Goal: Task Accomplishment & Management: Use online tool/utility

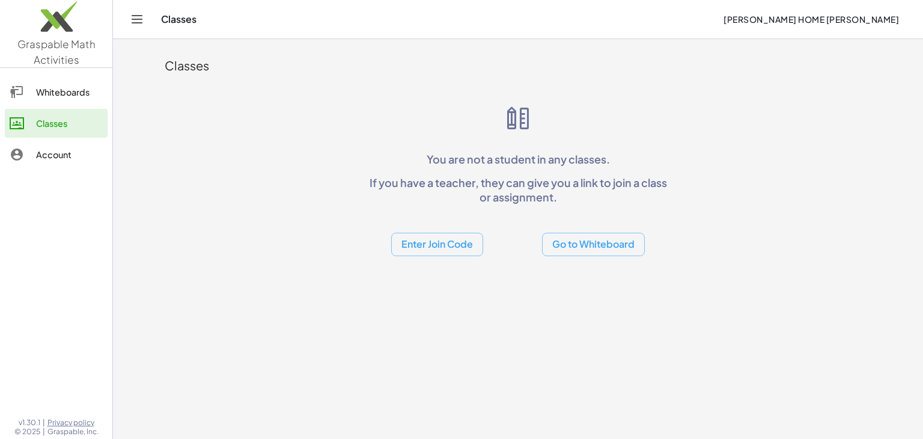
click at [87, 99] on link "Whiteboards" at bounding box center [56, 92] width 103 height 29
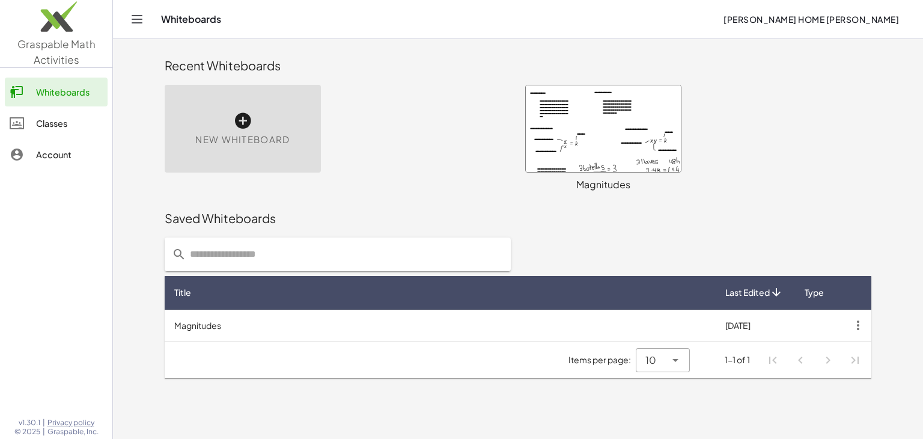
click at [244, 142] on span "New Whiteboard" at bounding box center [242, 140] width 94 height 14
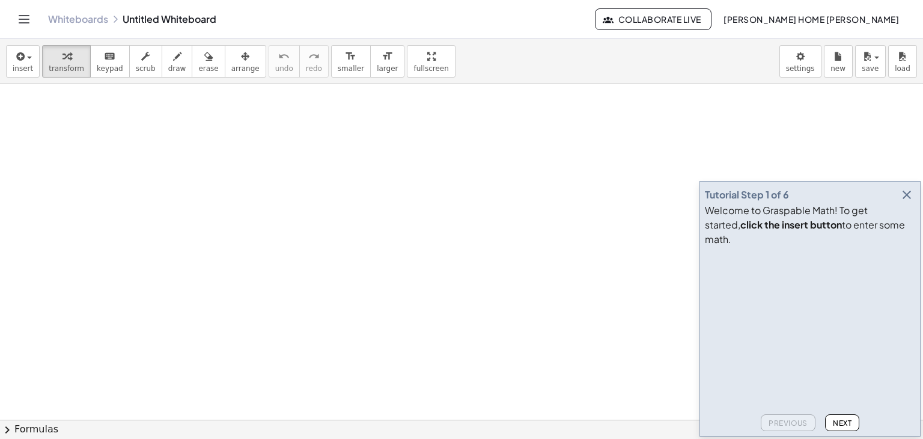
click at [174, 13] on div "Whiteboards Untitled Whiteboard Collaborate Live [PERSON_NAME] HOME [PERSON_NAM…" at bounding box center [461, 19] width 895 height 38
click at [82, 19] on link "Whiteboards" at bounding box center [78, 19] width 60 height 12
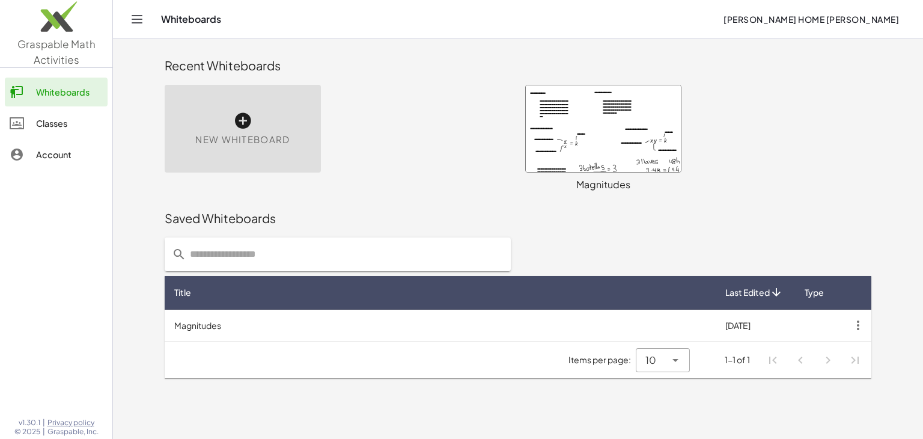
click at [278, 150] on div "New Whiteboard" at bounding box center [243, 129] width 156 height 88
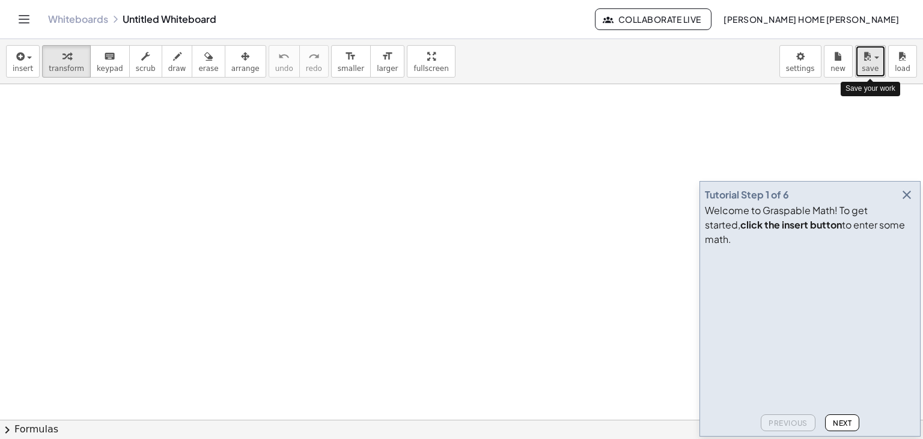
click at [874, 70] on span "save" at bounding box center [870, 68] width 17 height 8
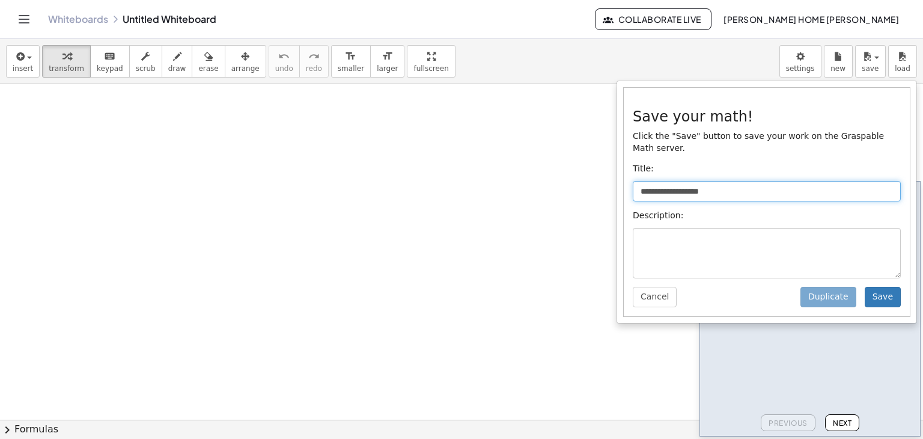
click at [676, 181] on input "**********" at bounding box center [767, 191] width 268 height 20
drag, startPoint x: 720, startPoint y: 180, endPoint x: 540, endPoint y: 184, distance: 179.2
click at [540, 184] on div "**********" at bounding box center [461, 239] width 923 height 400
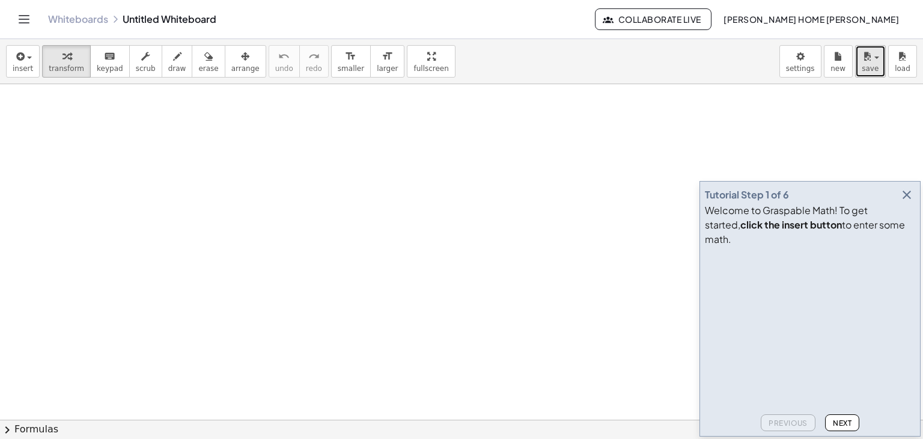
click at [883, 66] on button "save" at bounding box center [870, 61] width 31 height 32
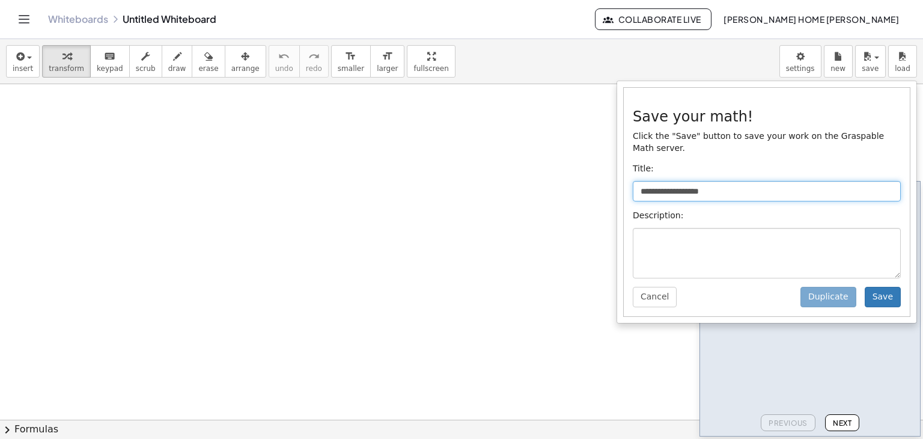
click at [726, 181] on input "**********" at bounding box center [767, 191] width 268 height 20
drag, startPoint x: 721, startPoint y: 177, endPoint x: 563, endPoint y: 175, distance: 158.1
click at [563, 175] on div "**********" at bounding box center [461, 239] width 923 height 400
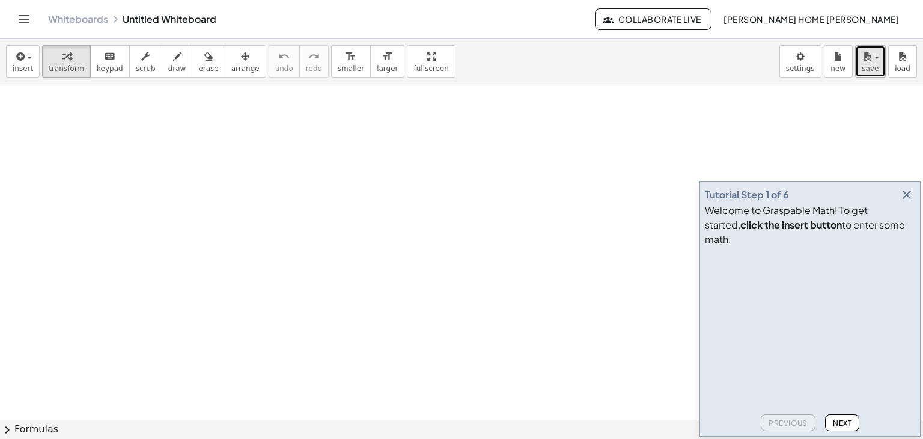
click at [875, 64] on span "save" at bounding box center [870, 68] width 17 height 8
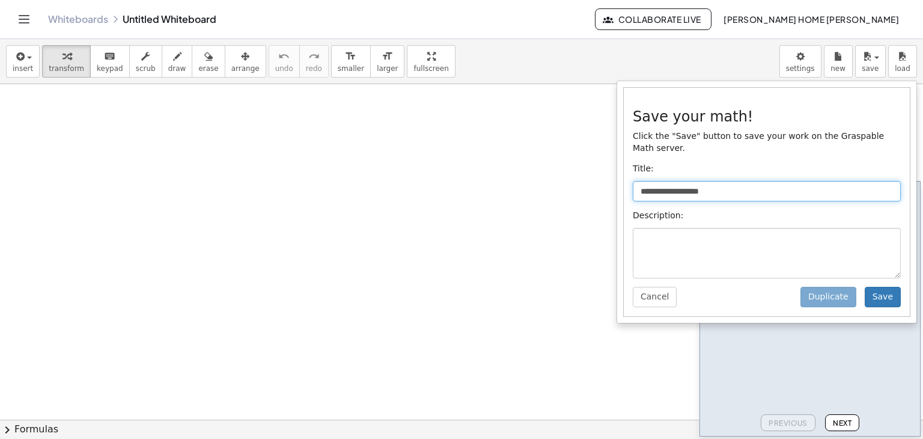
click at [738, 181] on input "**********" at bounding box center [767, 191] width 268 height 20
type input "*"
type input "**********"
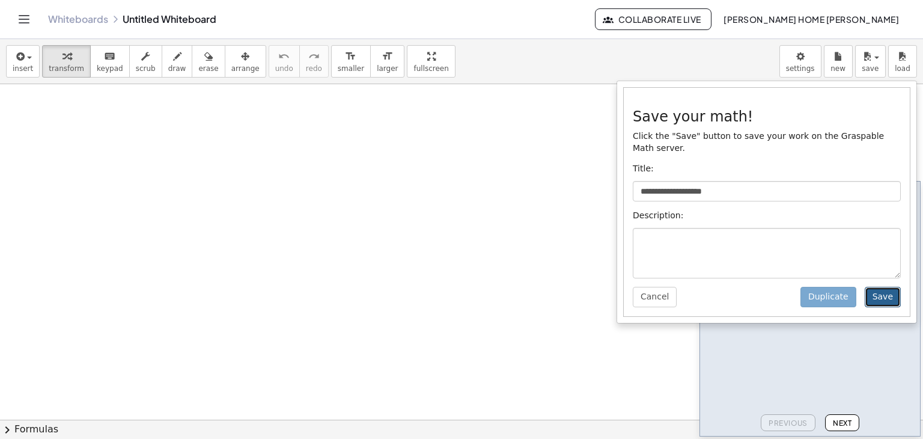
click at [886, 287] on button "Save" at bounding box center [883, 297] width 36 height 20
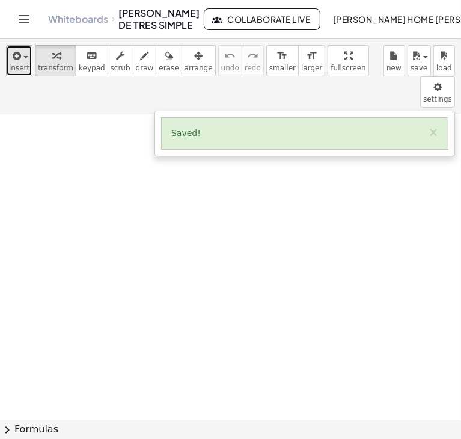
click at [16, 61] on icon "button" at bounding box center [15, 56] width 11 height 14
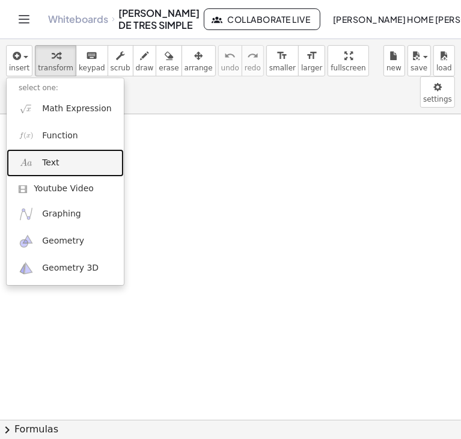
click at [54, 164] on span "Text" at bounding box center [50, 163] width 17 height 12
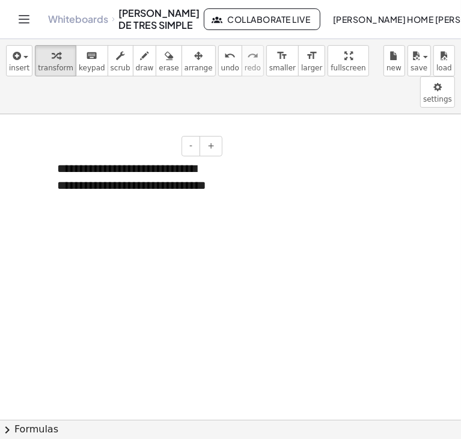
click at [138, 165] on div "**********" at bounding box center [135, 186] width 180 height 76
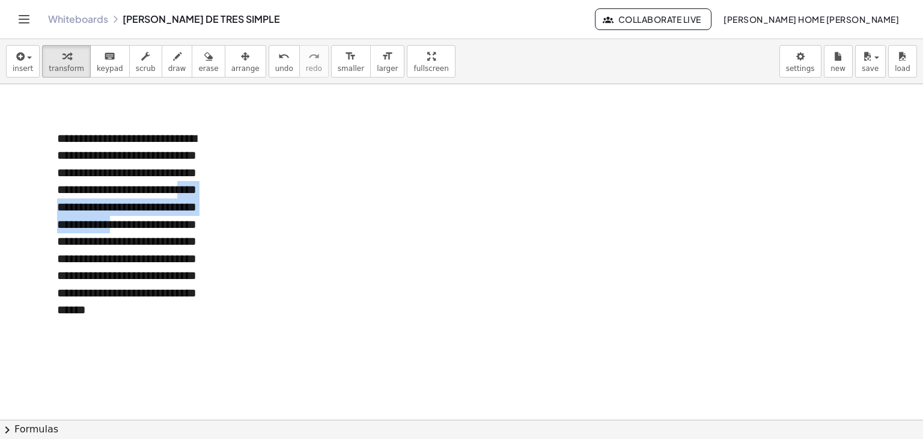
drag, startPoint x: 224, startPoint y: 193, endPoint x: 239, endPoint y: 194, distance: 14.5
click at [239, 194] on div "**********" at bounding box center [461, 420] width 923 height 672
click at [315, 185] on div at bounding box center [461, 420] width 923 height 672
click at [207, 142] on div "**********" at bounding box center [135, 233] width 180 height 230
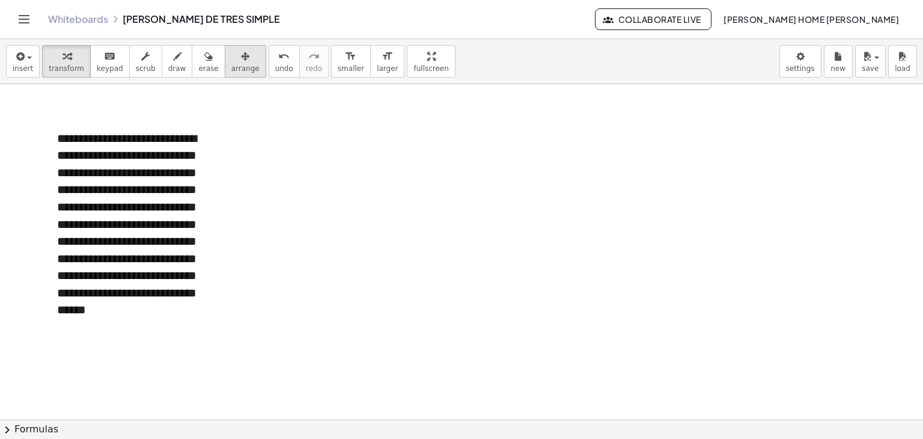
click at [231, 70] on span "arrange" at bounding box center [245, 68] width 28 height 8
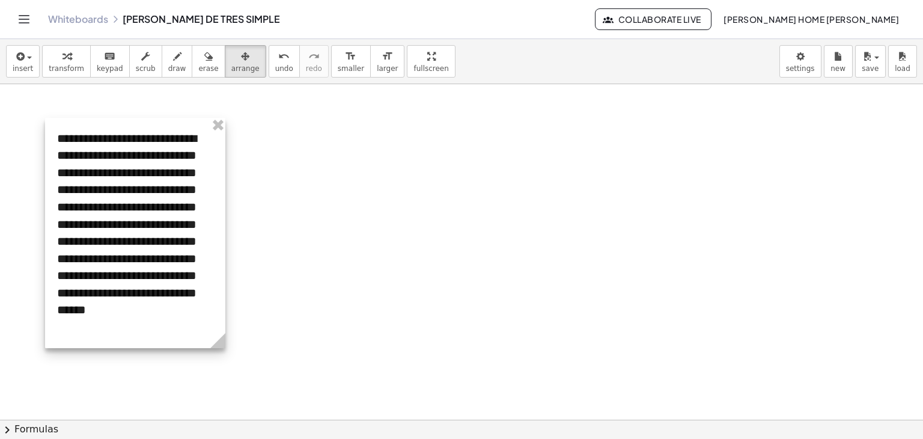
click at [200, 164] on div at bounding box center [135, 233] width 180 height 230
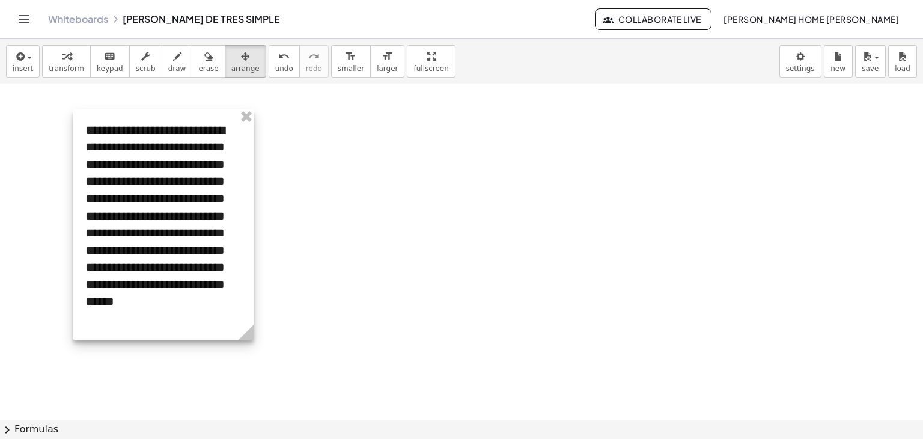
drag, startPoint x: 224, startPoint y: 192, endPoint x: 252, endPoint y: 183, distance: 29.5
click at [252, 183] on div at bounding box center [163, 224] width 180 height 230
click at [97, 73] on span "keypad" at bounding box center [110, 68] width 26 height 8
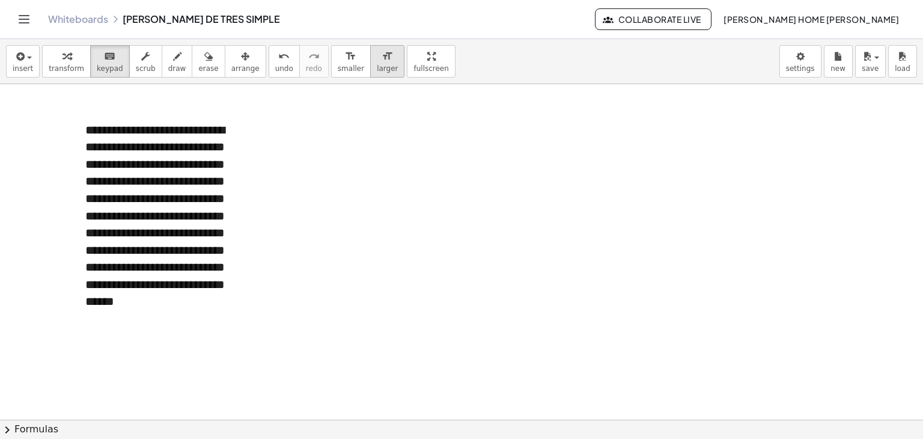
click at [382, 59] on icon "format_size" at bounding box center [387, 56] width 11 height 14
click at [345, 58] on icon "format_size" at bounding box center [350, 56] width 11 height 14
click at [314, 144] on div at bounding box center [461, 420] width 923 height 672
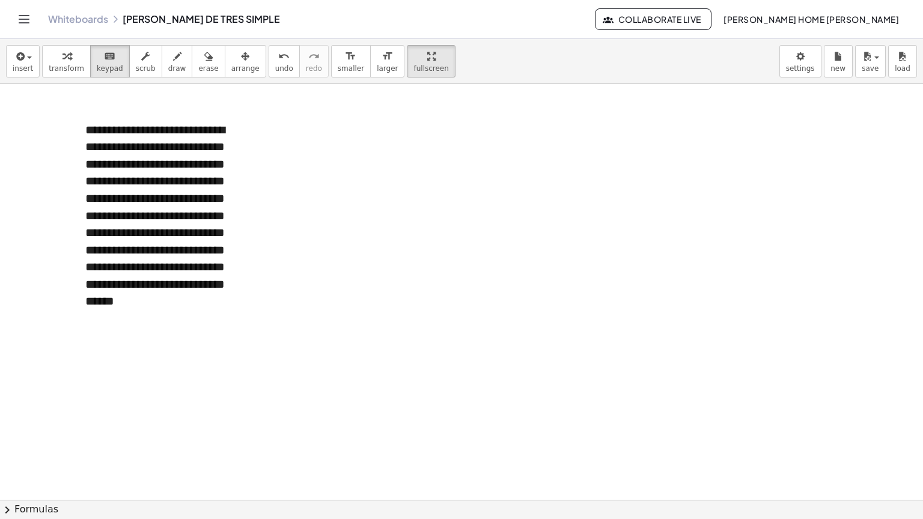
drag, startPoint x: 396, startPoint y: 70, endPoint x: 396, endPoint y: 122, distance: 52.3
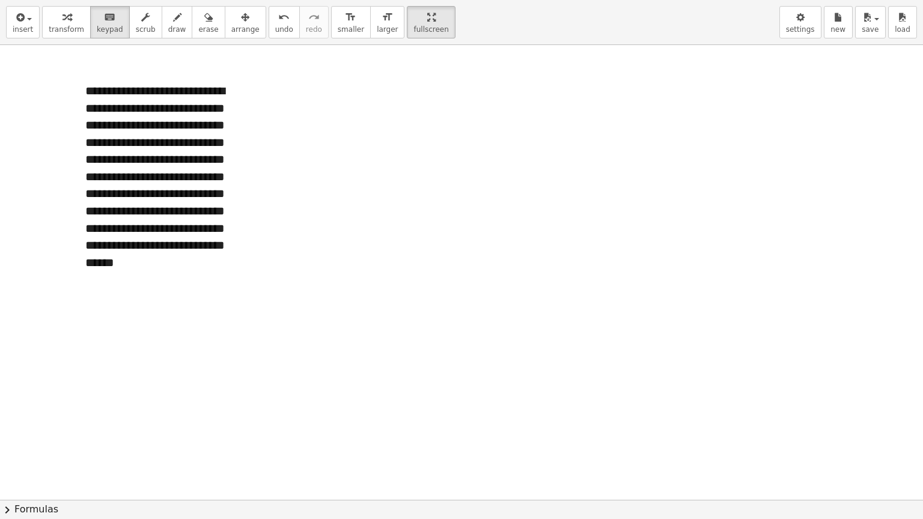
click at [396, 122] on div "**********" at bounding box center [461, 259] width 923 height 519
drag, startPoint x: 397, startPoint y: 23, endPoint x: 397, endPoint y: -29, distance: 52.3
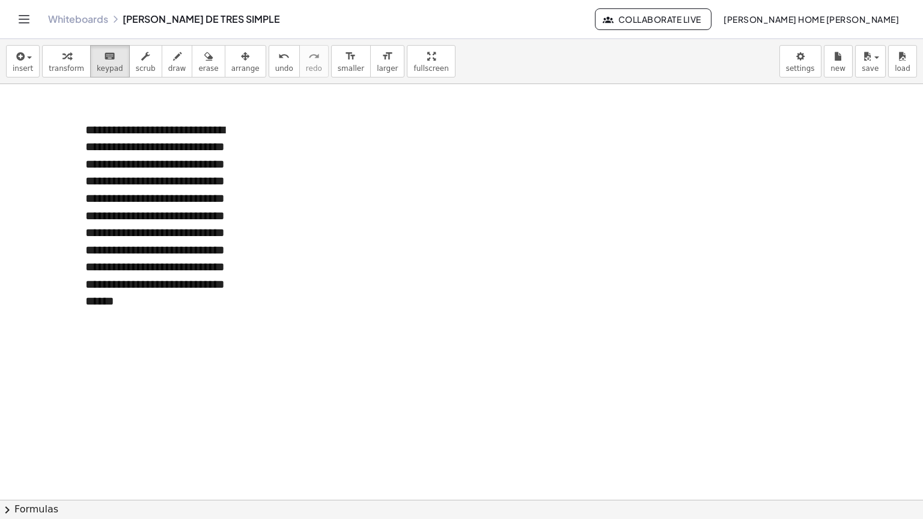
click at [397, 0] on html "**********" at bounding box center [461, 259] width 923 height 519
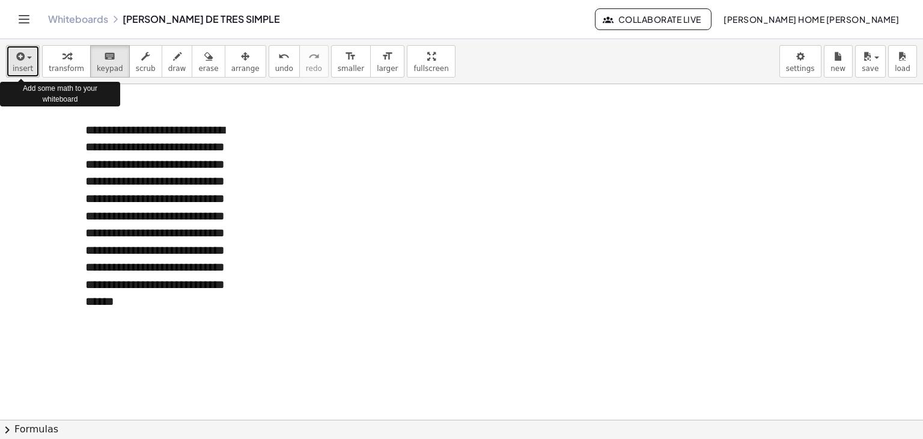
click at [21, 53] on icon "button" at bounding box center [19, 56] width 11 height 14
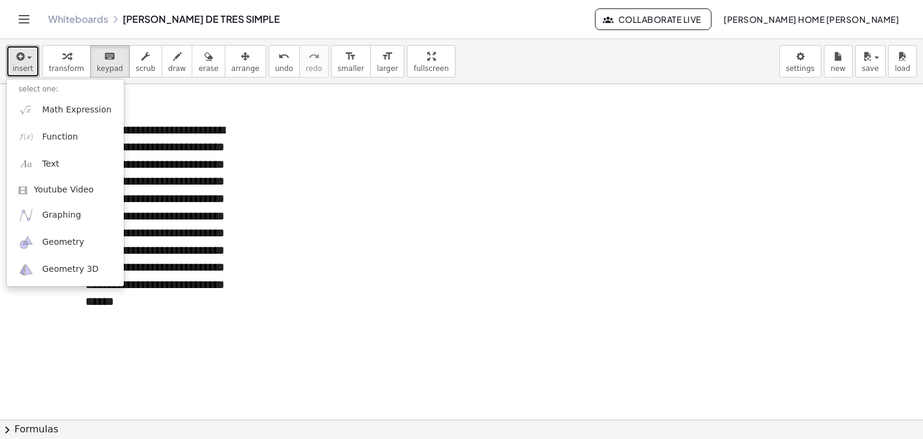
click at [411, 152] on div at bounding box center [461, 420] width 923 height 672
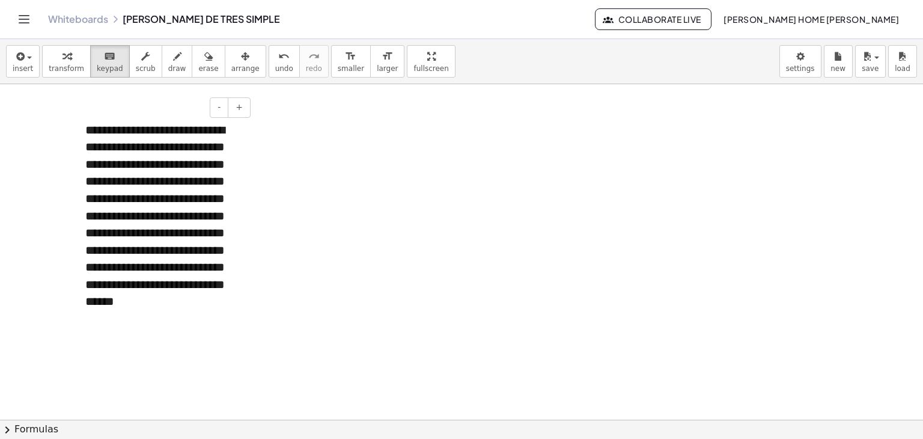
click at [234, 187] on div "**********" at bounding box center [163, 224] width 180 height 230
click at [254, 205] on div "**********" at bounding box center [461, 420] width 923 height 672
click at [338, 293] on div at bounding box center [461, 420] width 923 height 672
click at [260, 313] on div at bounding box center [461, 420] width 923 height 672
click at [237, 320] on div "**********" at bounding box center [163, 224] width 180 height 230
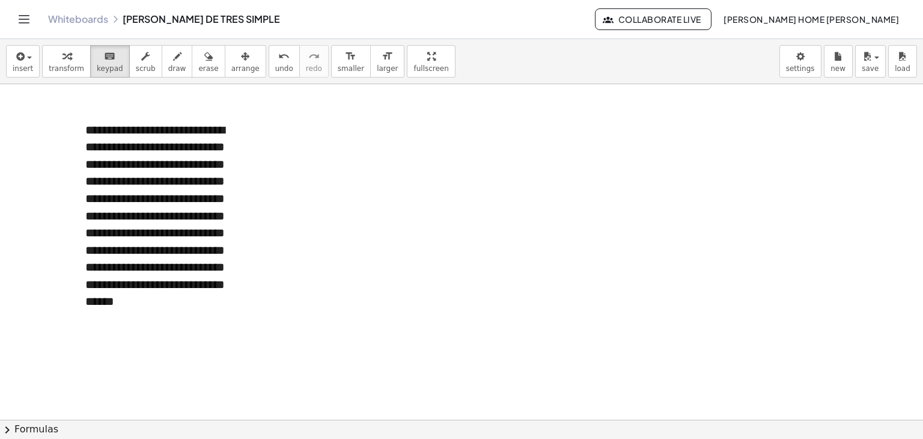
drag, startPoint x: 251, startPoint y: 316, endPoint x: 258, endPoint y: 314, distance: 6.7
click at [258, 314] on div "**********" at bounding box center [461, 420] width 923 height 672
click at [221, 99] on button "-" at bounding box center [219, 107] width 19 height 20
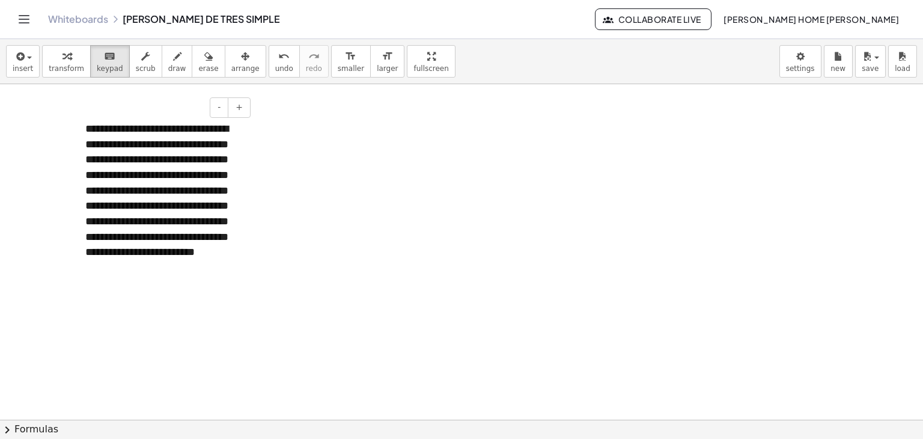
click at [199, 183] on div "**********" at bounding box center [163, 206] width 180 height 194
drag, startPoint x: 253, startPoint y: 302, endPoint x: 447, endPoint y: 296, distance: 194.9
click at [447, 296] on div "**********" at bounding box center [461, 420] width 923 height 672
click at [231, 64] on span "arrange" at bounding box center [245, 68] width 28 height 8
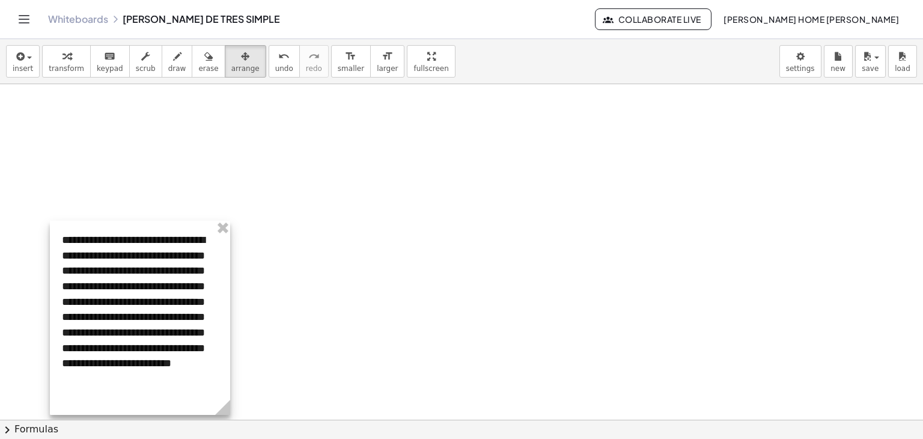
drag, startPoint x: 206, startPoint y: 158, endPoint x: 182, endPoint y: 269, distance: 113.8
click at [182, 269] on div at bounding box center [140, 318] width 180 height 194
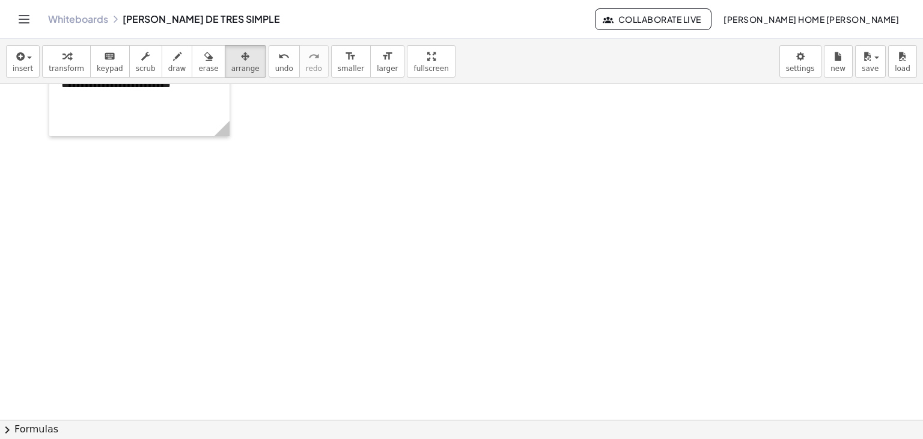
scroll to position [277, 0]
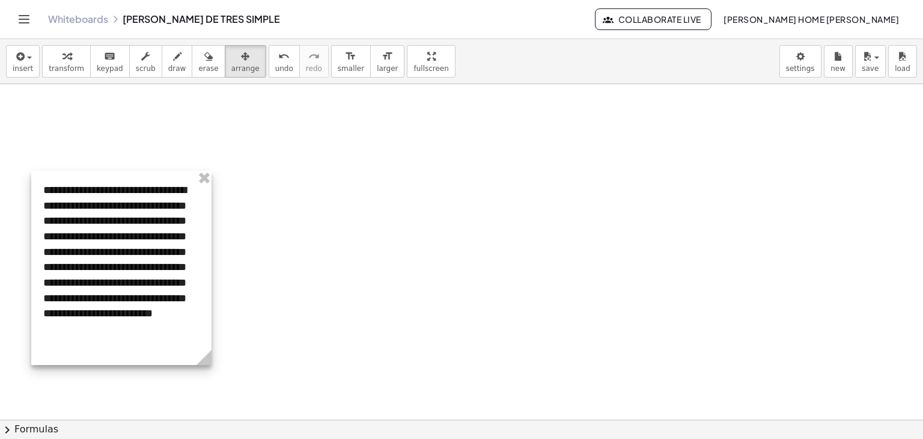
drag, startPoint x: 185, startPoint y: 101, endPoint x: 167, endPoint y: 328, distance: 227.4
click at [167, 328] on div at bounding box center [121, 268] width 180 height 194
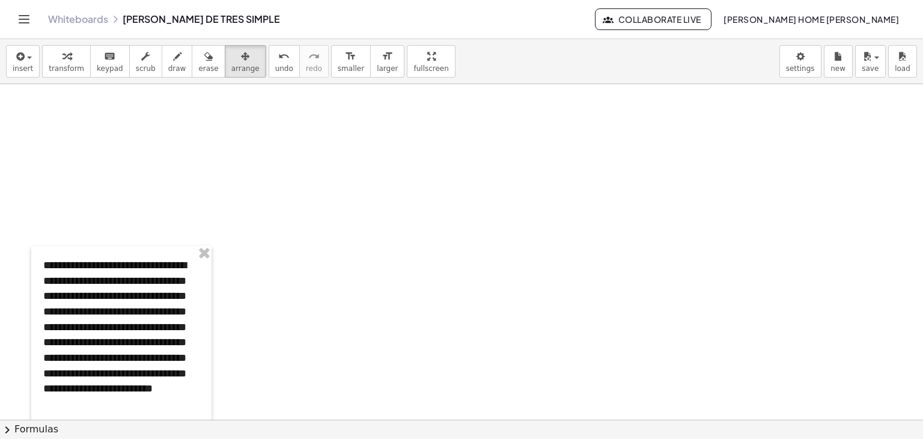
scroll to position [200, 0]
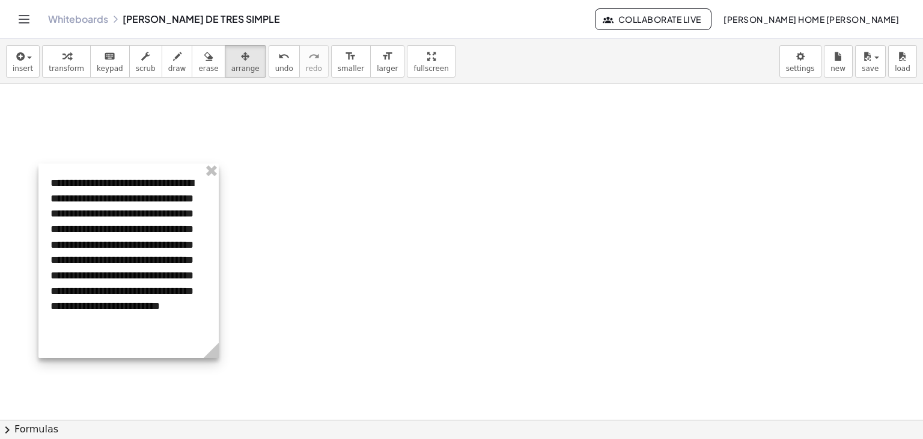
drag, startPoint x: 181, startPoint y: 337, endPoint x: 188, endPoint y: 253, distance: 84.5
click at [188, 253] on div at bounding box center [128, 261] width 180 height 194
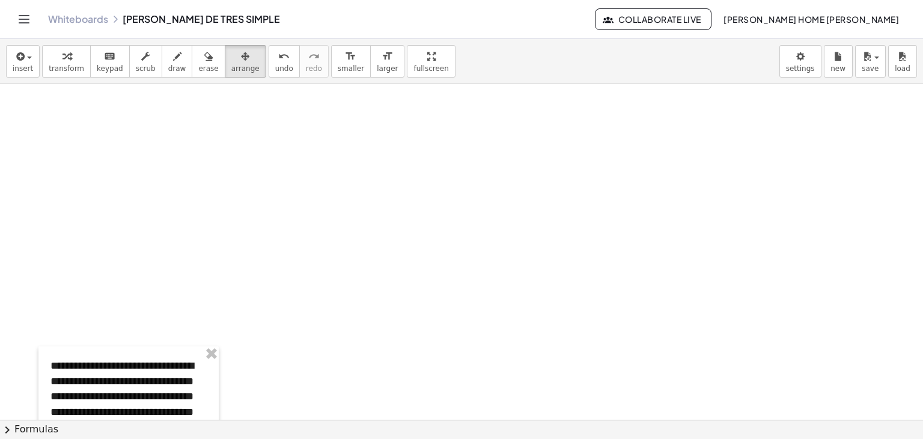
scroll to position [0, 0]
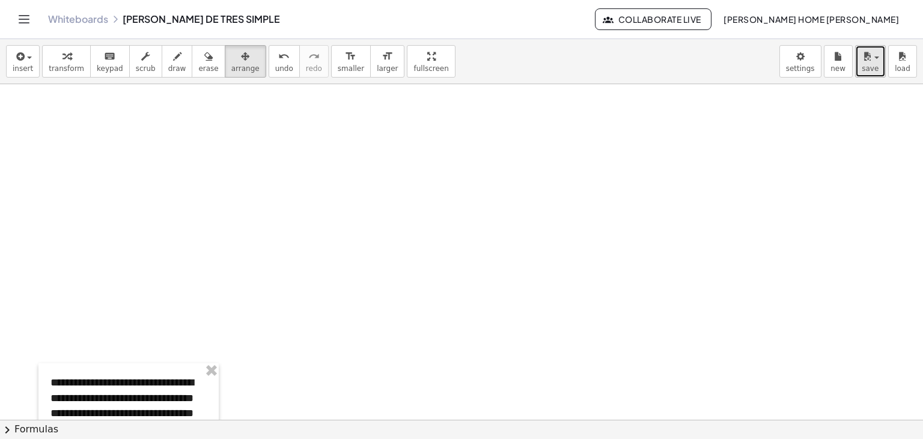
click at [883, 64] on button "save" at bounding box center [870, 61] width 31 height 32
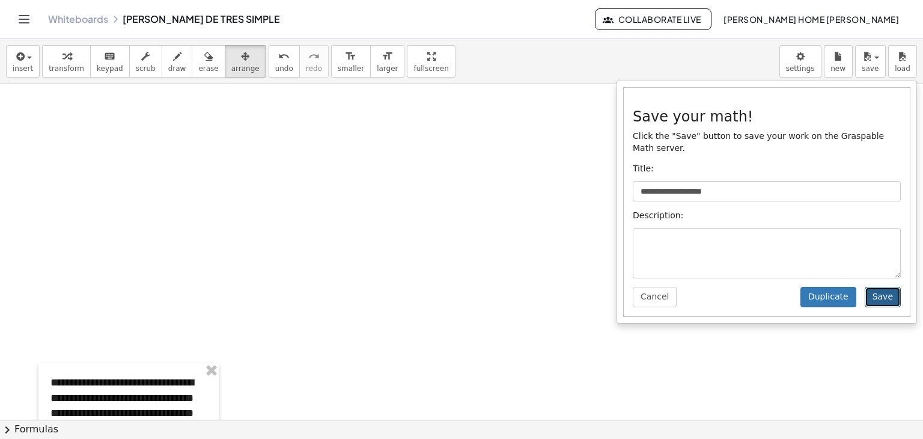
click at [880, 287] on button "Save" at bounding box center [883, 297] width 36 height 20
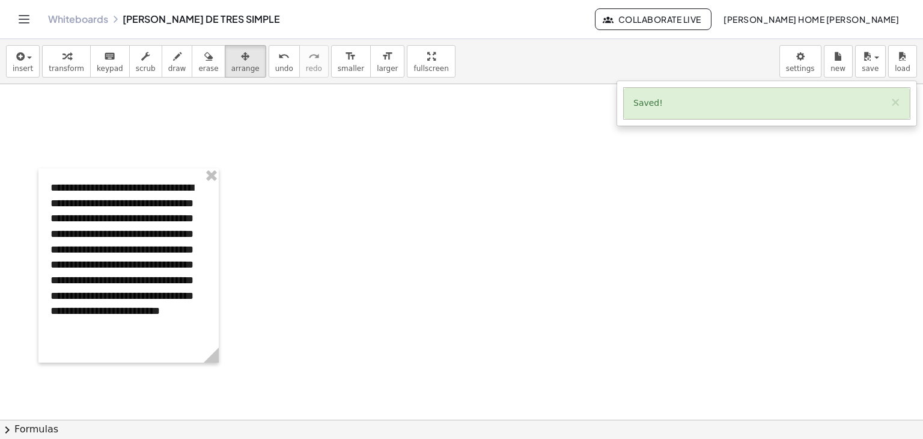
scroll to position [202, 0]
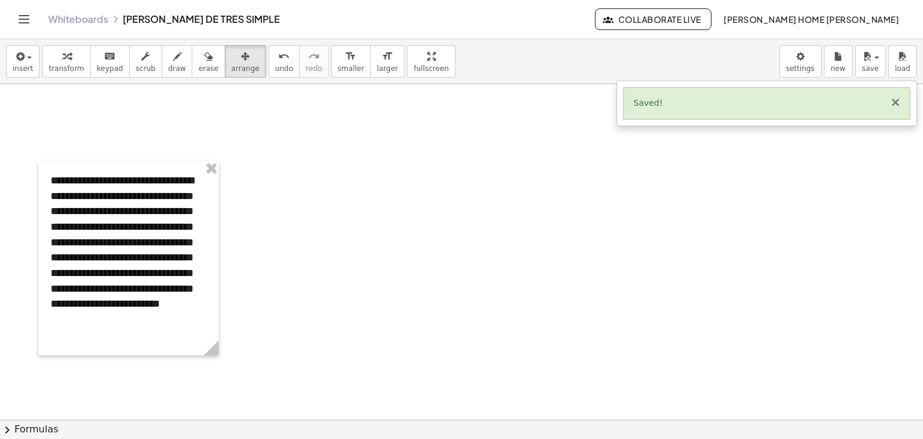
click at [900, 102] on button "×" at bounding box center [895, 102] width 11 height 13
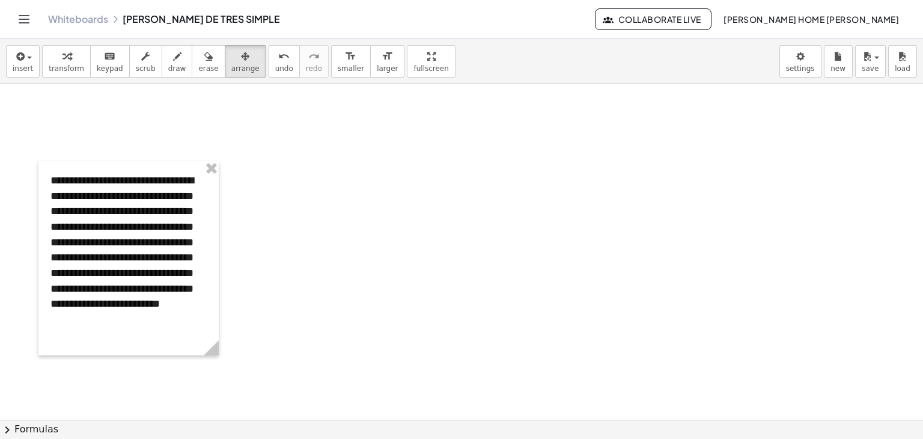
click at [501, 231] on div at bounding box center [461, 218] width 923 height 672
click at [592, 296] on div at bounding box center [461, 218] width 923 height 672
drag, startPoint x: 592, startPoint y: 296, endPoint x: 535, endPoint y: 217, distance: 97.3
click at [535, 217] on div at bounding box center [461, 218] width 923 height 672
click at [29, 64] on span "insert" at bounding box center [23, 68] width 20 height 8
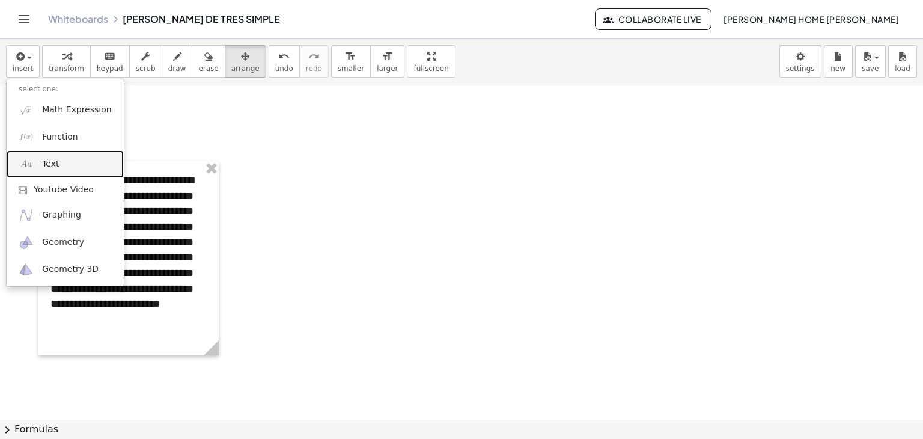
click at [48, 167] on span "Text" at bounding box center [50, 164] width 17 height 12
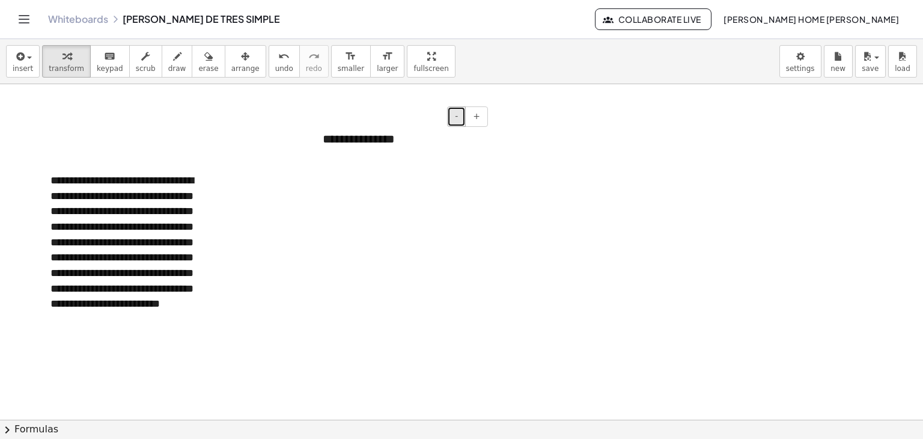
click at [456, 122] on button "-" at bounding box center [456, 116] width 19 height 20
click at [478, 121] on button "+" at bounding box center [476, 116] width 23 height 20
click at [442, 147] on div "**********" at bounding box center [401, 138] width 180 height 41
click at [485, 212] on div at bounding box center [461, 218] width 923 height 672
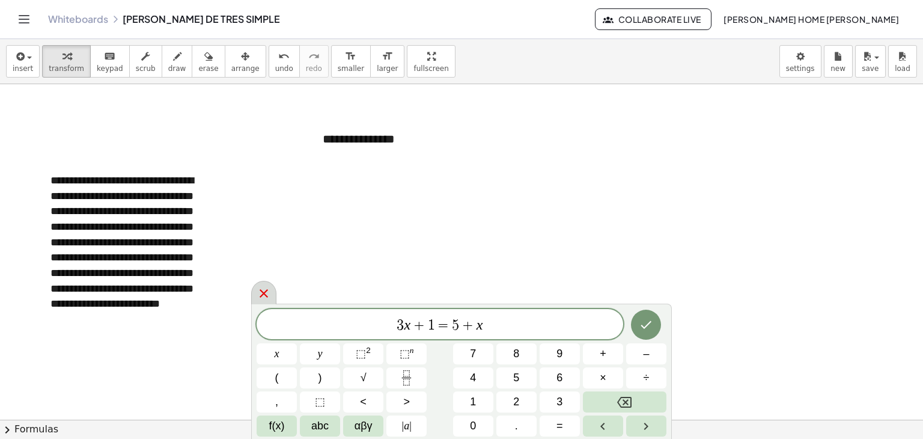
click at [260, 292] on icon at bounding box center [264, 293] width 14 height 14
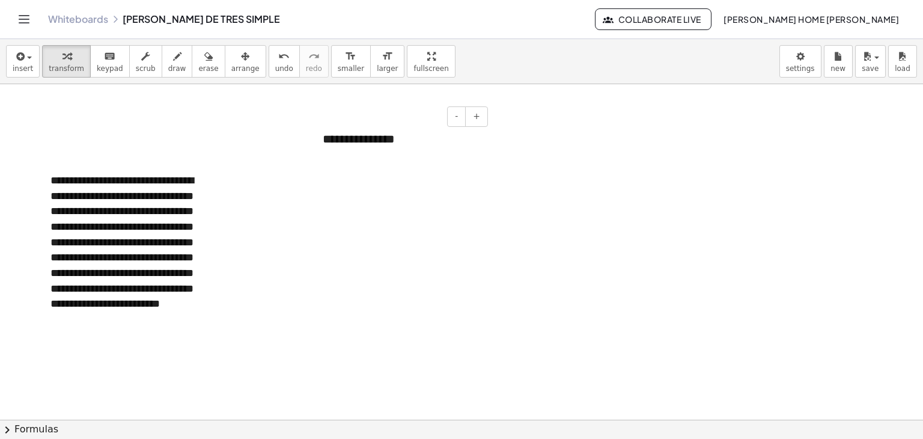
click at [378, 150] on div "**********" at bounding box center [401, 138] width 180 height 41
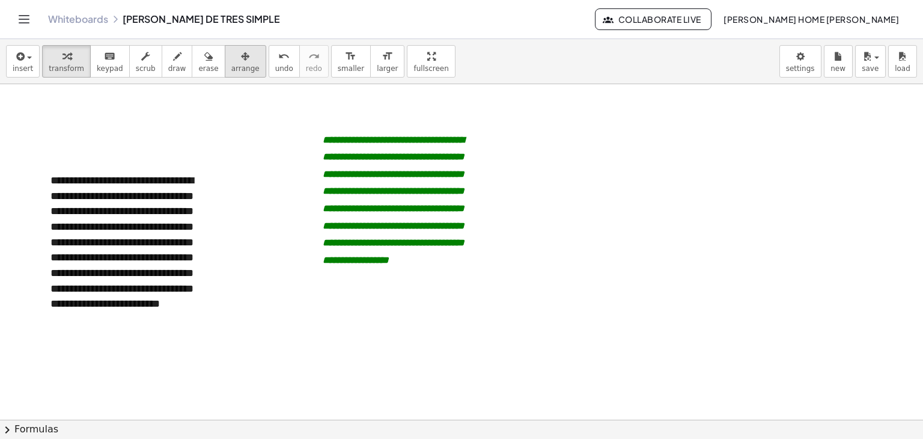
click at [231, 66] on span "arrange" at bounding box center [245, 68] width 28 height 8
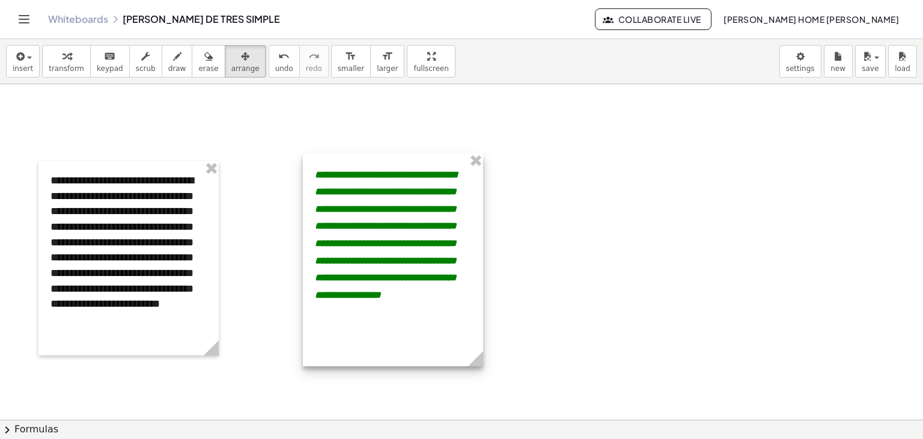
drag, startPoint x: 393, startPoint y: 222, endPoint x: 385, endPoint y: 257, distance: 35.7
click at [385, 257] on div at bounding box center [393, 259] width 180 height 213
click at [565, 230] on div at bounding box center [461, 218] width 923 height 672
click at [97, 59] on div "keyboard" at bounding box center [110, 56] width 26 height 14
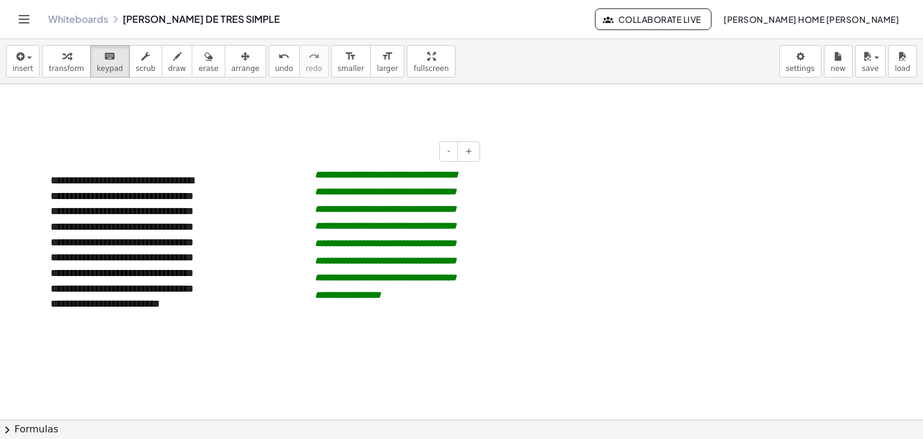
click at [412, 218] on div "**********" at bounding box center [393, 259] width 180 height 213
click at [453, 153] on button "-" at bounding box center [448, 151] width 19 height 20
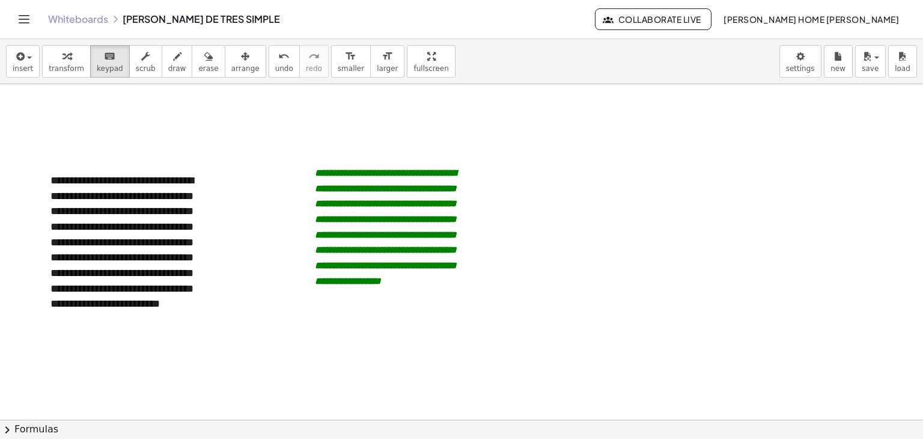
click at [563, 211] on div at bounding box center [461, 218] width 923 height 672
click at [238, 49] on button "arrange" at bounding box center [245, 61] width 41 height 32
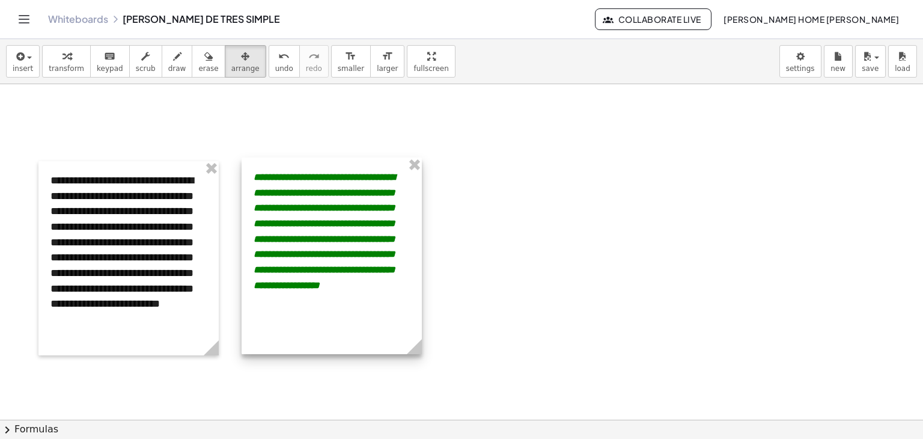
drag, startPoint x: 381, startPoint y: 258, endPoint x: 319, endPoint y: 262, distance: 61.5
click at [319, 262] on div at bounding box center [332, 256] width 180 height 197
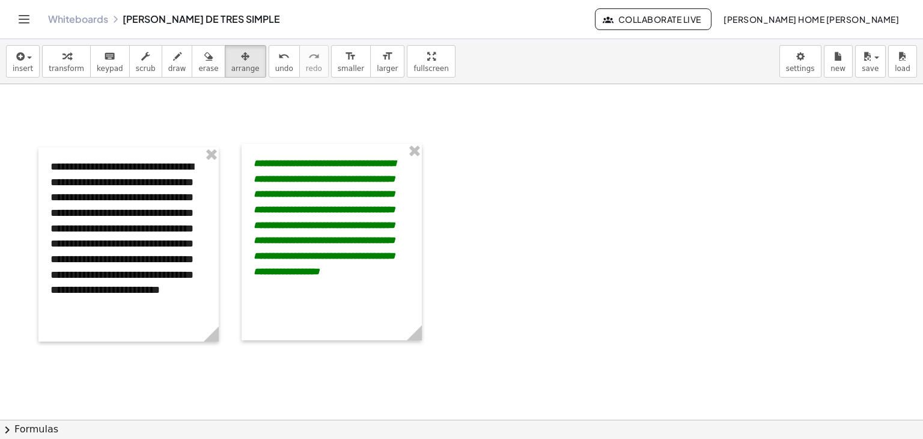
scroll to position [213, 0]
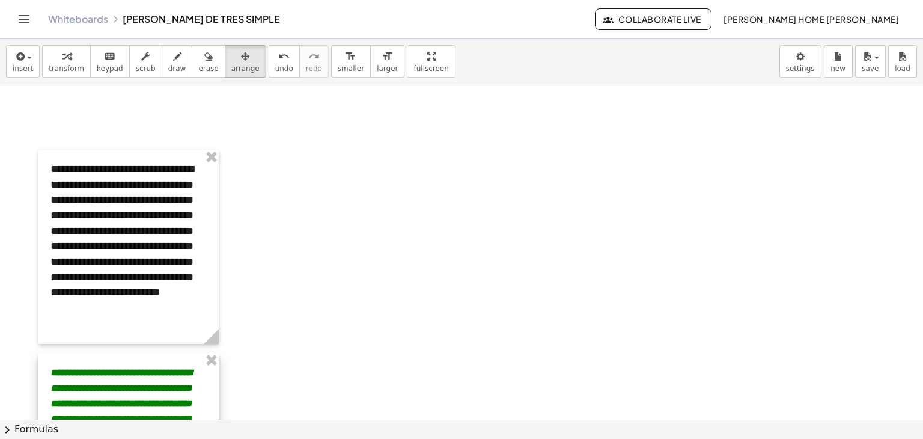
drag, startPoint x: 382, startPoint y: 260, endPoint x: 179, endPoint y: 467, distance: 289.9
click at [179, 438] on html "**********" at bounding box center [461, 219] width 923 height 439
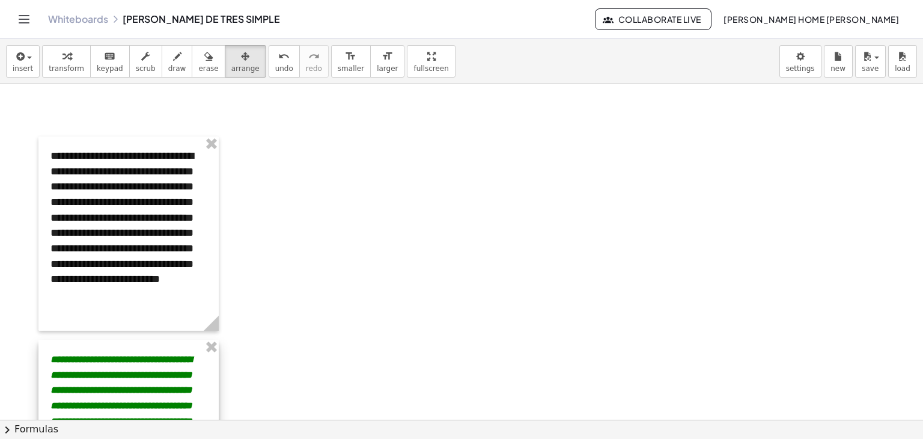
scroll to position [0, 0]
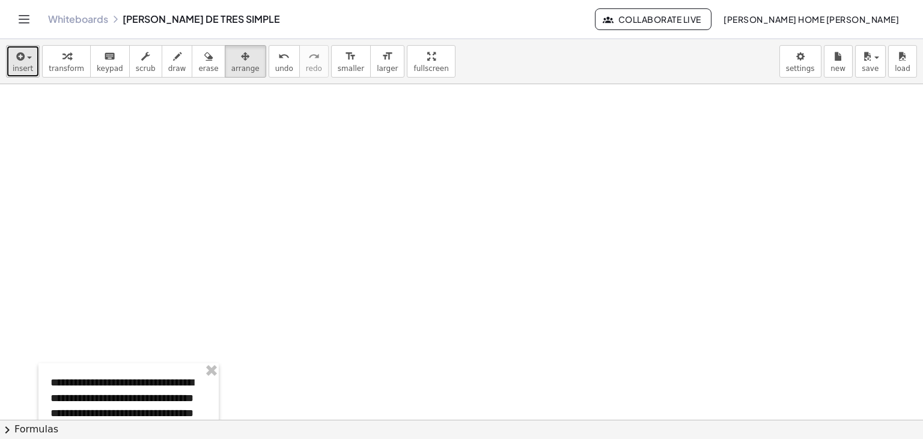
click at [29, 60] on div "button" at bounding box center [23, 56] width 20 height 14
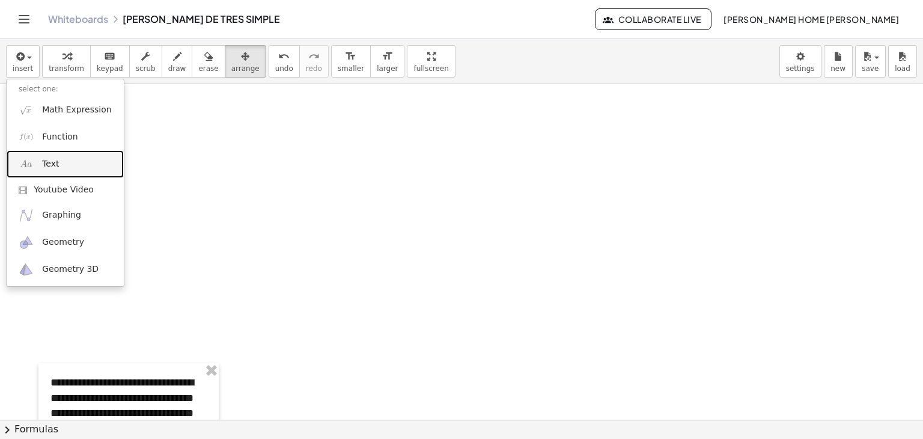
click at [63, 158] on link "Text" at bounding box center [65, 163] width 117 height 27
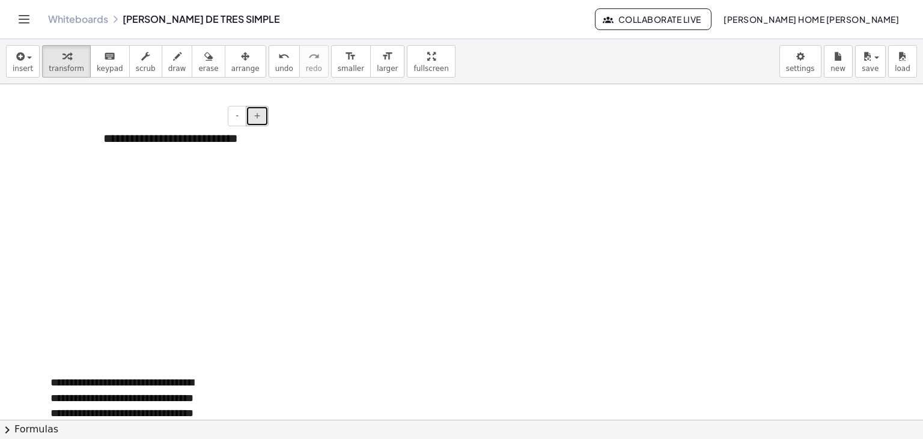
click at [263, 120] on button "+" at bounding box center [257, 116] width 23 height 20
click at [256, 153] on div "**********" at bounding box center [181, 149] width 180 height 62
click at [268, 164] on div "**********" at bounding box center [181, 149] width 180 height 62
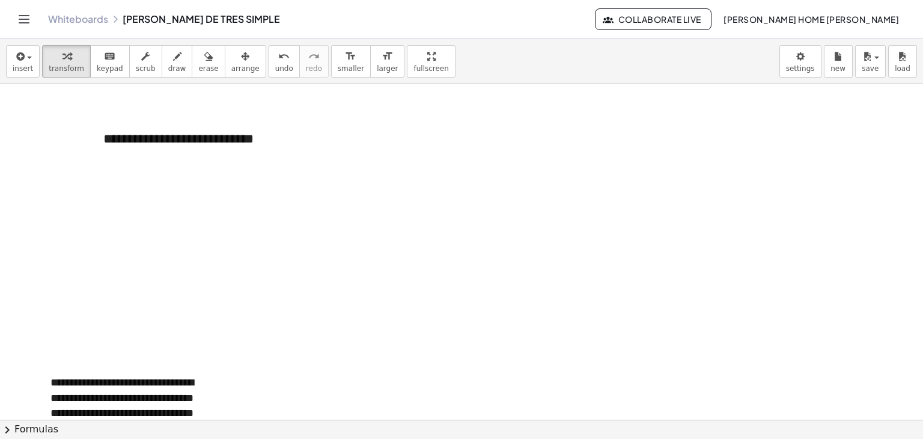
drag, startPoint x: 271, startPoint y: 178, endPoint x: 286, endPoint y: 183, distance: 16.4
drag, startPoint x: 271, startPoint y: 156, endPoint x: 270, endPoint y: 176, distance: 19.2
drag, startPoint x: 270, startPoint y: 176, endPoint x: 273, endPoint y: 167, distance: 8.9
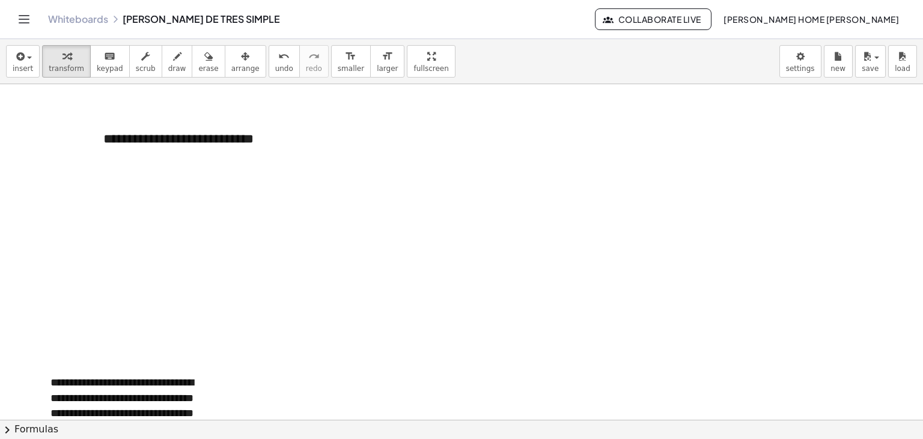
drag, startPoint x: 271, startPoint y: 167, endPoint x: 282, endPoint y: 166, distance: 11.4
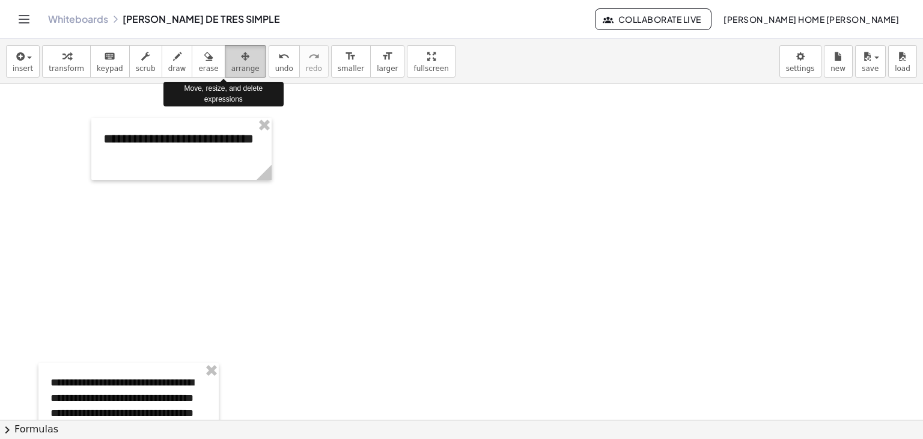
click at [231, 54] on div "button" at bounding box center [245, 56] width 28 height 14
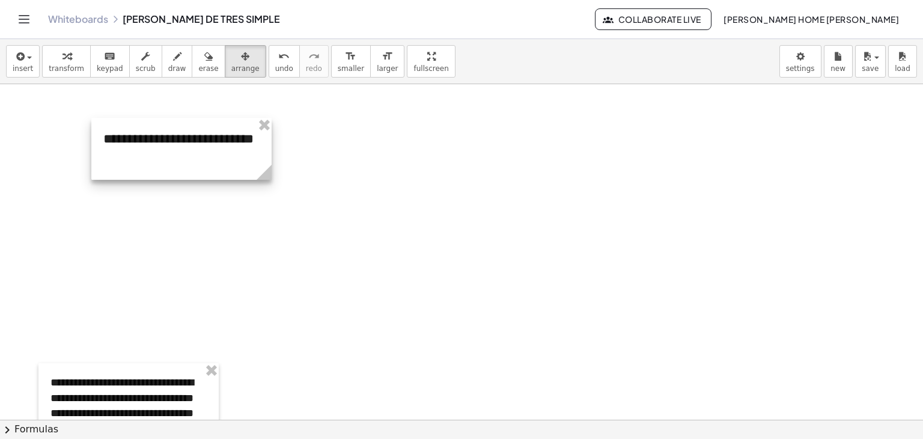
click at [237, 151] on div at bounding box center [181, 149] width 180 height 62
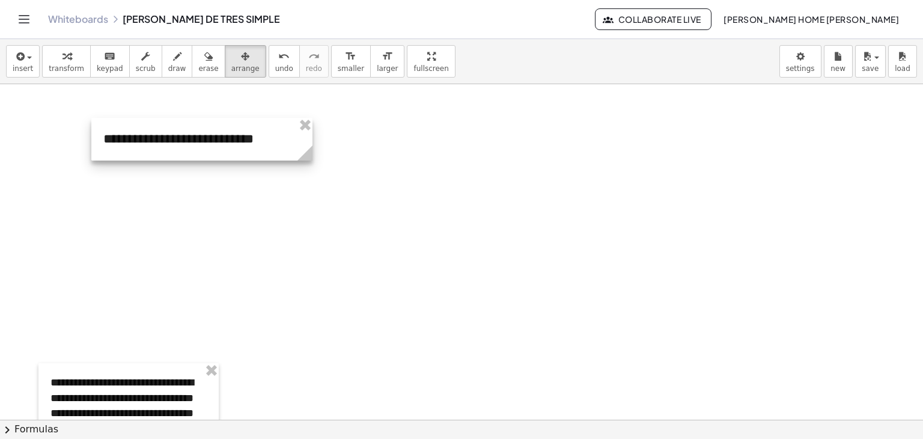
drag, startPoint x: 272, startPoint y: 168, endPoint x: 313, endPoint y: 165, distance: 41.0
drag, startPoint x: 313, startPoint y: 149, endPoint x: 476, endPoint y: 161, distance: 163.9
click at [476, 161] on circle at bounding box center [470, 155] width 21 height 21
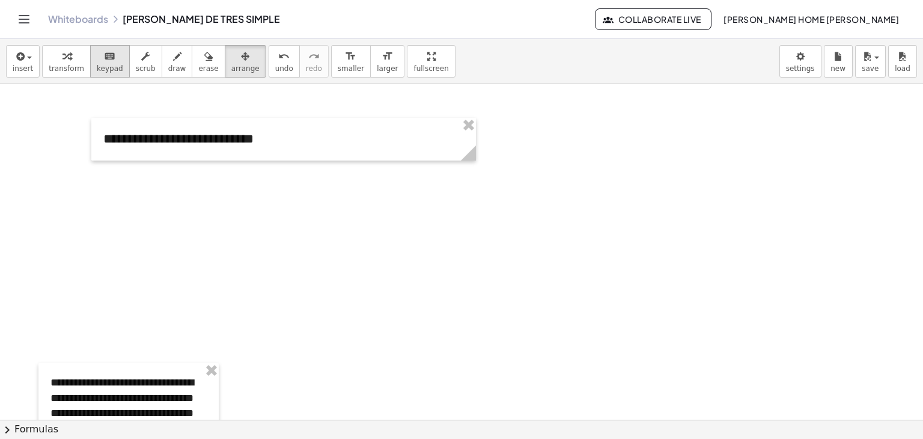
click at [97, 60] on div "keyboard" at bounding box center [110, 56] width 26 height 14
click at [216, 138] on div "**********" at bounding box center [283, 139] width 385 height 43
click at [462, 118] on span "+" at bounding box center [461, 116] width 7 height 10
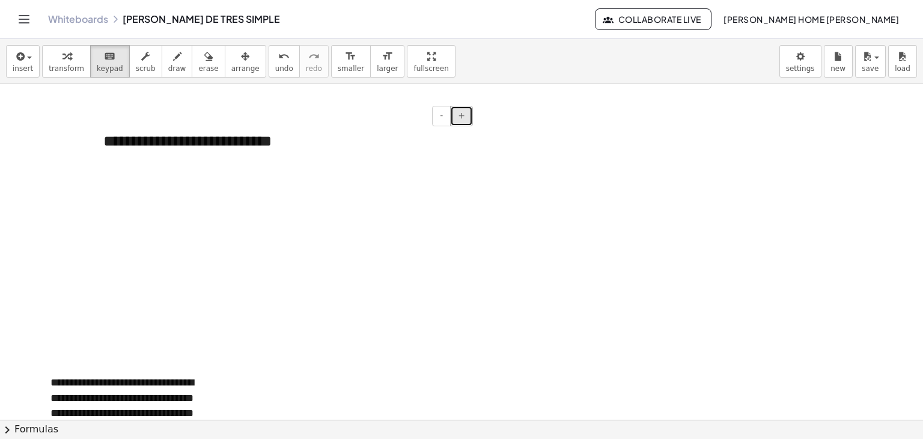
click at [462, 118] on span "+" at bounding box center [461, 116] width 7 height 10
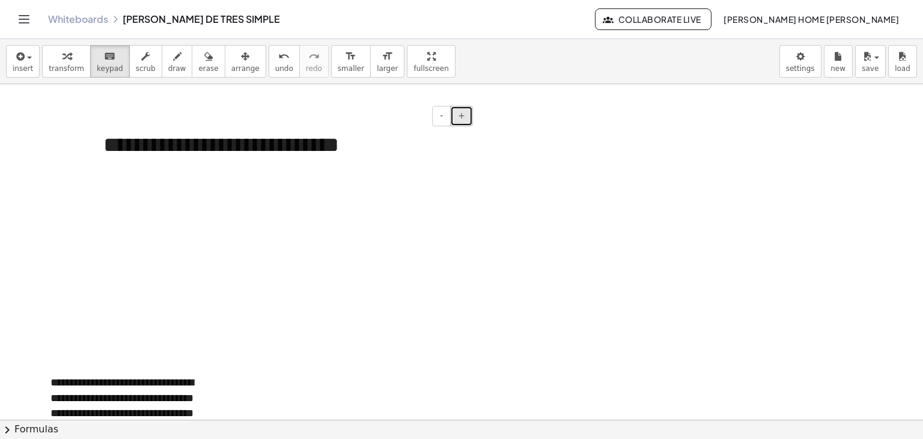
click at [462, 118] on span "+" at bounding box center [461, 116] width 7 height 10
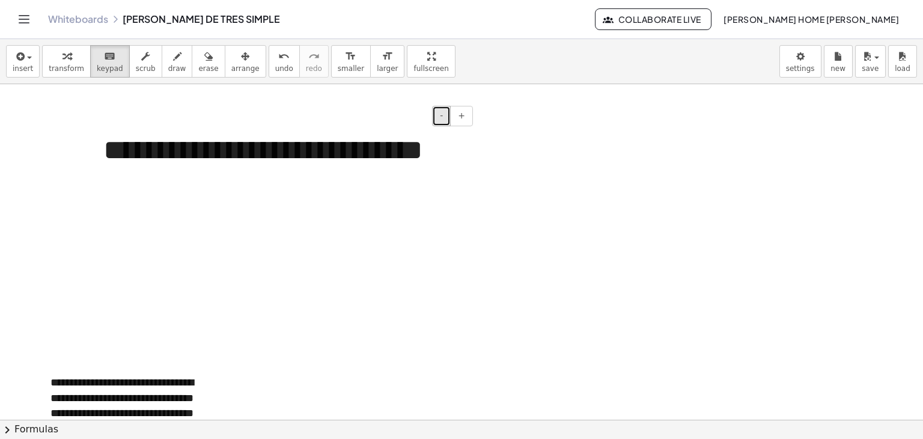
click at [442, 114] on span "-" at bounding box center [441, 116] width 3 height 10
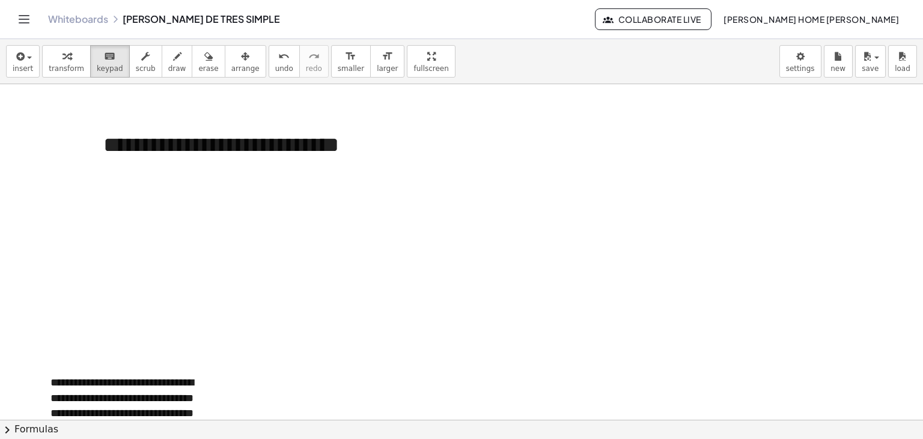
click at [401, 147] on div "**********" at bounding box center [283, 145] width 385 height 55
click at [231, 62] on div "button" at bounding box center [245, 56] width 28 height 14
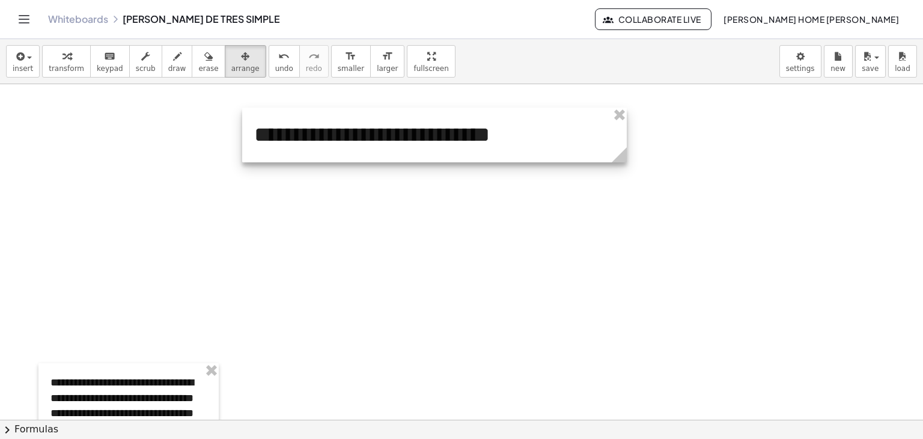
drag, startPoint x: 296, startPoint y: 150, endPoint x: 447, endPoint y: 139, distance: 151.2
click at [447, 139] on div at bounding box center [434, 135] width 385 height 55
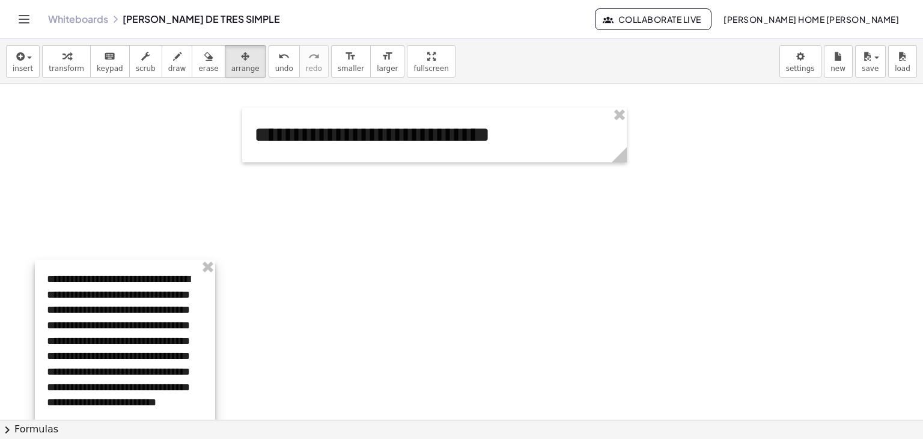
drag, startPoint x: 102, startPoint y: 392, endPoint x: 100, endPoint y: 288, distance: 104.0
click at [100, 288] on div at bounding box center [125, 357] width 180 height 194
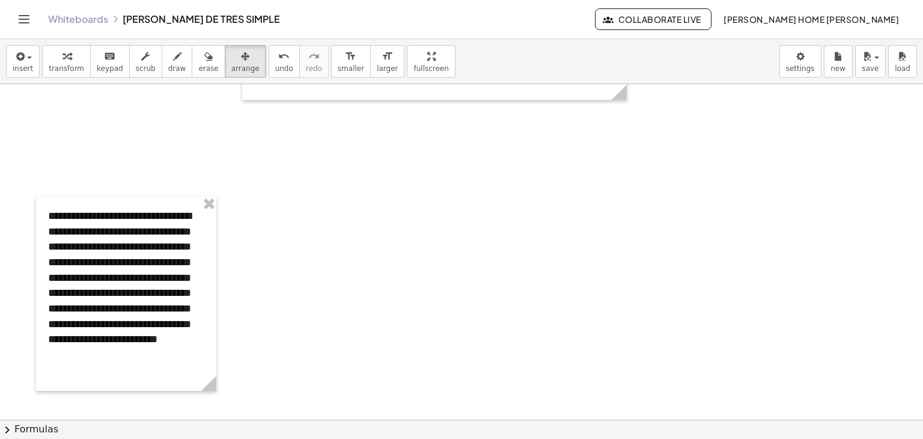
scroll to position [108, 0]
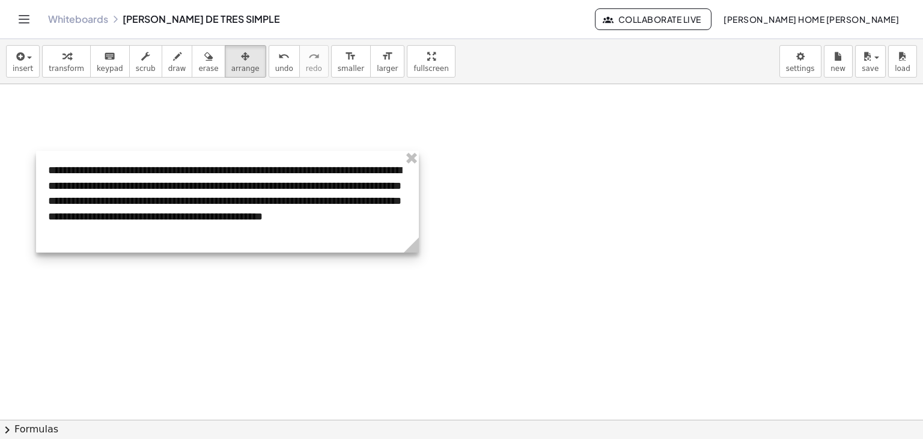
drag, startPoint x: 217, startPoint y: 341, endPoint x: 420, endPoint y: 349, distance: 202.8
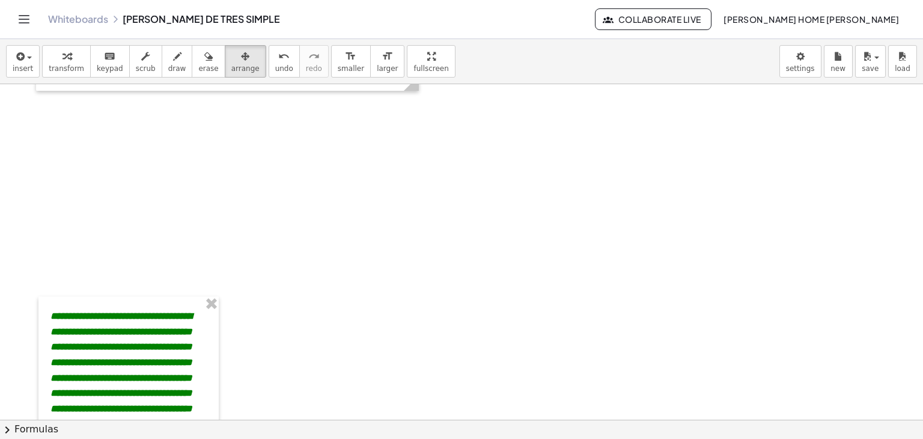
scroll to position [275, 0]
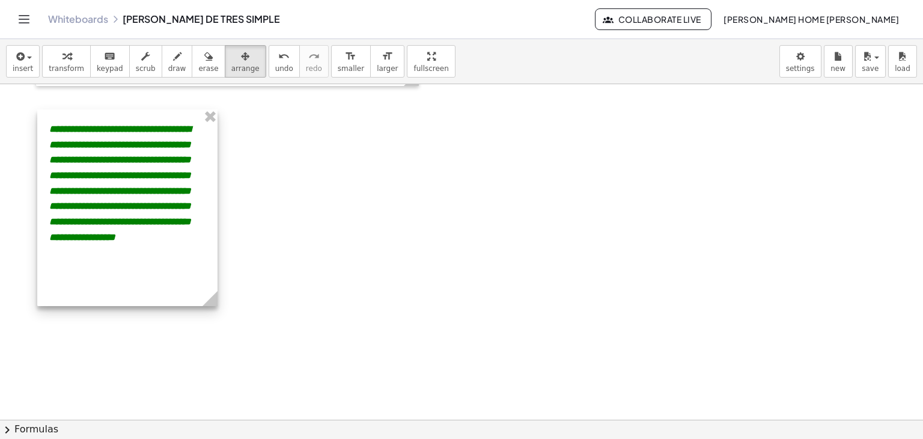
drag, startPoint x: 132, startPoint y: 352, endPoint x: 130, endPoint y: 170, distance: 182.2
click at [130, 170] on div at bounding box center [127, 207] width 180 height 197
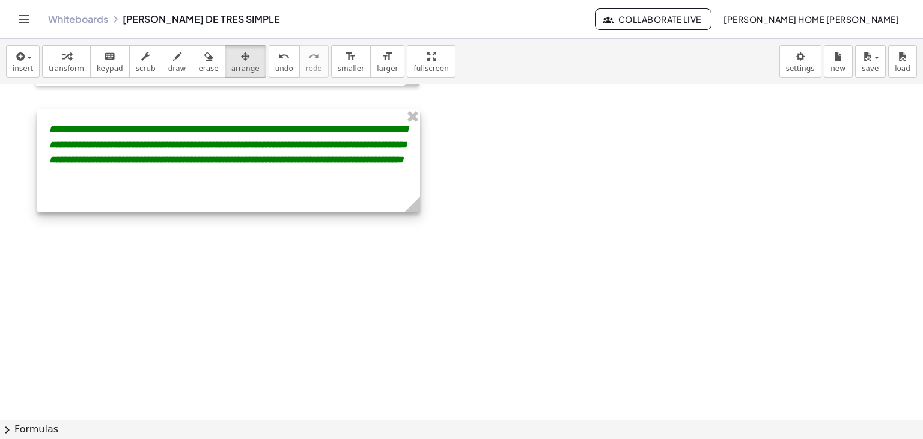
drag, startPoint x: 216, startPoint y: 305, endPoint x: 418, endPoint y: 303, distance: 202.6
click at [418, 303] on div "**********" at bounding box center [461, 312] width 923 height 1007
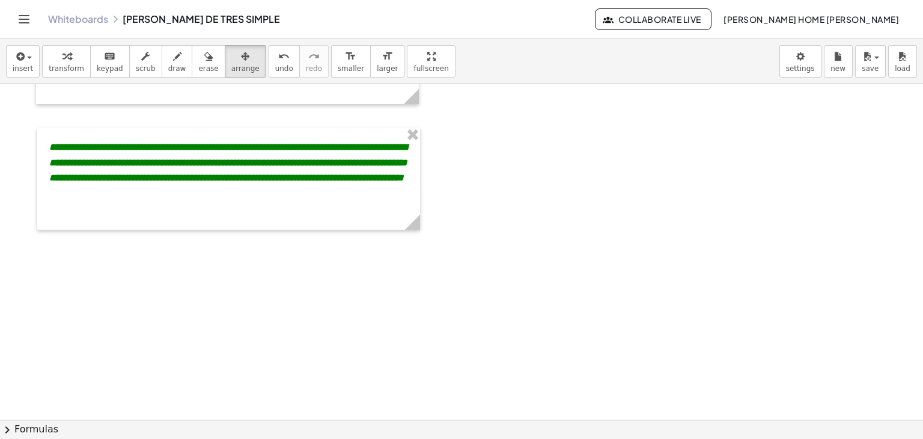
scroll to position [311, 0]
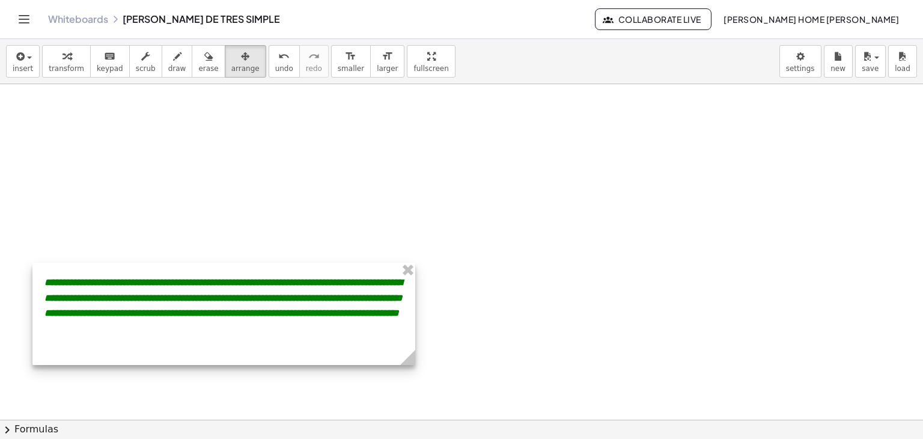
drag, startPoint x: 340, startPoint y: 128, endPoint x: 338, endPoint y: 317, distance: 188.8
click at [338, 317] on div at bounding box center [223, 314] width 383 height 102
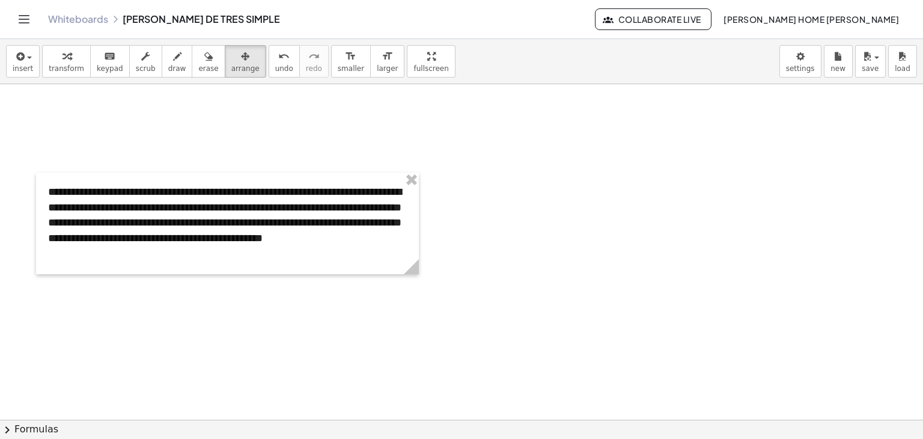
scroll to position [86, 0]
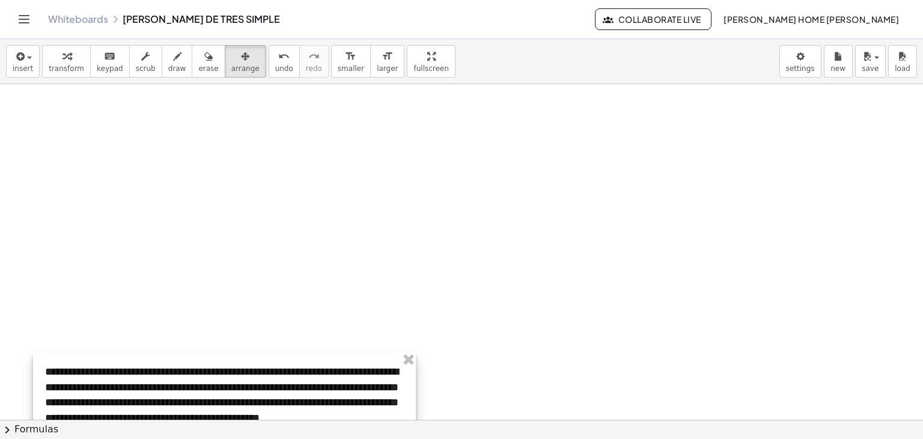
drag, startPoint x: 307, startPoint y: 227, endPoint x: 304, endPoint y: 406, distance: 179.2
click at [304, 406] on div at bounding box center [224, 403] width 383 height 102
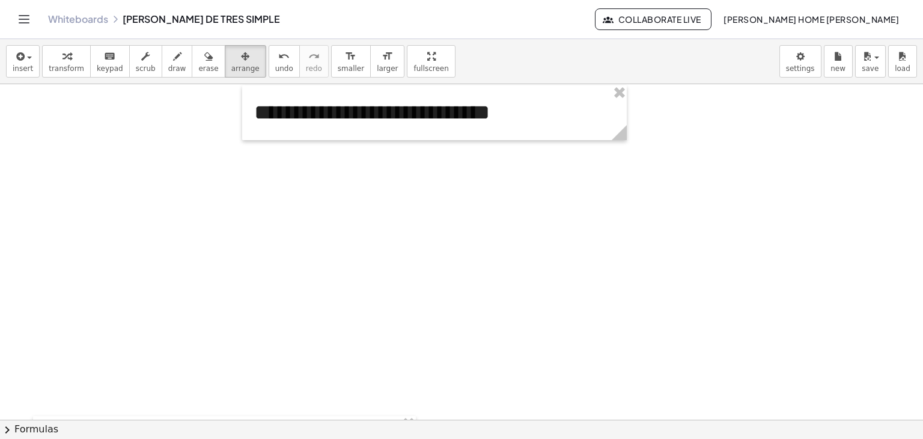
scroll to position [0, 0]
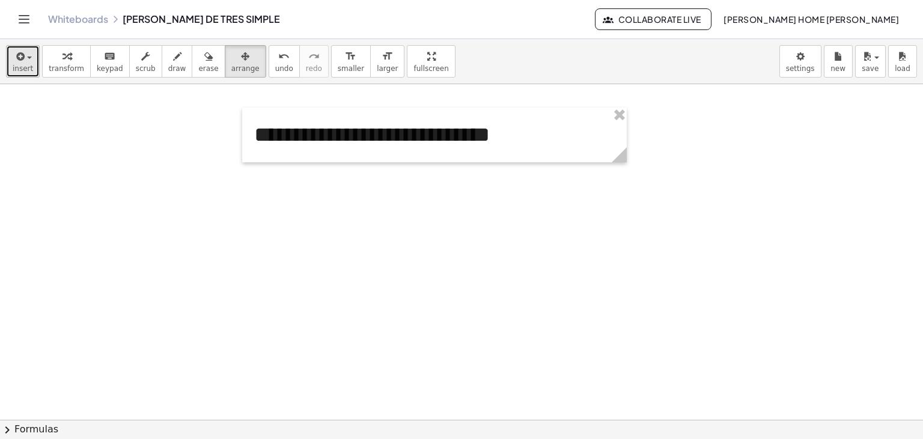
click at [17, 75] on button "insert" at bounding box center [23, 61] width 34 height 32
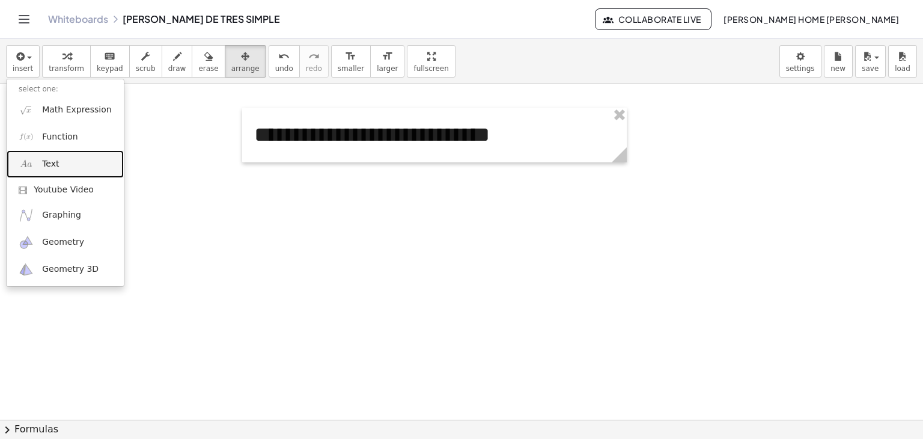
click at [75, 172] on link "Text" at bounding box center [65, 163] width 117 height 27
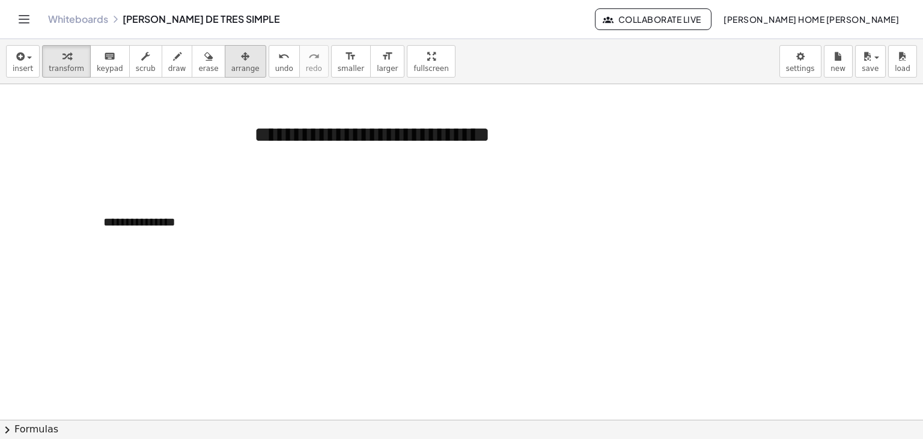
click at [231, 62] on div "button" at bounding box center [245, 56] width 28 height 14
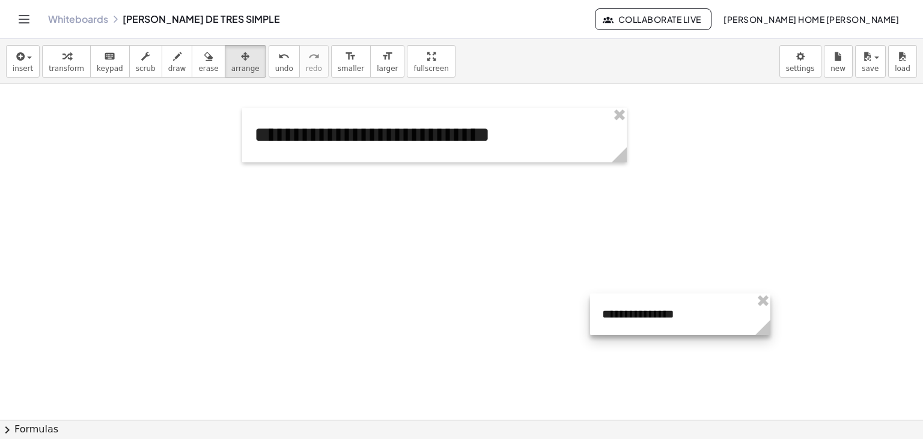
drag, startPoint x: 218, startPoint y: 223, endPoint x: 726, endPoint y: 323, distance: 518.3
click at [726, 323] on div at bounding box center [680, 313] width 180 height 41
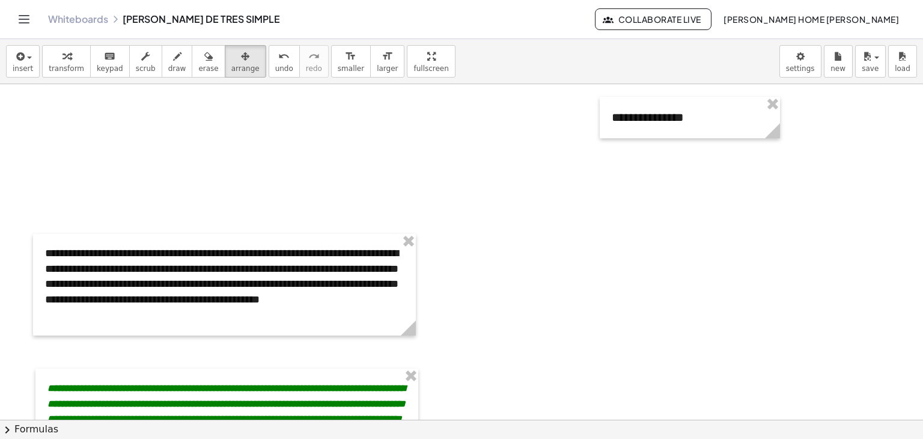
scroll to position [203, 0]
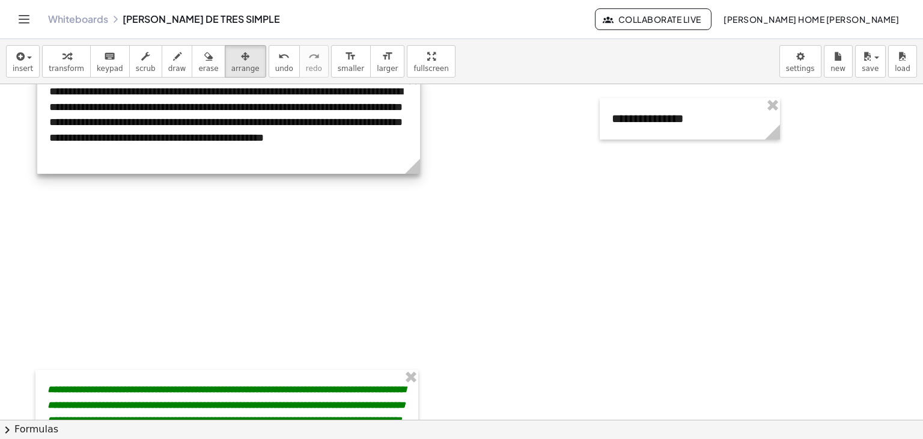
drag, startPoint x: 219, startPoint y: 307, endPoint x: 217, endPoint y: 136, distance: 171.4
click at [217, 136] on div at bounding box center [228, 123] width 383 height 102
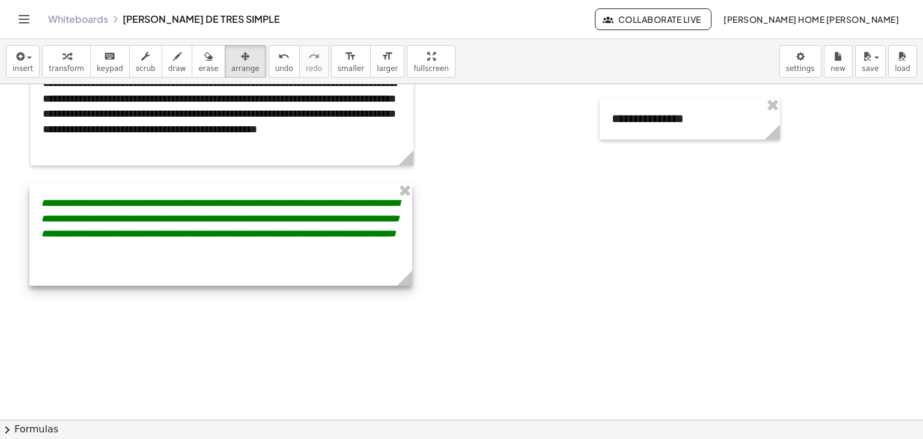
drag, startPoint x: 222, startPoint y: 391, endPoint x: 216, endPoint y: 204, distance: 186.5
click at [216, 204] on div at bounding box center [220, 234] width 383 height 102
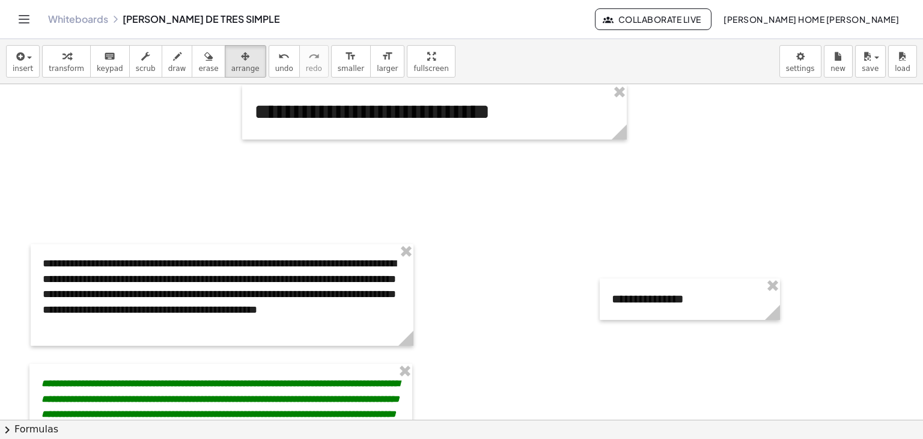
scroll to position [14, 0]
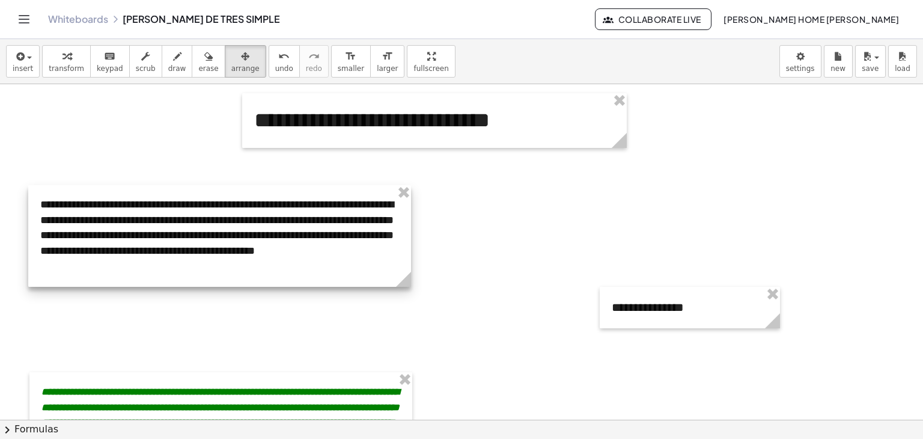
drag, startPoint x: 248, startPoint y: 318, endPoint x: 245, endPoint y: 251, distance: 67.4
click at [245, 251] on div at bounding box center [219, 236] width 383 height 102
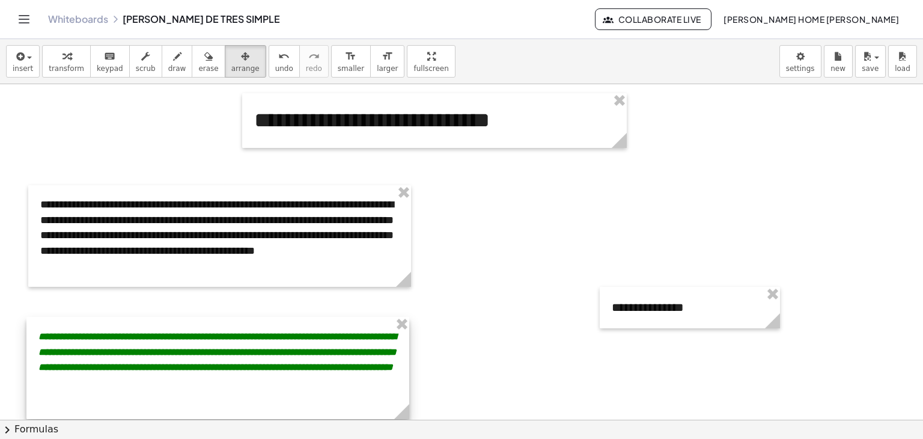
drag, startPoint x: 227, startPoint y: 390, endPoint x: 224, endPoint y: 334, distance: 55.4
click at [224, 334] on div at bounding box center [217, 368] width 383 height 102
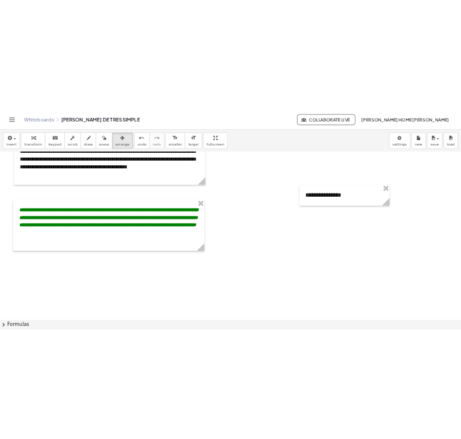
scroll to position [155, 0]
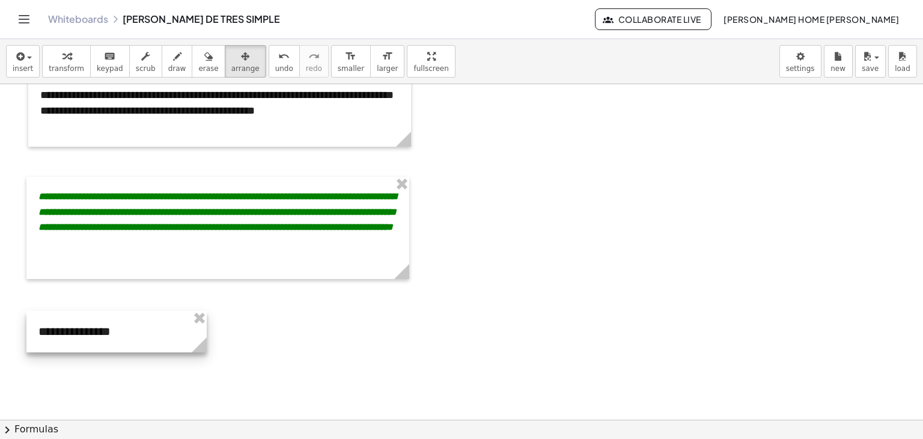
drag, startPoint x: 731, startPoint y: 174, endPoint x: 158, endPoint y: 338, distance: 596.6
click at [158, 338] on div at bounding box center [116, 331] width 180 height 41
click at [108, 329] on div at bounding box center [116, 331] width 180 height 41
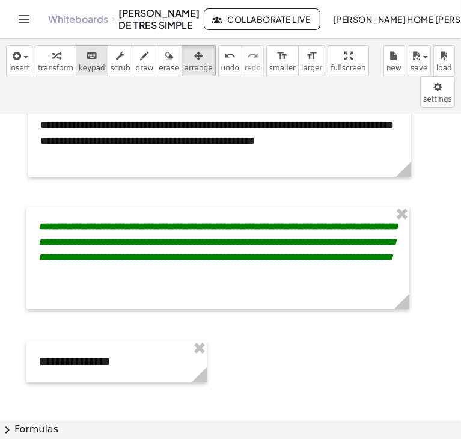
click at [76, 74] on button "keyboard keypad" at bounding box center [92, 60] width 32 height 31
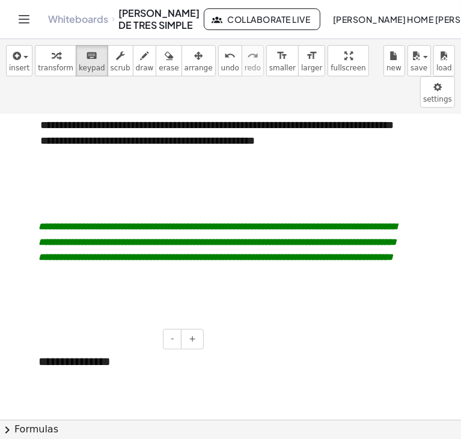
click at [108, 341] on div "**********" at bounding box center [116, 361] width 180 height 41
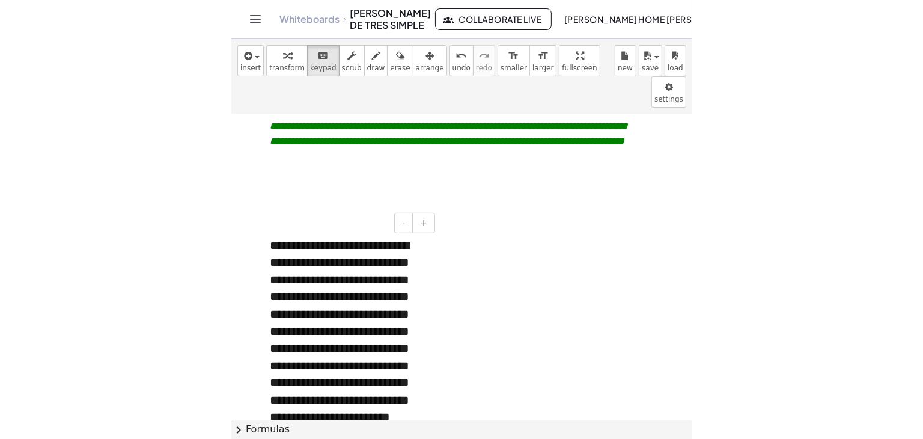
scroll to position [288, 0]
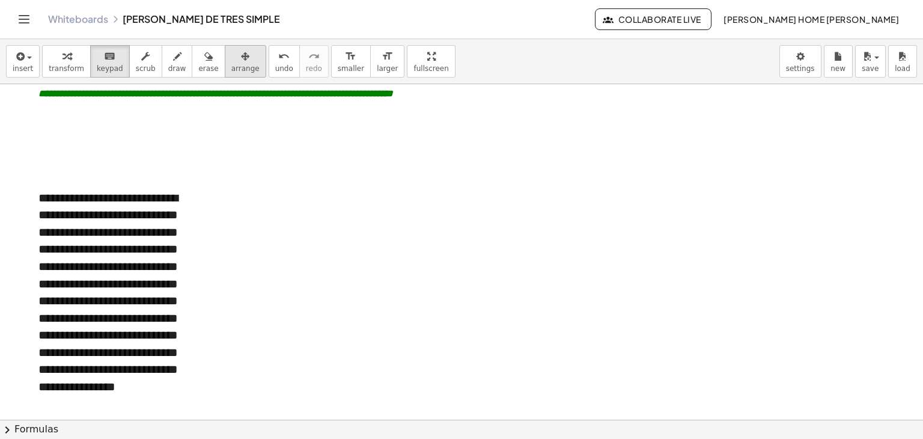
click at [231, 71] on span "arrange" at bounding box center [245, 68] width 28 height 8
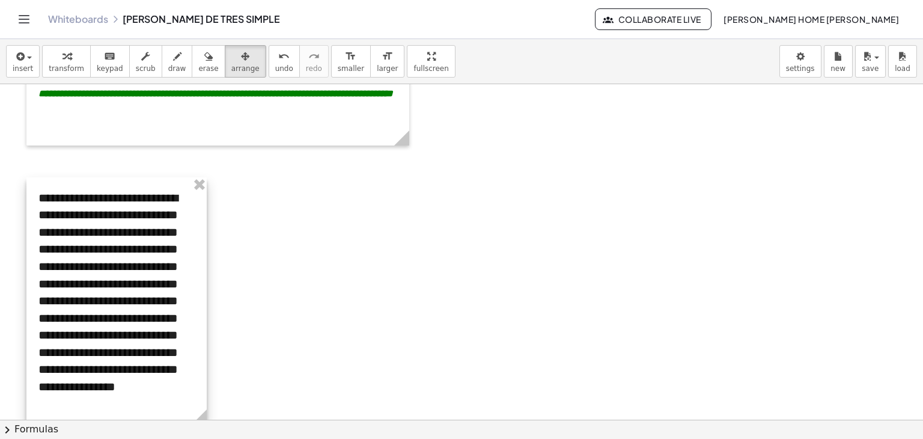
click at [175, 225] on div at bounding box center [116, 300] width 180 height 247
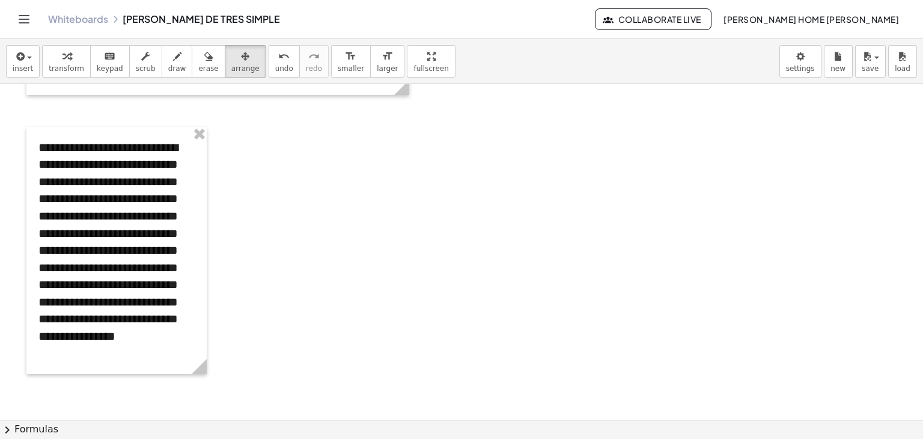
scroll to position [341, 0]
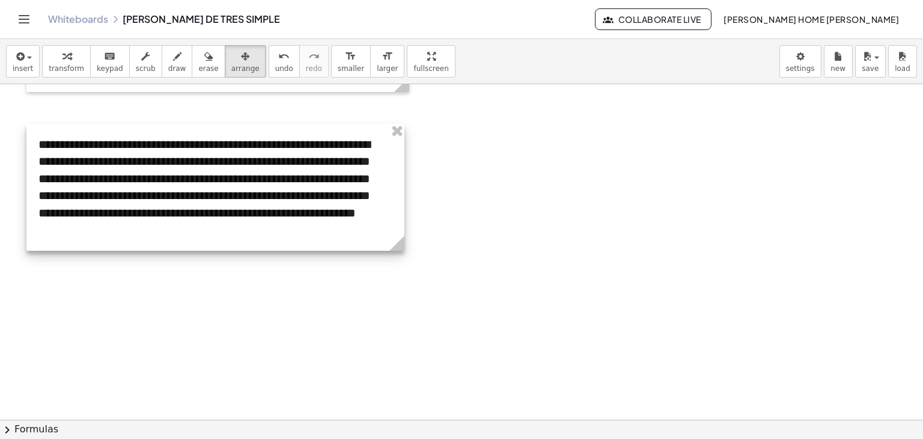
drag, startPoint x: 204, startPoint y: 372, endPoint x: 402, endPoint y: 346, distance: 199.6
click at [402, 346] on div "**********" at bounding box center [461, 246] width 923 height 1007
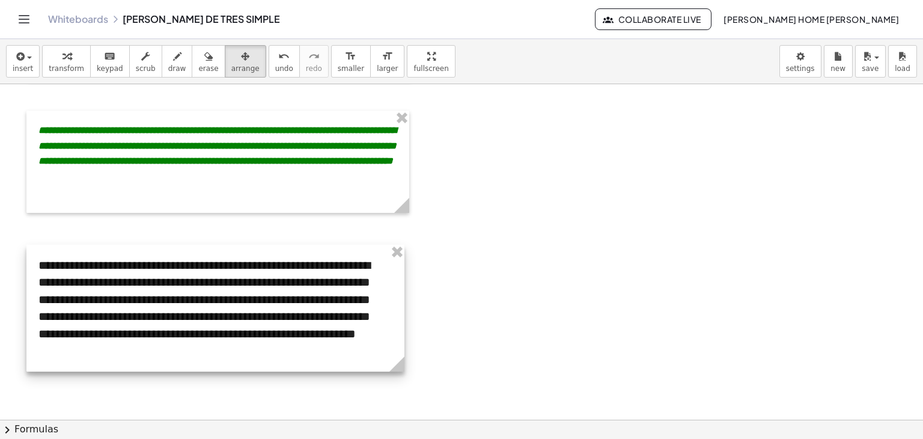
scroll to position [219, 0]
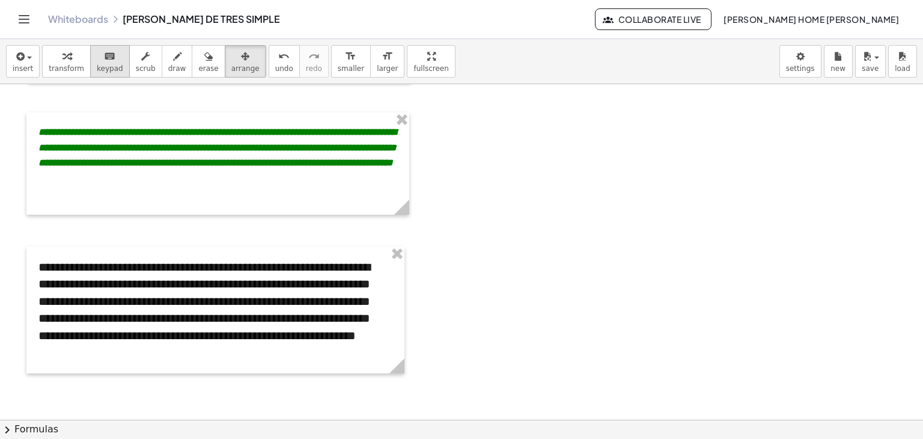
click at [96, 45] on button "keyboard keypad" at bounding box center [110, 61] width 40 height 32
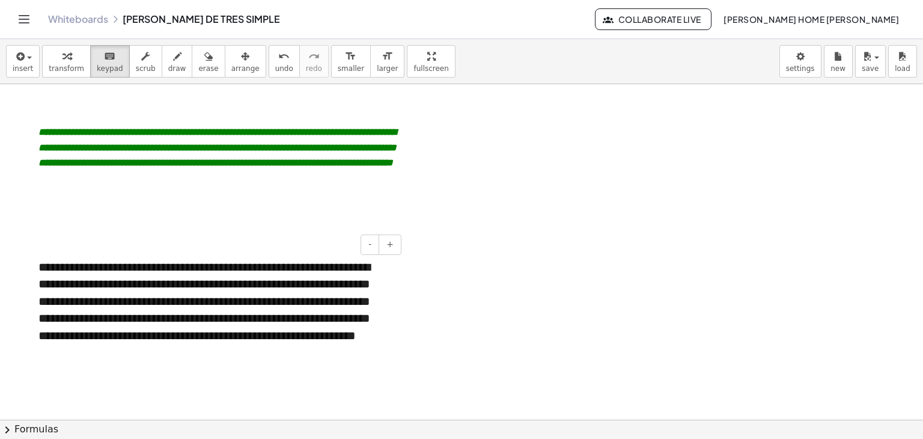
click at [281, 266] on div "**********" at bounding box center [215, 309] width 378 height 127
click at [367, 243] on button "-" at bounding box center [370, 244] width 19 height 20
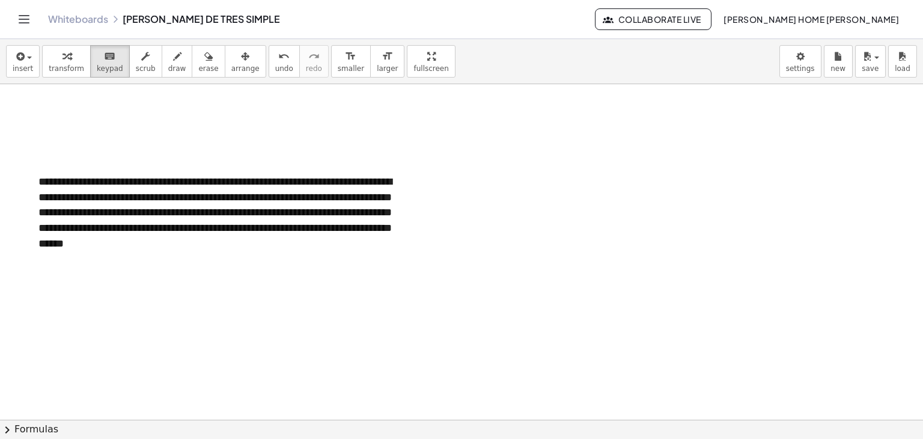
scroll to position [373, 0]
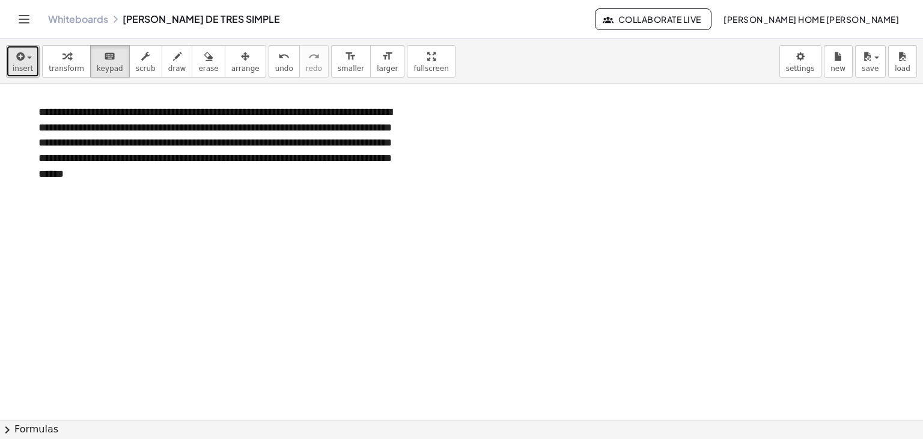
click at [10, 69] on button "insert" at bounding box center [23, 61] width 34 height 32
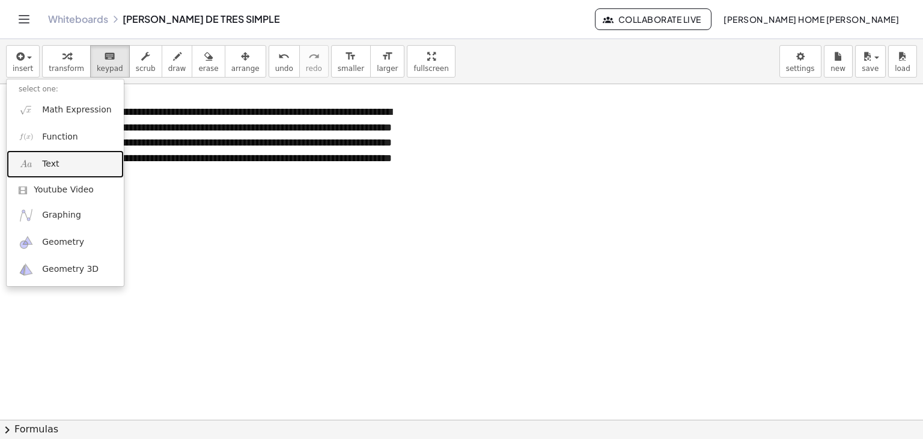
click at [63, 171] on link "Text" at bounding box center [65, 163] width 117 height 27
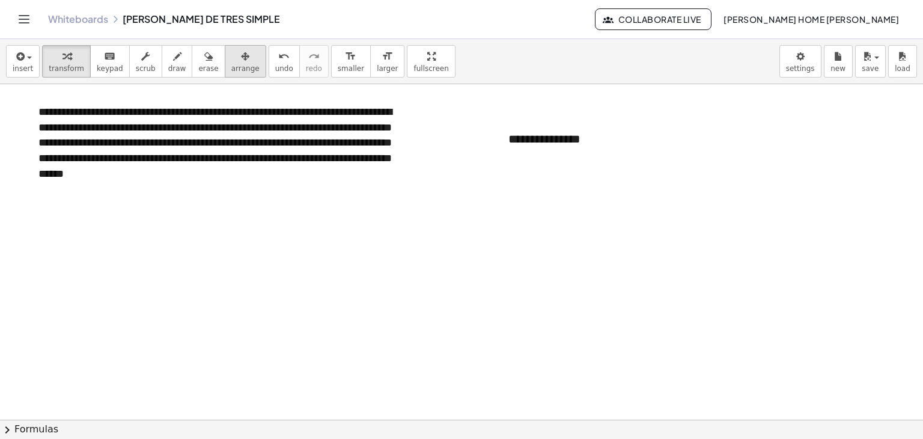
click at [231, 68] on span "arrange" at bounding box center [245, 68] width 28 height 8
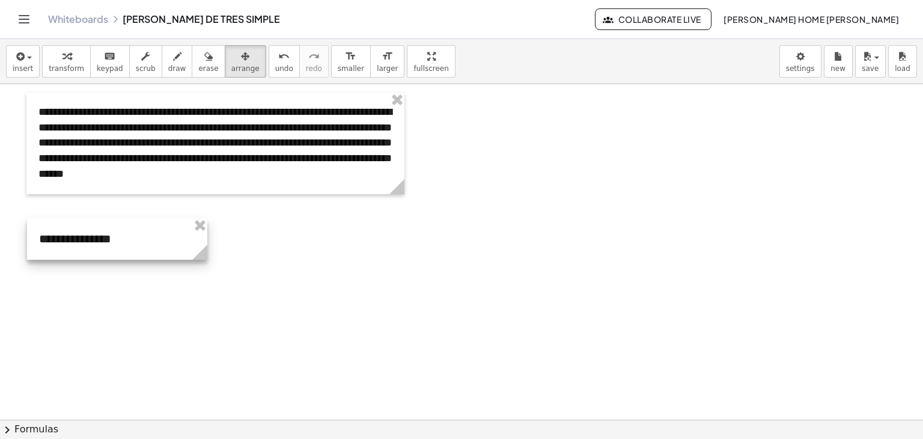
drag, startPoint x: 583, startPoint y: 155, endPoint x: 115, endPoint y: 257, distance: 478.6
click at [115, 257] on div at bounding box center [117, 238] width 180 height 41
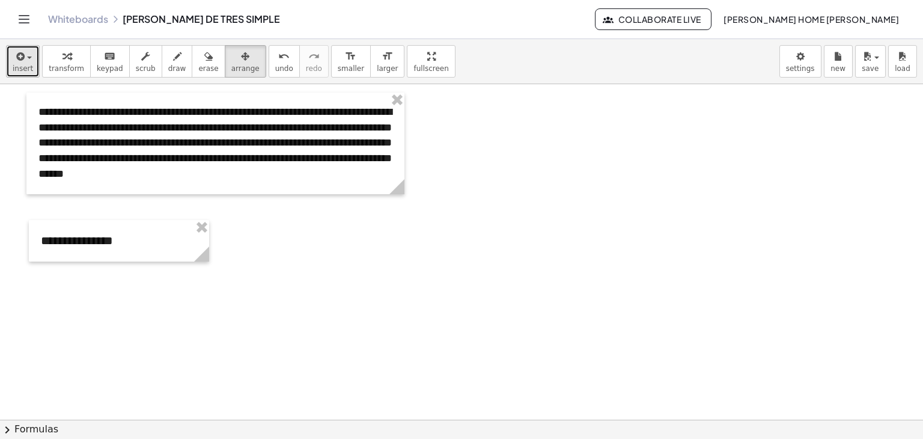
click at [32, 74] on button "insert" at bounding box center [23, 61] width 34 height 32
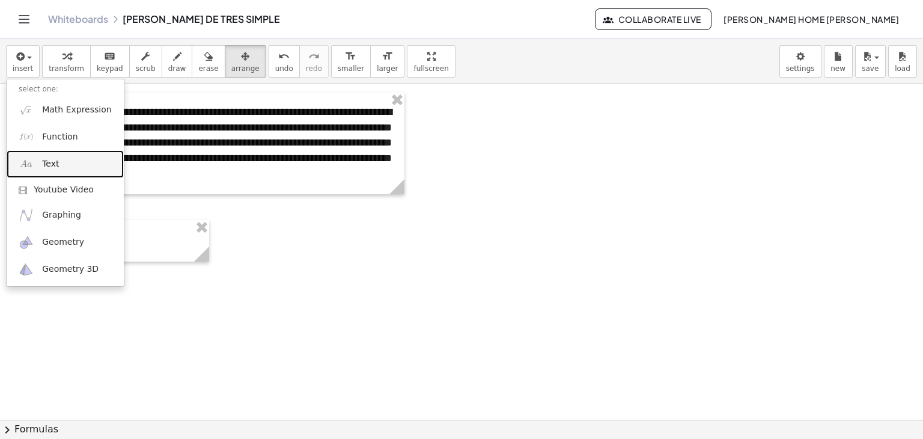
click at [88, 153] on link "Text" at bounding box center [65, 163] width 117 height 27
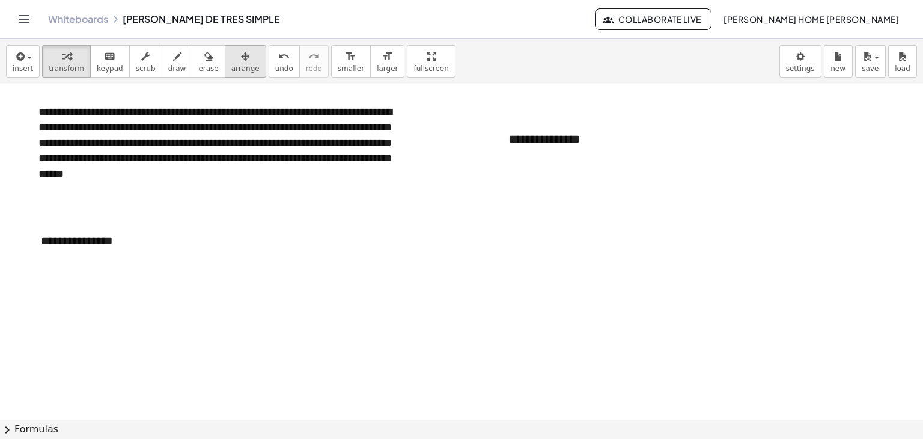
click at [241, 63] on icon "button" at bounding box center [245, 56] width 8 height 14
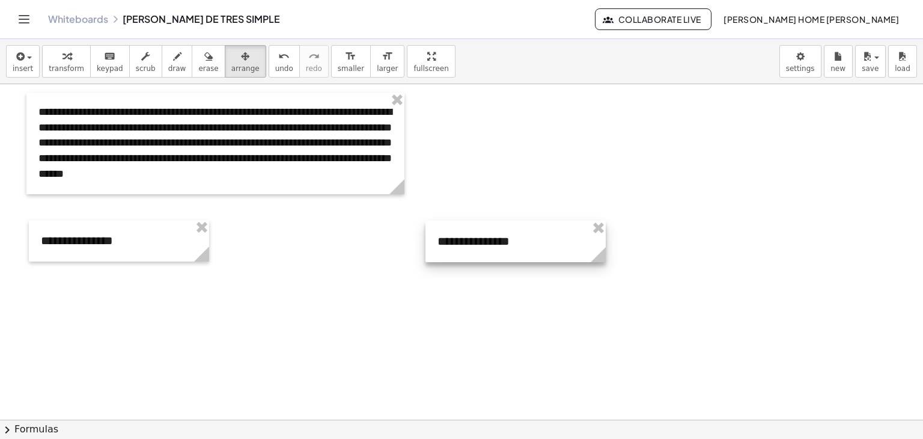
drag, startPoint x: 623, startPoint y: 154, endPoint x: 551, endPoint y: 256, distance: 124.8
click at [551, 256] on div at bounding box center [516, 241] width 180 height 41
click at [97, 55] on div "keyboard" at bounding box center [110, 56] width 26 height 14
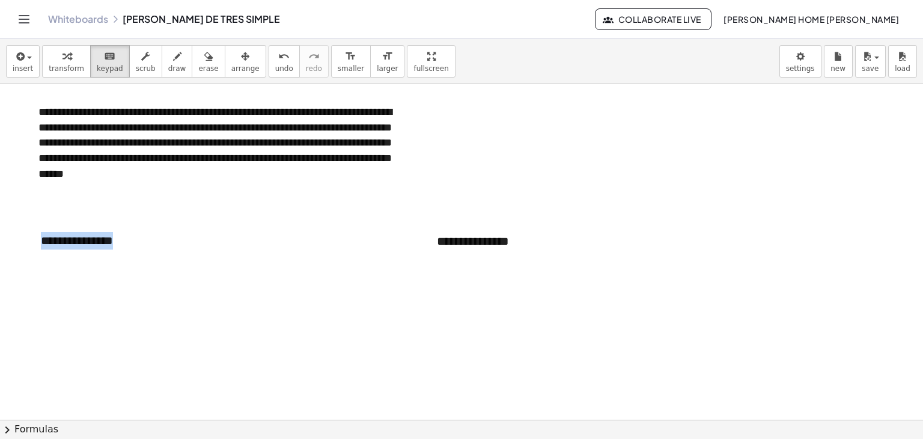
drag, startPoint x: 111, startPoint y: 239, endPoint x: 0, endPoint y: 222, distance: 111.9
click at [0, 222] on div "**********" at bounding box center [461, 214] width 923 height 1007
click at [506, 242] on div "**********" at bounding box center [515, 241] width 180 height 41
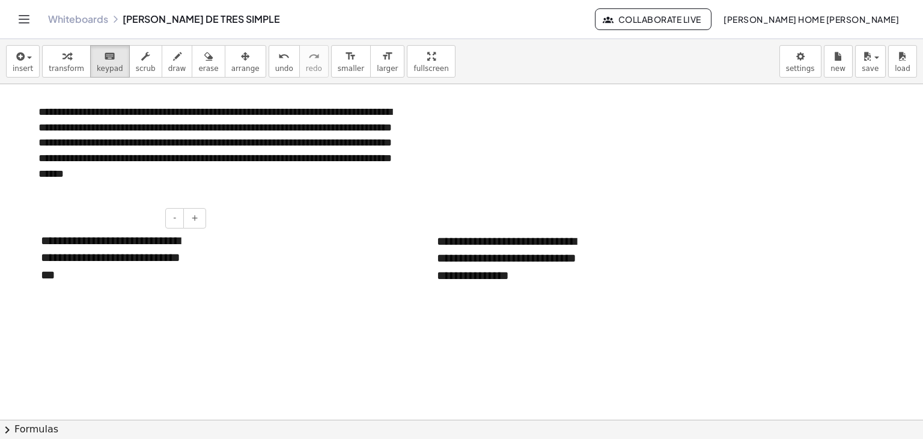
click at [121, 268] on div "**********" at bounding box center [119, 258] width 180 height 76
click at [231, 64] on span "arrange" at bounding box center [245, 68] width 28 height 8
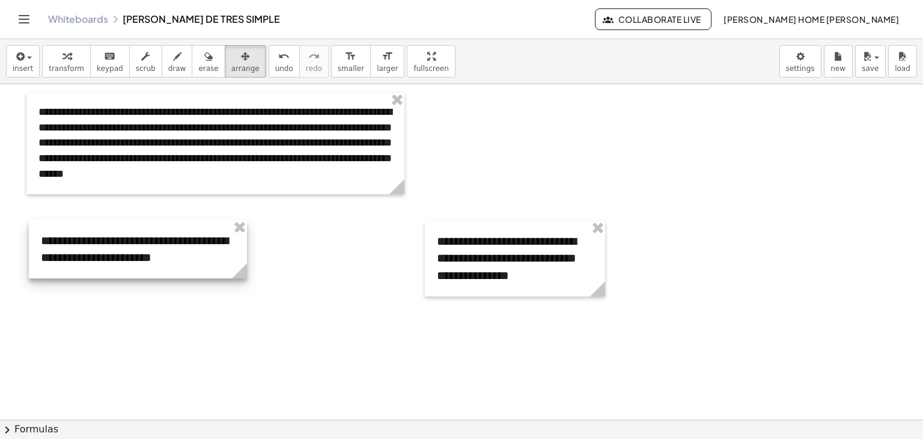
drag, startPoint x: 211, startPoint y: 295, endPoint x: 249, endPoint y: 284, distance: 39.8
click at [249, 284] on div "**********" at bounding box center [461, 214] width 923 height 1007
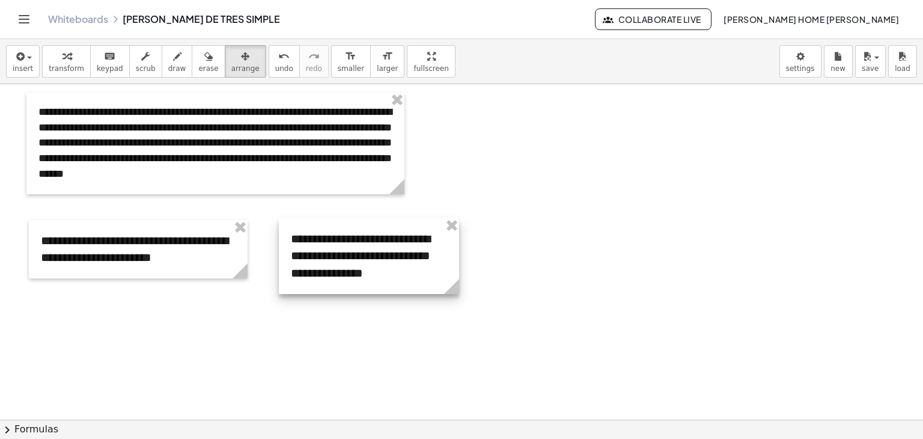
drag, startPoint x: 512, startPoint y: 254, endPoint x: 366, endPoint y: 251, distance: 146.1
click at [366, 251] on div at bounding box center [369, 256] width 180 height 76
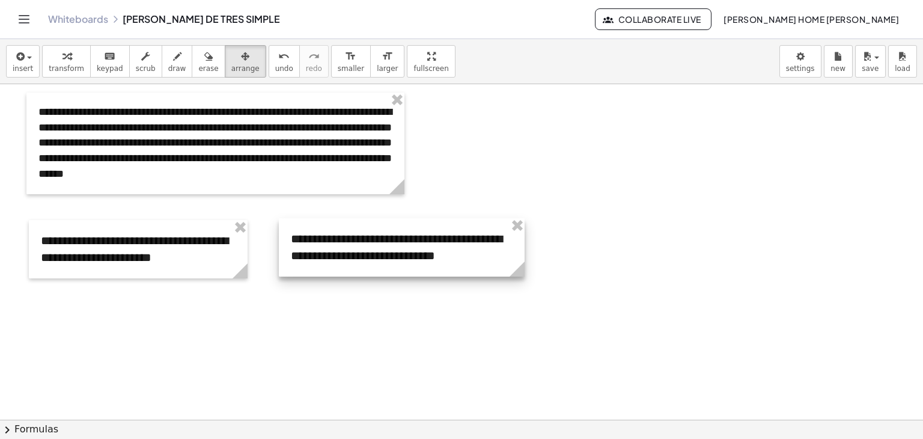
drag, startPoint x: 459, startPoint y: 292, endPoint x: 526, endPoint y: 290, distance: 66.8
click at [526, 290] on div "**********" at bounding box center [461, 214] width 923 height 1007
click at [343, 258] on div at bounding box center [402, 247] width 247 height 58
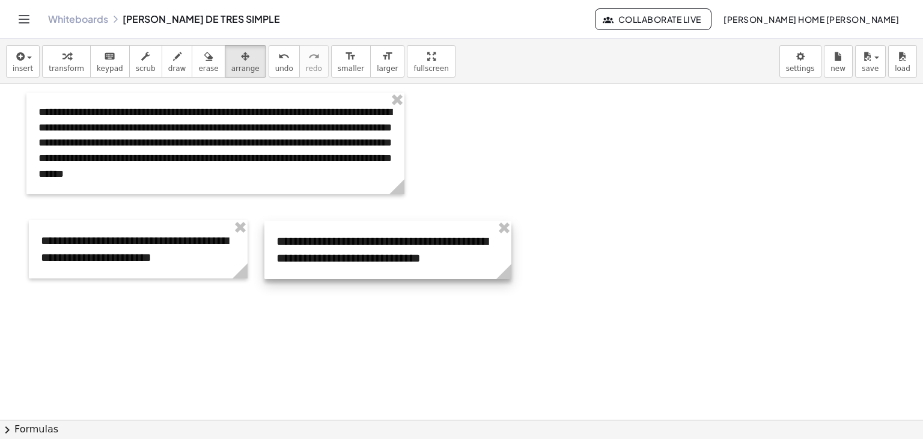
drag, startPoint x: 343, startPoint y: 258, endPoint x: 329, endPoint y: 260, distance: 14.6
click at [329, 260] on div at bounding box center [388, 250] width 247 height 58
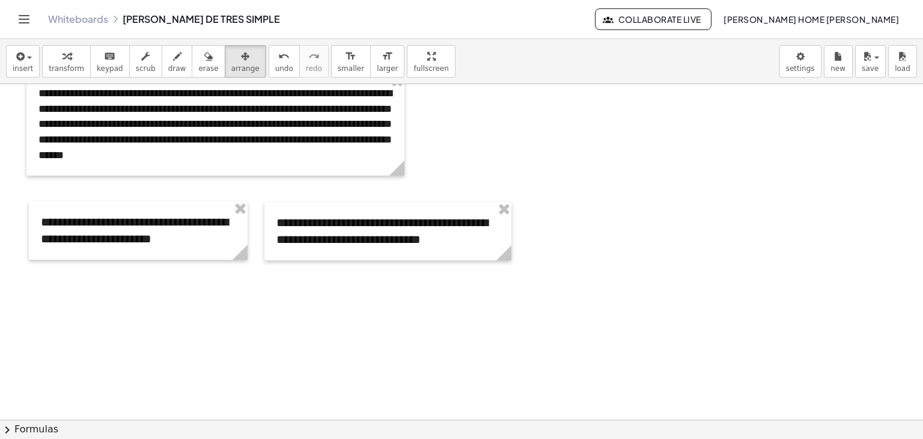
scroll to position [393, 0]
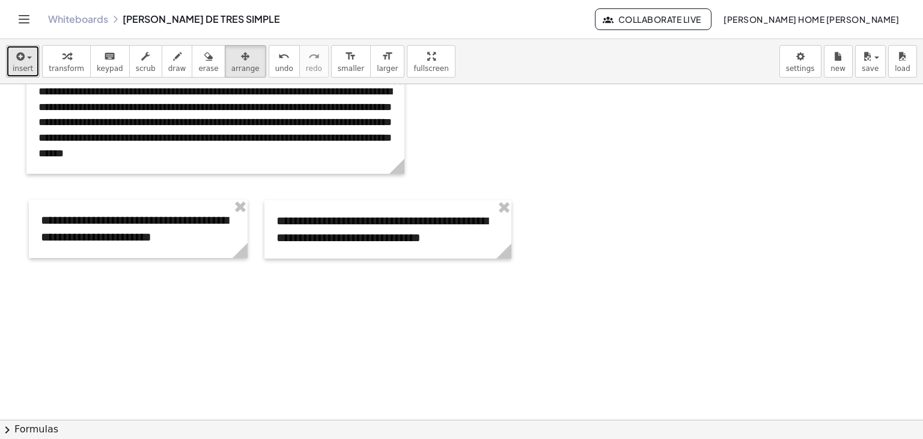
click at [25, 58] on span "button" at bounding box center [26, 58] width 2 height 8
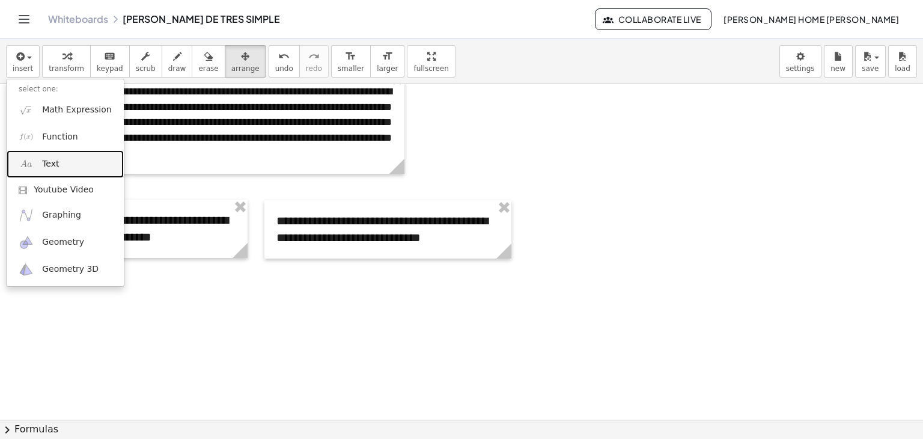
click at [70, 174] on link "Text" at bounding box center [65, 163] width 117 height 27
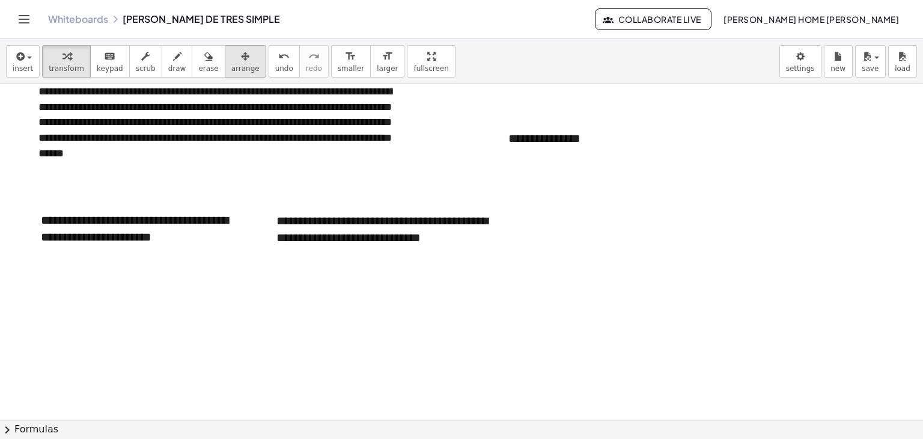
click at [231, 52] on div "button" at bounding box center [245, 56] width 28 height 14
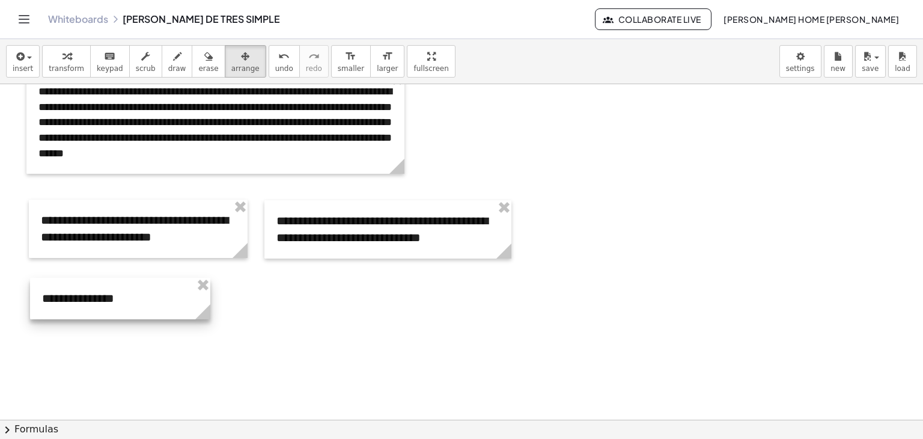
drag, startPoint x: 584, startPoint y: 150, endPoint x: 120, endPoint y: 310, distance: 490.9
click at [120, 310] on div at bounding box center [120, 298] width 180 height 41
drag, startPoint x: 213, startPoint y: 320, endPoint x: 250, endPoint y: 328, distance: 37.5
click at [250, 328] on div "**********" at bounding box center [461, 194] width 923 height 1007
click at [118, 304] on div at bounding box center [140, 298] width 217 height 41
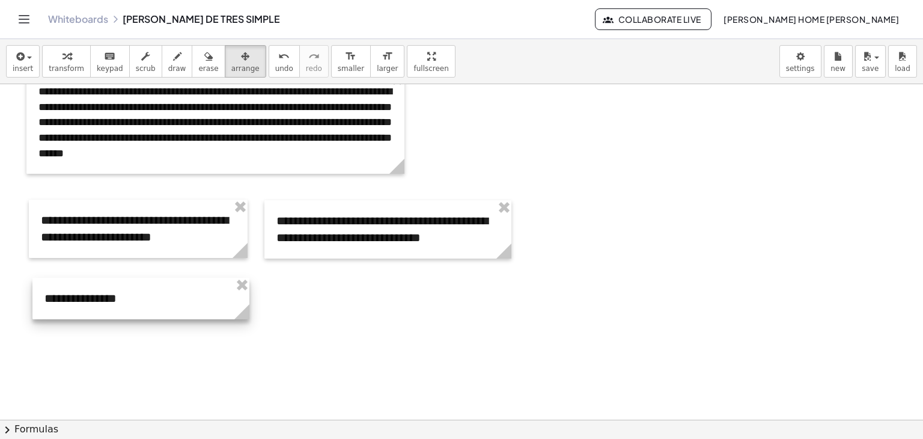
click at [109, 300] on div at bounding box center [140, 298] width 217 height 41
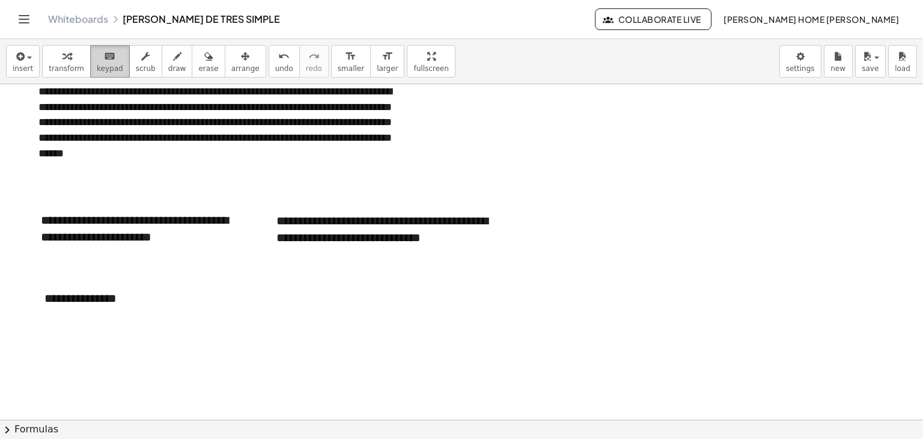
click at [97, 72] on span "keypad" at bounding box center [110, 68] width 26 height 8
click at [118, 299] on div "**********" at bounding box center [140, 298] width 217 height 41
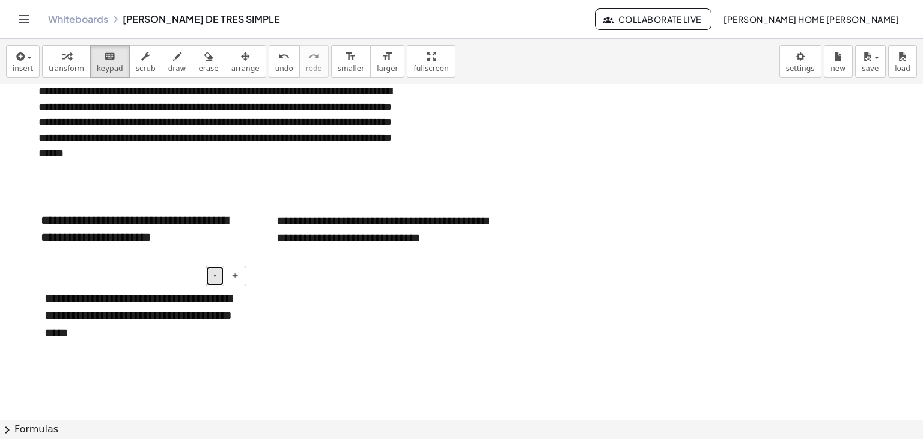
click at [213, 277] on button "-" at bounding box center [215, 276] width 19 height 20
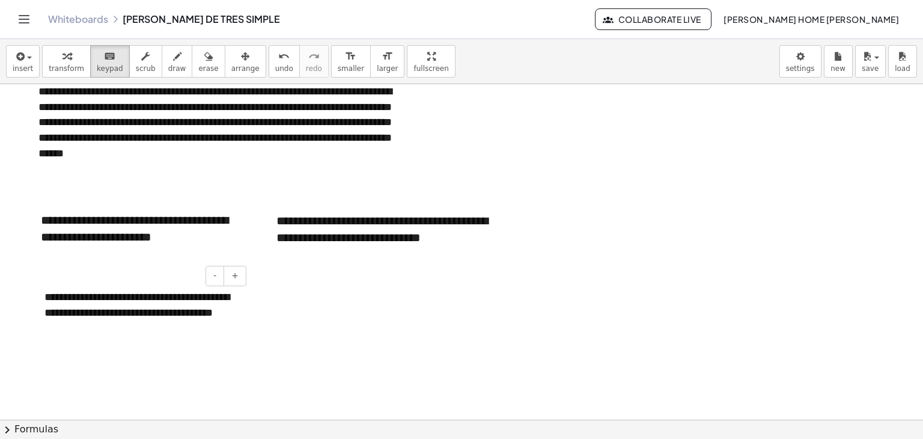
click at [157, 313] on div "**********" at bounding box center [140, 313] width 217 height 70
copy div "**********"
click at [340, 343] on div at bounding box center [461, 194] width 923 height 1007
click at [231, 64] on span "arrange" at bounding box center [245, 68] width 28 height 8
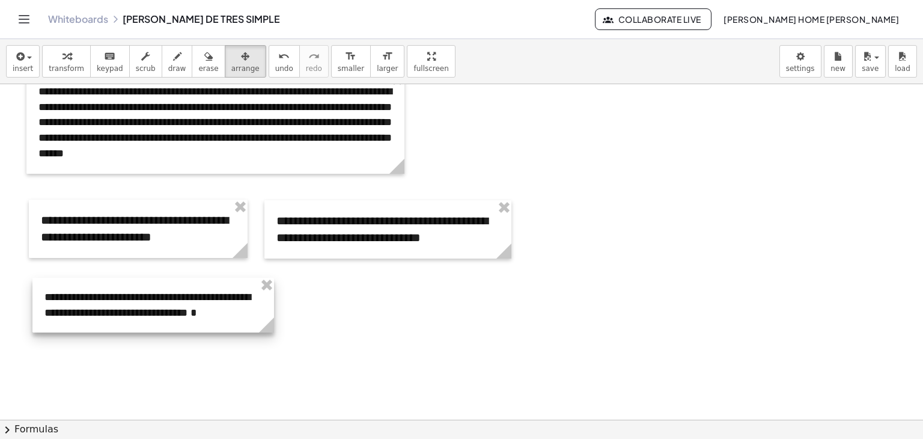
drag, startPoint x: 250, startPoint y: 344, endPoint x: 275, endPoint y: 342, distance: 24.8
click at [275, 342] on div "**********" at bounding box center [461, 194] width 923 height 1007
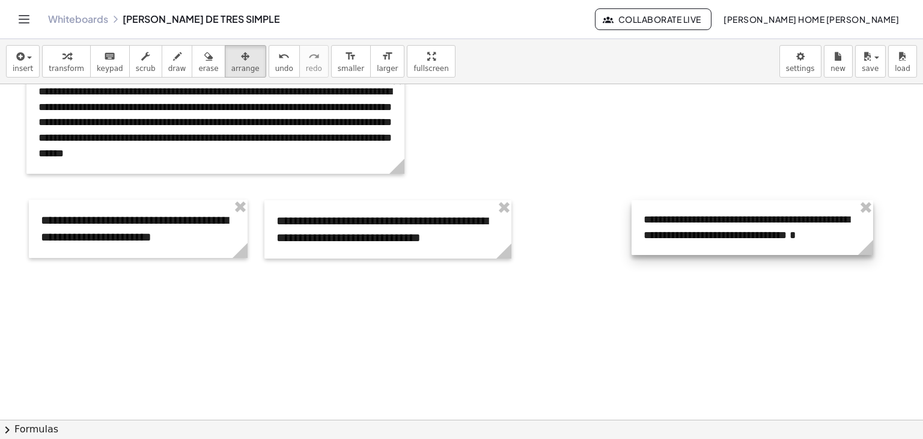
drag, startPoint x: 230, startPoint y: 307, endPoint x: 829, endPoint y: 230, distance: 604.4
click at [829, 230] on div at bounding box center [753, 227] width 242 height 55
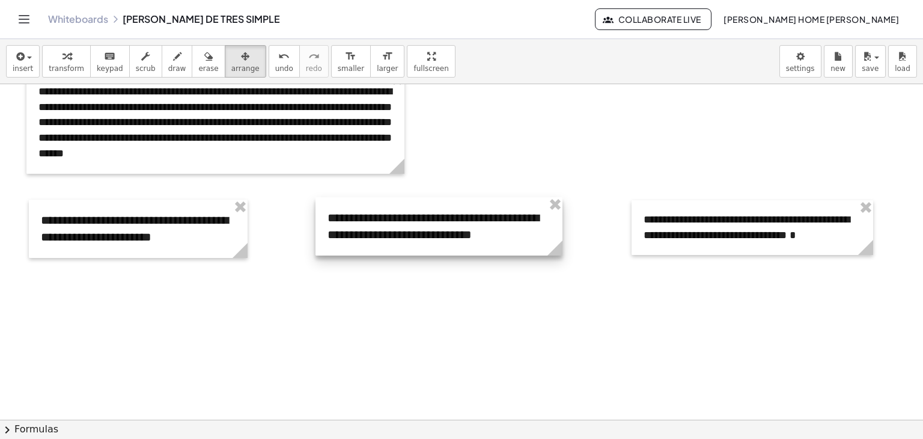
drag, startPoint x: 473, startPoint y: 241, endPoint x: 524, endPoint y: 238, distance: 51.2
click at [524, 238] on div at bounding box center [439, 226] width 247 height 58
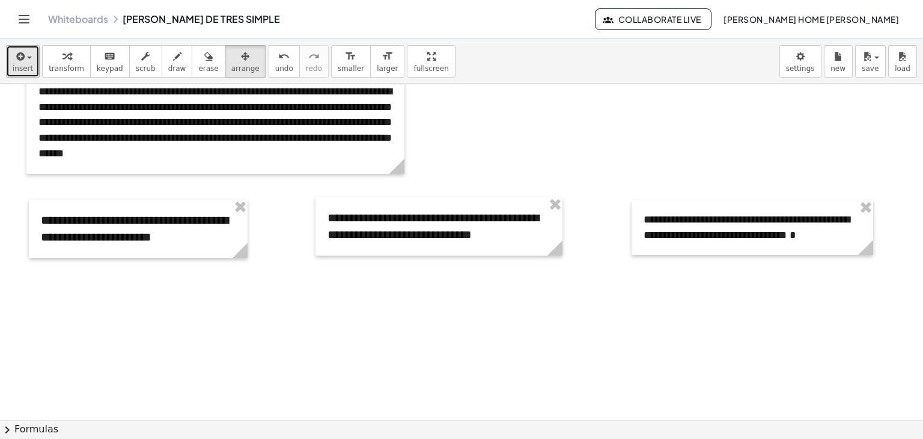
click at [22, 54] on icon "button" at bounding box center [19, 56] width 11 height 14
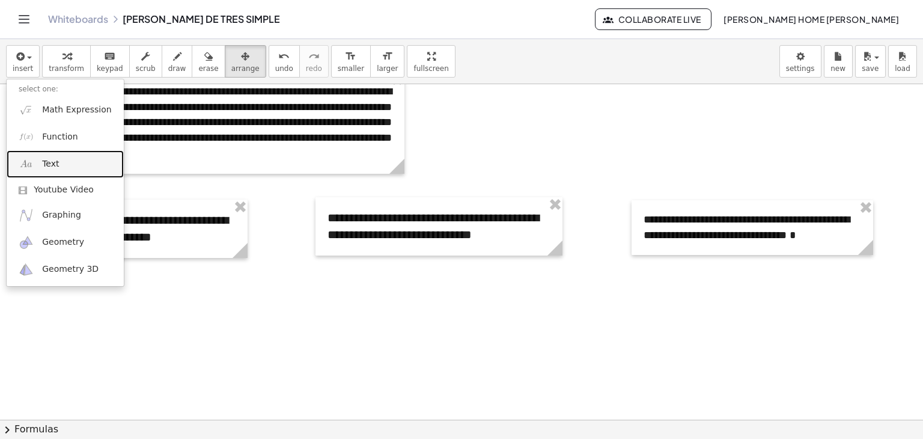
click at [70, 173] on link "Text" at bounding box center [65, 163] width 117 height 27
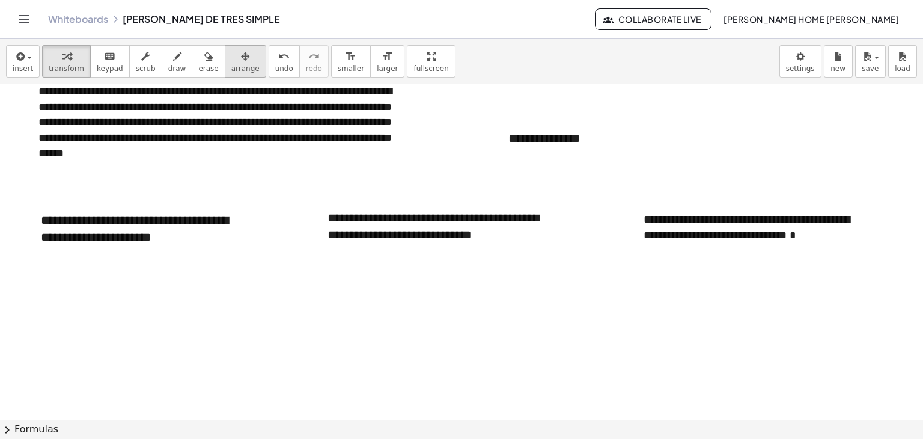
click at [231, 70] on span "arrange" at bounding box center [245, 68] width 28 height 8
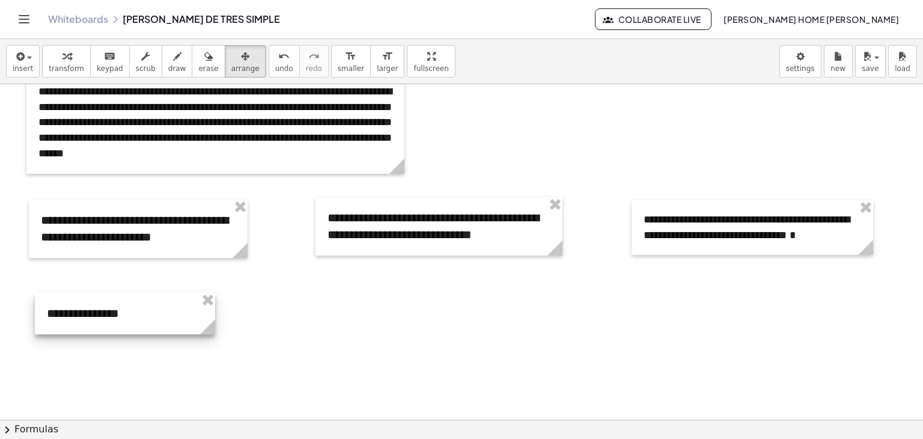
drag, startPoint x: 610, startPoint y: 134, endPoint x: 148, endPoint y: 309, distance: 493.7
click at [148, 309] on div at bounding box center [125, 313] width 180 height 41
click at [101, 66] on span "keypad" at bounding box center [110, 68] width 26 height 8
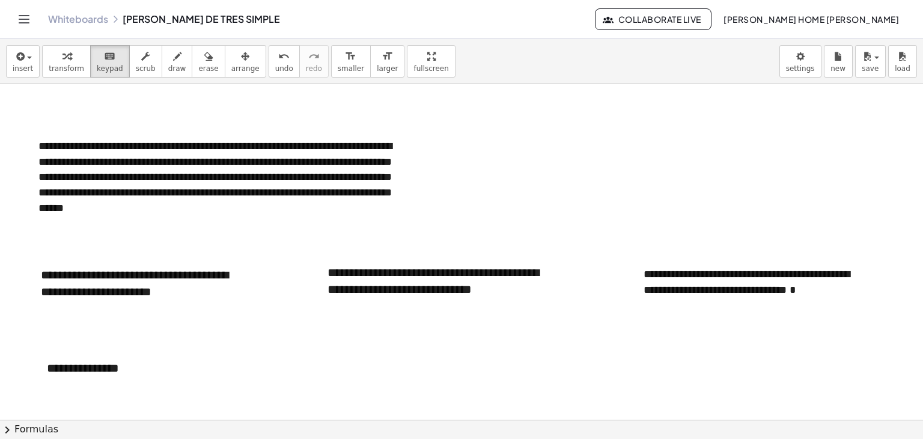
scroll to position [337, 0]
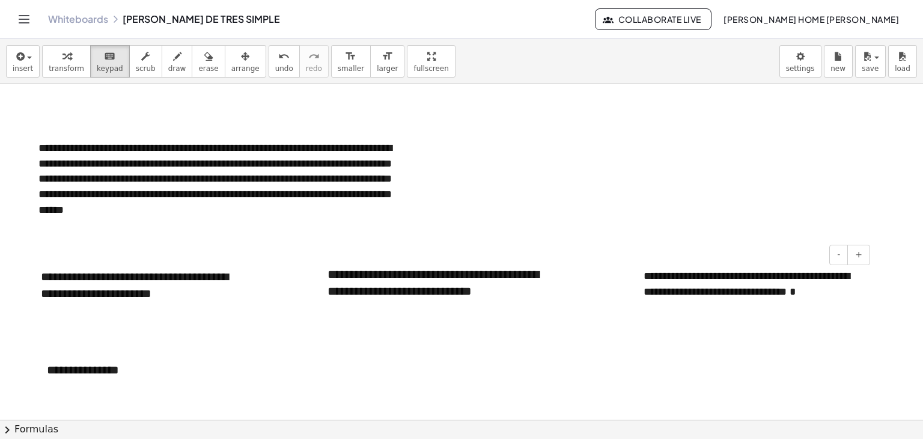
click at [839, 294] on div "**********" at bounding box center [753, 284] width 242 height 55
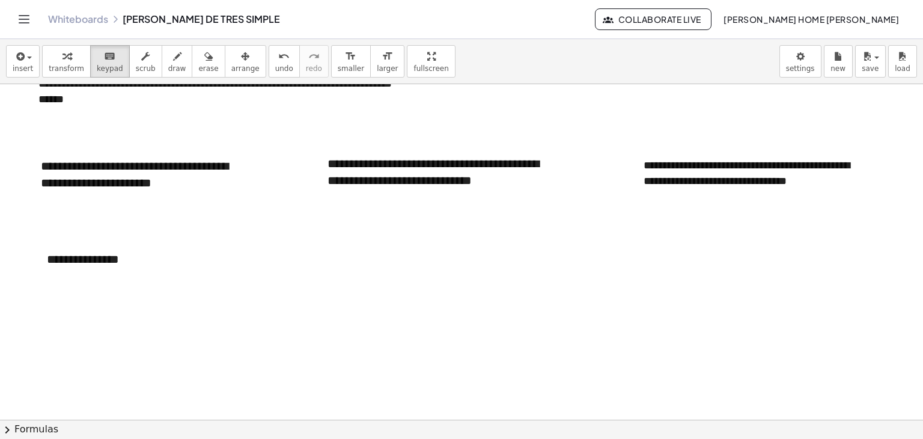
scroll to position [415, 0]
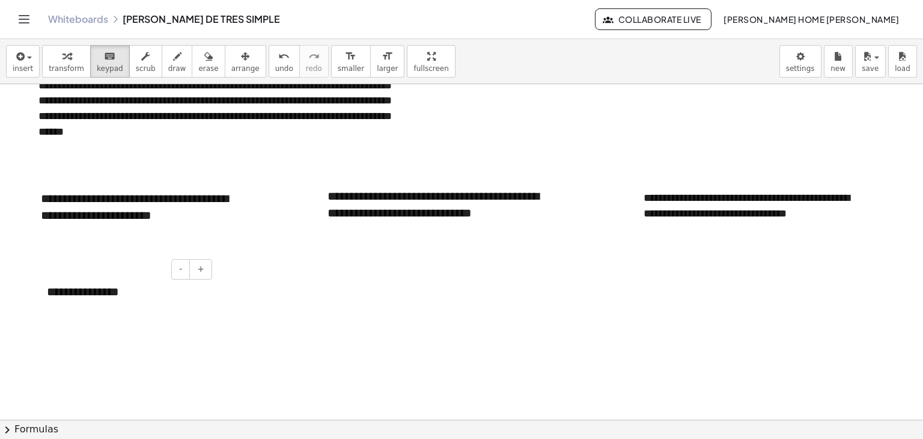
click at [117, 295] on div "**********" at bounding box center [125, 291] width 180 height 41
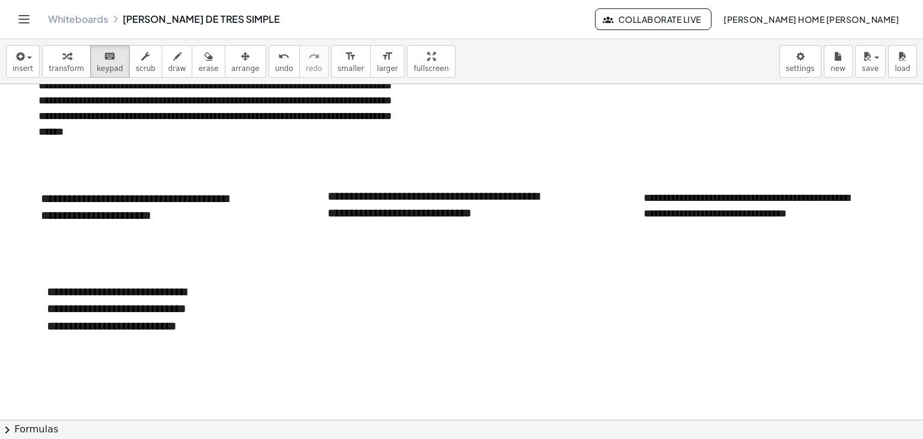
click at [242, 63] on div "insert select one: Math Expression Function Text Youtube Video Graphing Geometr…" at bounding box center [461, 61] width 923 height 45
click at [237, 64] on button "arrange" at bounding box center [245, 61] width 41 height 32
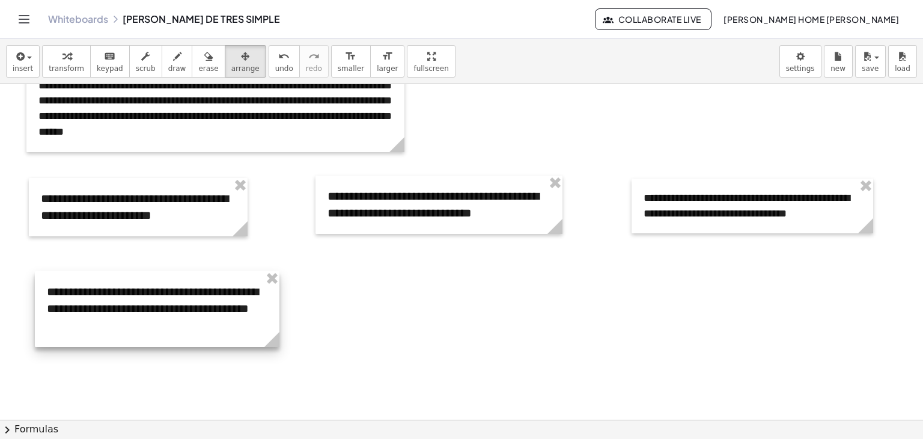
drag, startPoint x: 214, startPoint y: 354, endPoint x: 278, endPoint y: 342, distance: 65.3
click at [278, 342] on icon at bounding box center [272, 339] width 15 height 15
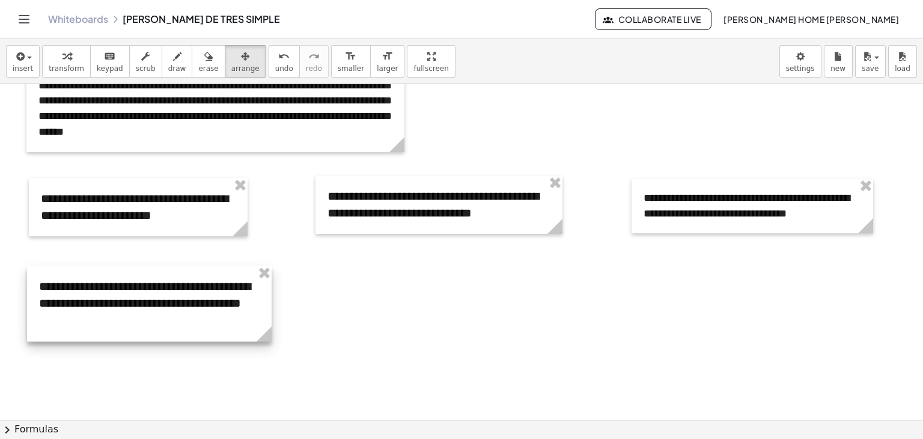
drag, startPoint x: 139, startPoint y: 332, endPoint x: 132, endPoint y: 327, distance: 9.5
click at [132, 327] on div at bounding box center [149, 304] width 245 height 76
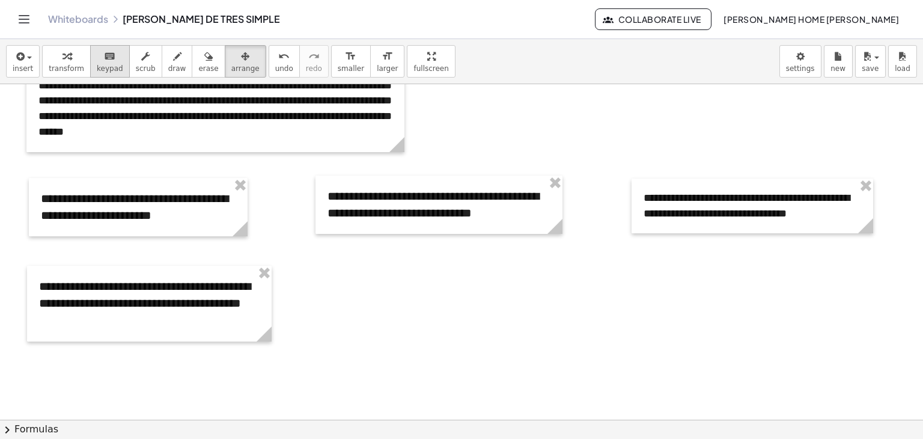
click at [101, 68] on span "keypad" at bounding box center [110, 68] width 26 height 8
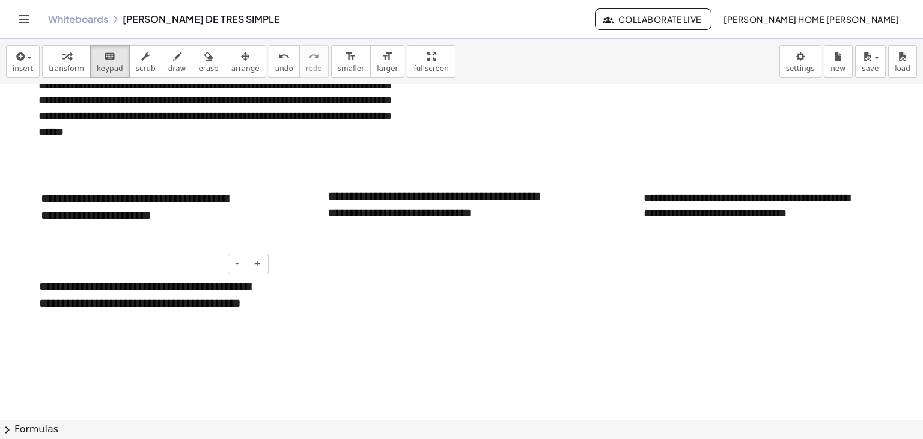
click at [172, 338] on div "**********" at bounding box center [149, 304] width 245 height 76
click at [231, 271] on button "-" at bounding box center [237, 264] width 19 height 20
click at [378, 299] on div at bounding box center [461, 172] width 923 height 1007
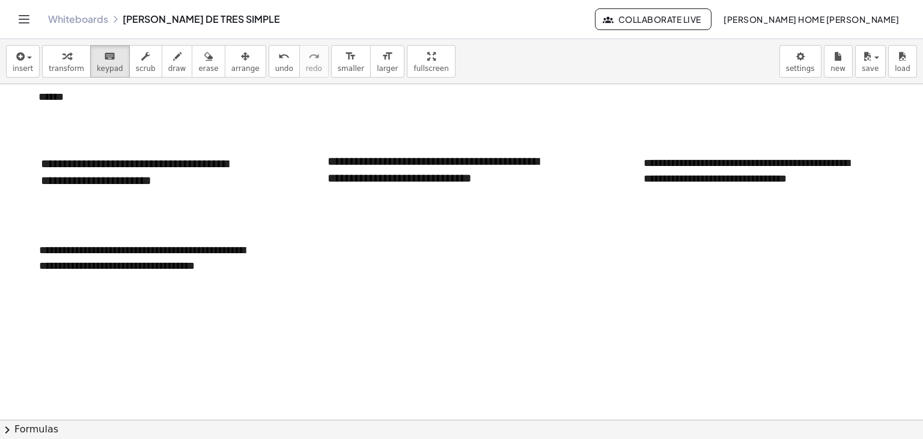
scroll to position [438, 0]
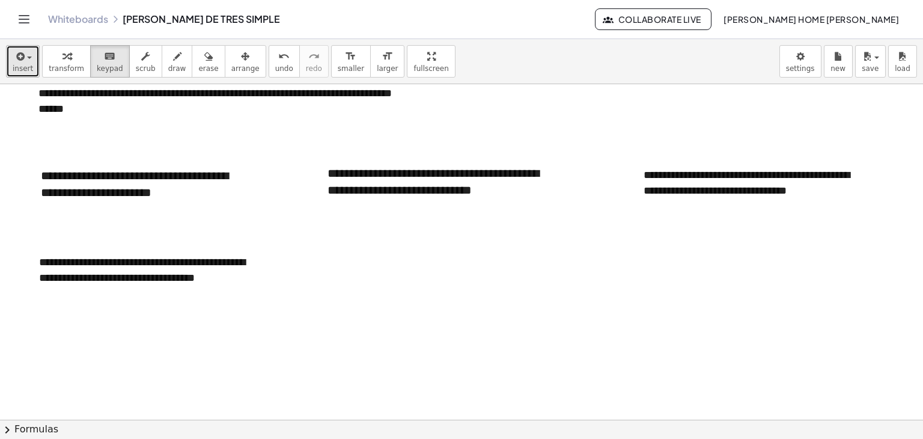
click at [19, 73] on button "insert" at bounding box center [23, 61] width 34 height 32
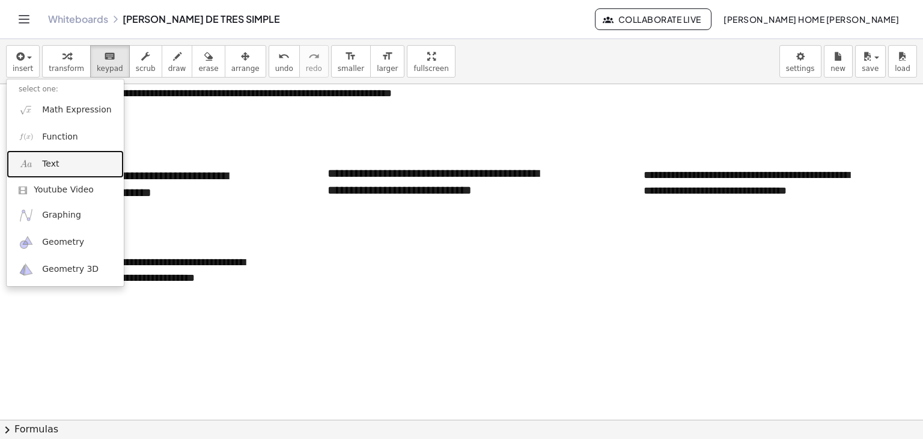
click at [72, 156] on link "Text" at bounding box center [65, 163] width 117 height 27
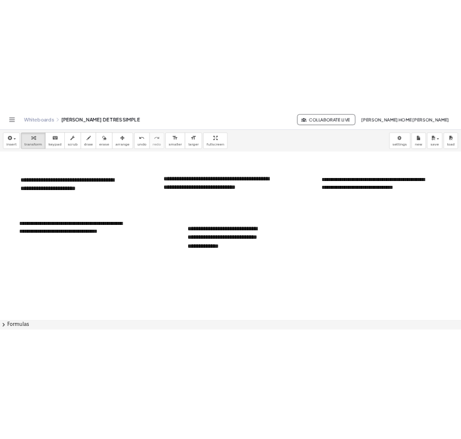
scroll to position [434, 0]
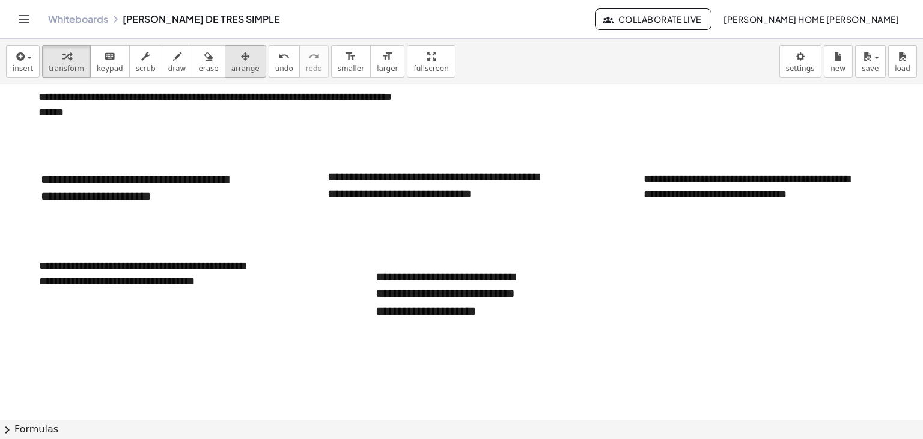
click at [231, 52] on div "button" at bounding box center [245, 56] width 28 height 14
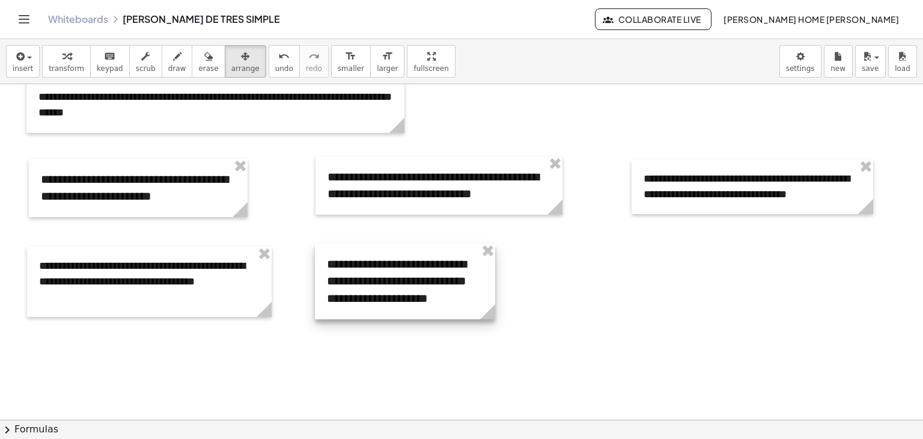
drag, startPoint x: 405, startPoint y: 283, endPoint x: 356, endPoint y: 270, distance: 50.3
click at [356, 270] on div at bounding box center [405, 281] width 180 height 76
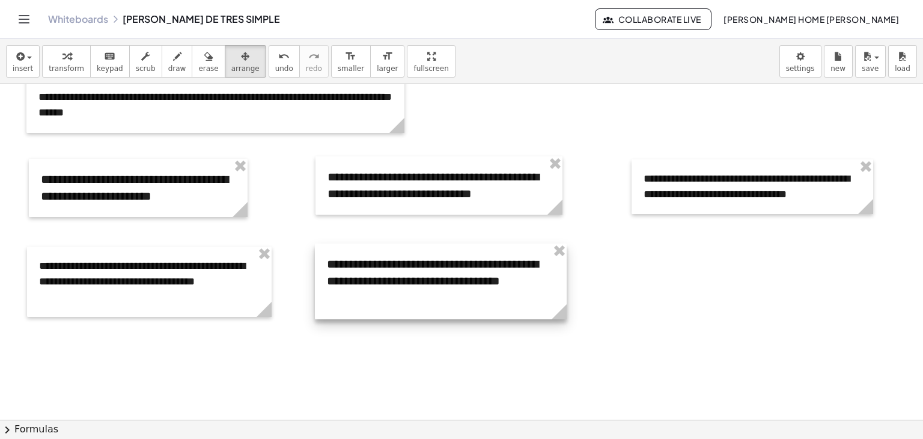
drag, startPoint x: 494, startPoint y: 311, endPoint x: 565, endPoint y: 306, distance: 71.7
click at [565, 306] on icon at bounding box center [559, 311] width 15 height 15
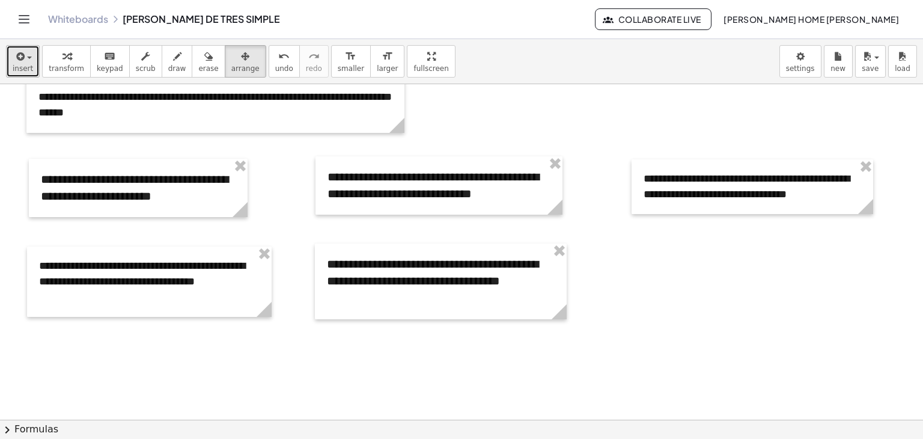
click at [24, 64] on span "insert" at bounding box center [23, 68] width 20 height 8
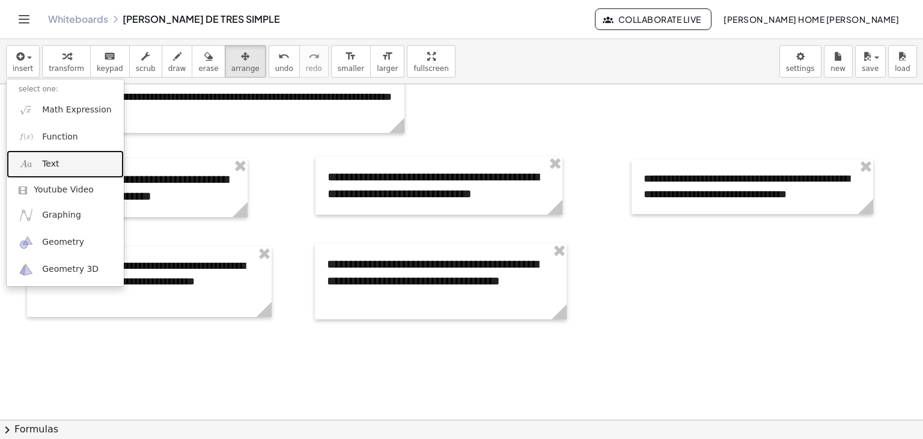
click at [63, 156] on link "Text" at bounding box center [65, 163] width 117 height 27
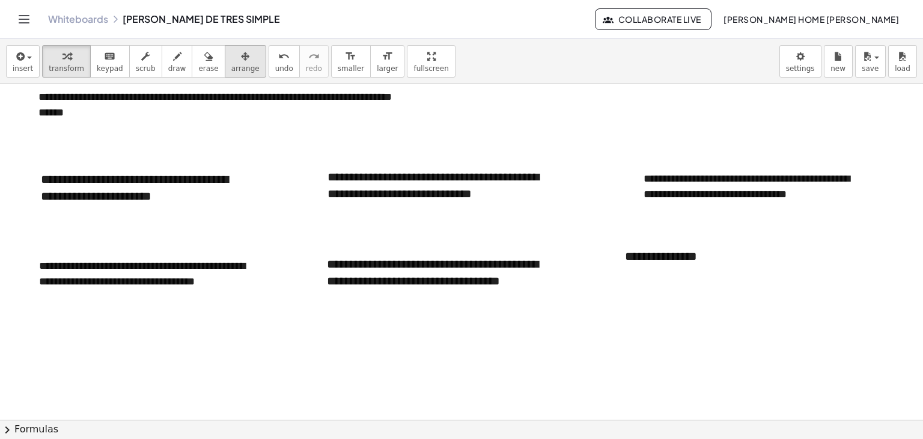
click at [225, 63] on button "arrange" at bounding box center [245, 61] width 41 height 32
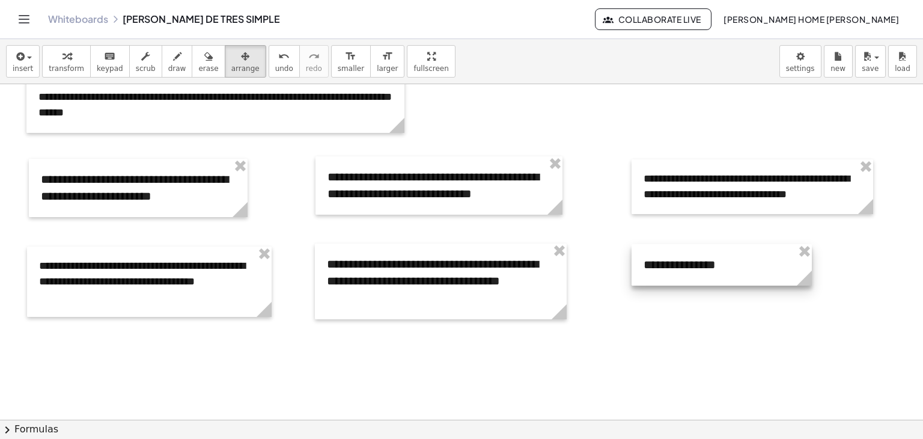
drag, startPoint x: 761, startPoint y: 265, endPoint x: 779, endPoint y: 274, distance: 20.4
click at [779, 274] on div at bounding box center [722, 264] width 180 height 41
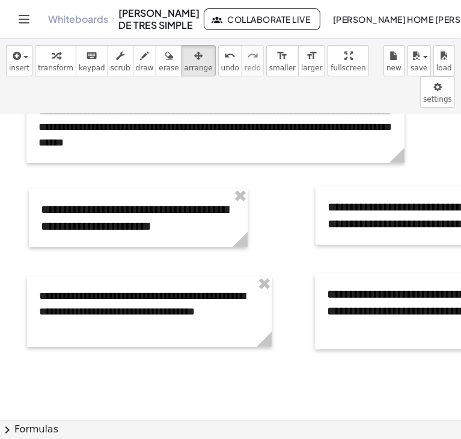
scroll to position [434, 424]
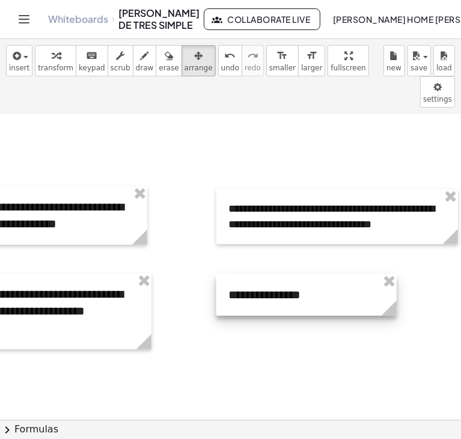
click at [282, 274] on div at bounding box center [306, 294] width 180 height 41
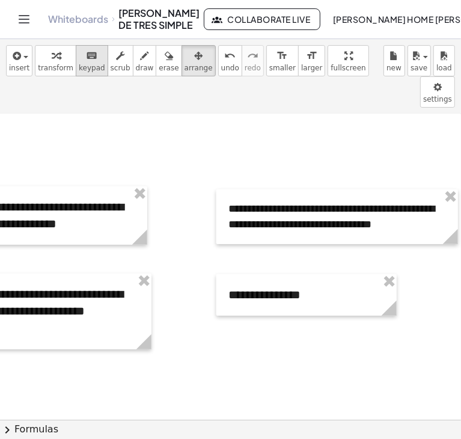
click at [79, 64] on span "keypad" at bounding box center [92, 68] width 26 height 8
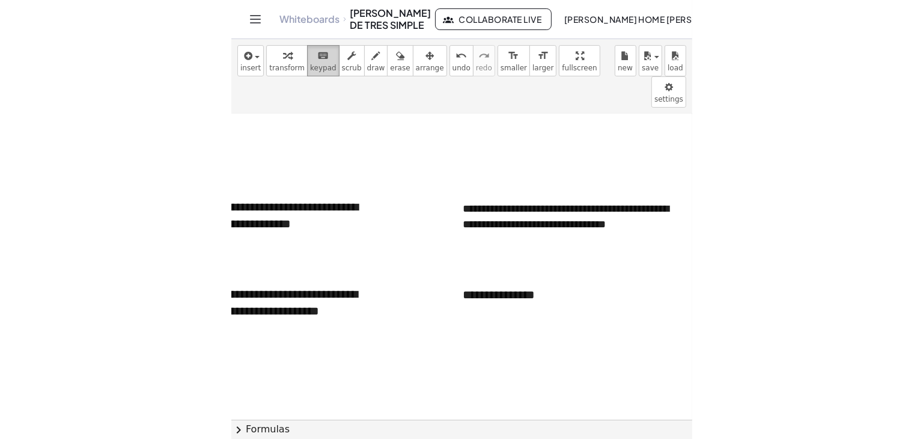
scroll to position [434, 421]
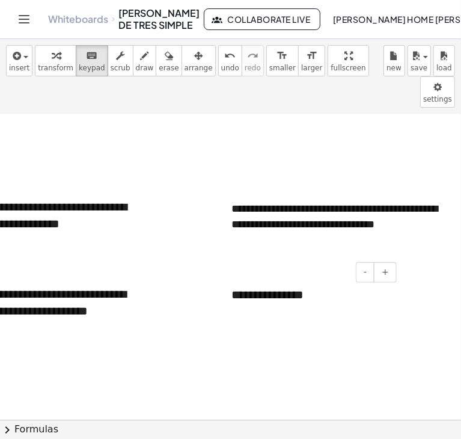
click at [298, 274] on div "**********" at bounding box center [309, 294] width 180 height 41
click at [356, 262] on button "-" at bounding box center [365, 272] width 19 height 20
click at [287, 274] on div "**********" at bounding box center [309, 294] width 180 height 40
drag, startPoint x: 284, startPoint y: 263, endPoint x: 221, endPoint y: 260, distance: 62.6
click at [221, 274] on div "**********" at bounding box center [309, 294] width 180 height 40
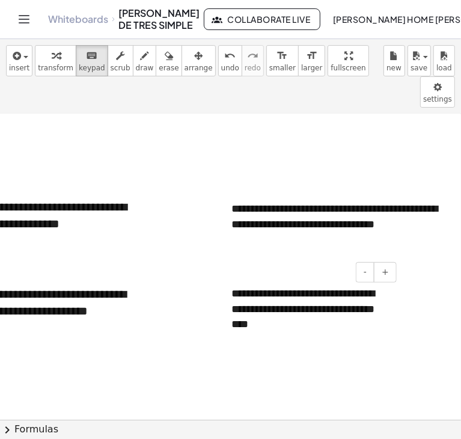
click at [282, 293] on div "**********" at bounding box center [309, 309] width 180 height 70
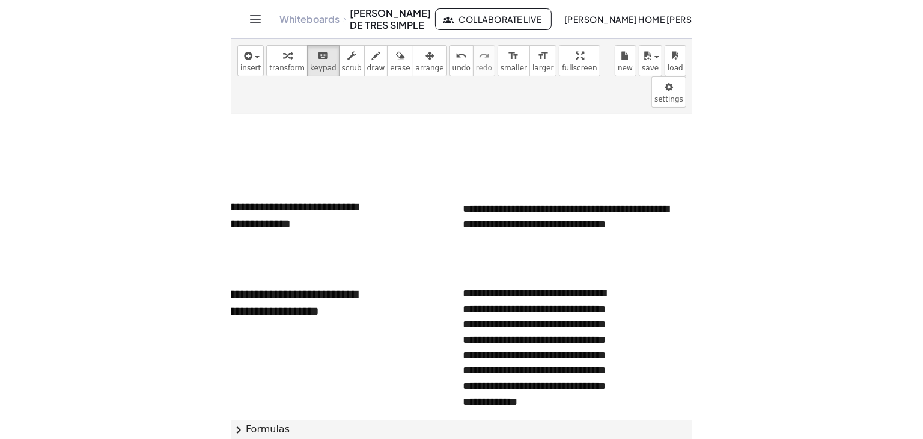
scroll to position [434, 0]
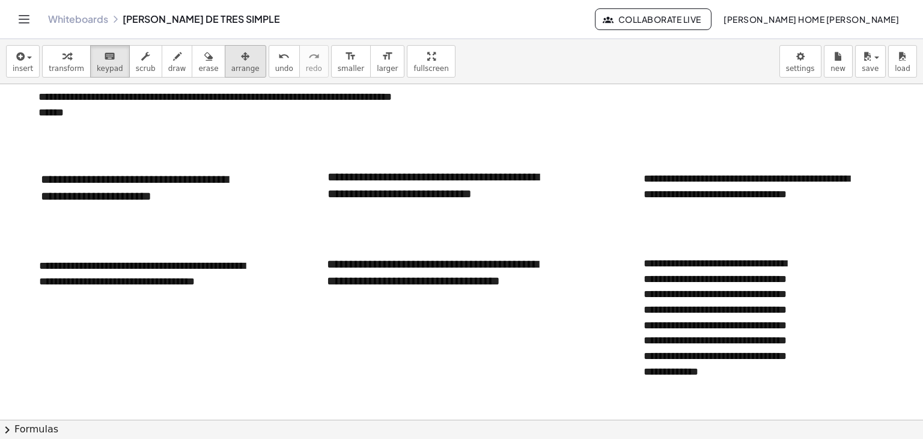
click at [231, 61] on div "button" at bounding box center [245, 56] width 28 height 14
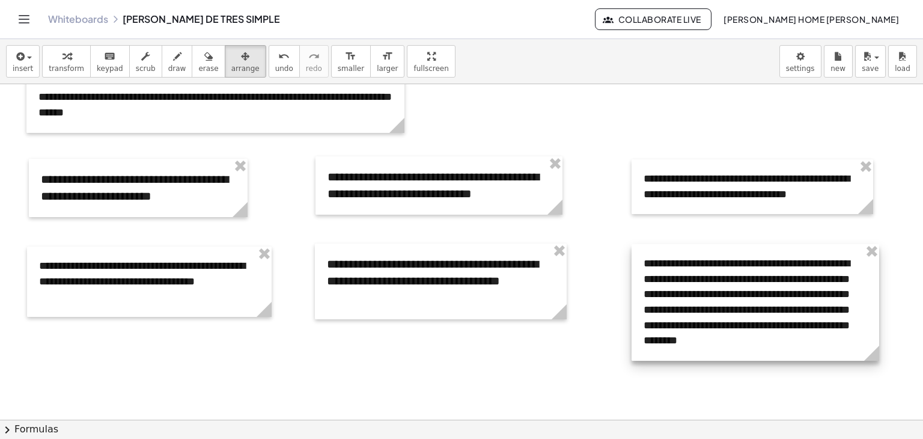
drag, startPoint x: 810, startPoint y: 392, endPoint x: 878, endPoint y: 367, distance: 71.7
click at [878, 367] on div "**********" at bounding box center [461, 153] width 923 height 1007
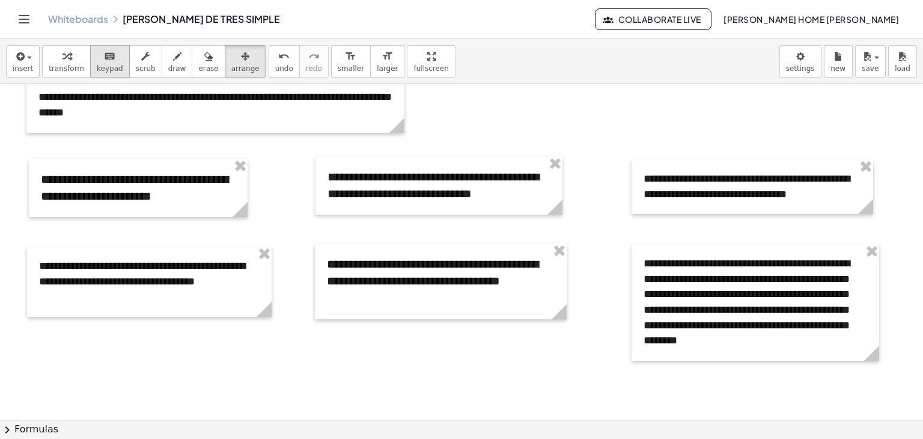
click at [97, 60] on div "keyboard" at bounding box center [110, 56] width 26 height 14
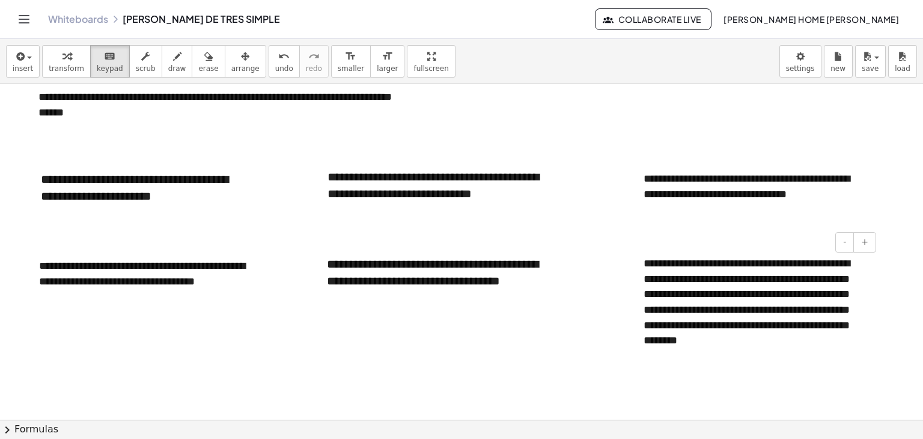
click at [662, 266] on div "**********" at bounding box center [756, 302] width 248 height 117
click at [225, 64] on button "arrange" at bounding box center [245, 61] width 41 height 32
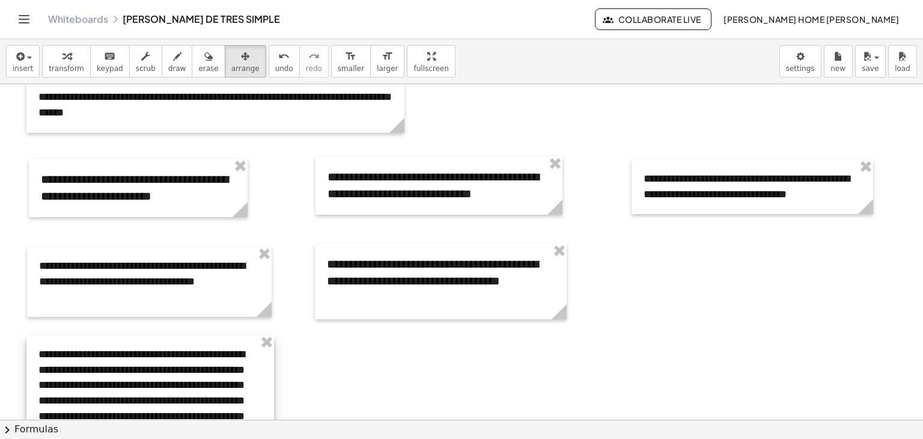
drag, startPoint x: 752, startPoint y: 295, endPoint x: 147, endPoint y: 385, distance: 612.2
click at [147, 385] on div at bounding box center [150, 393] width 248 height 117
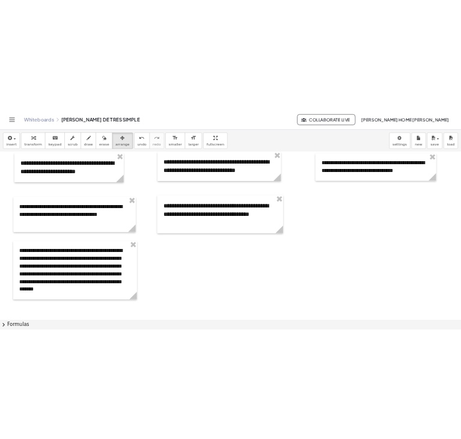
scroll to position [500, 0]
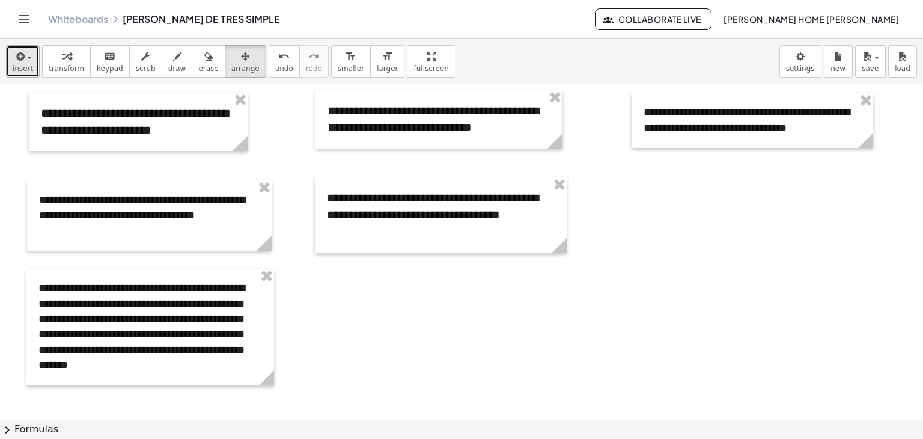
click at [23, 64] on span "insert" at bounding box center [23, 68] width 20 height 8
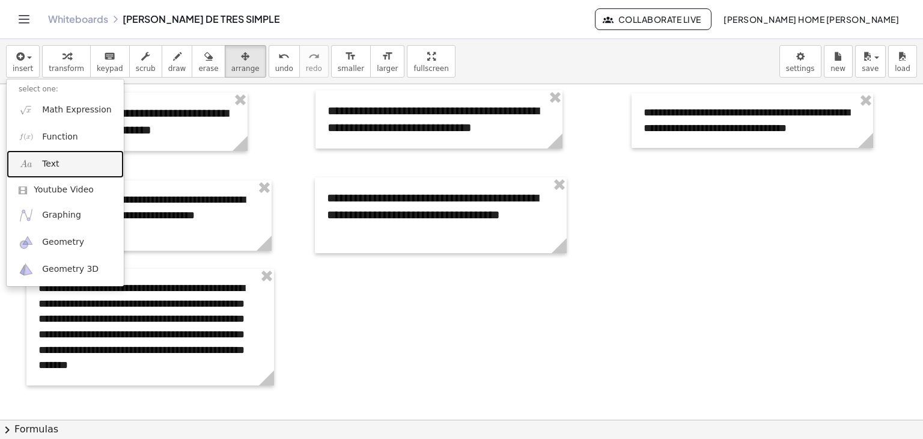
click at [63, 159] on link "Text" at bounding box center [65, 163] width 117 height 27
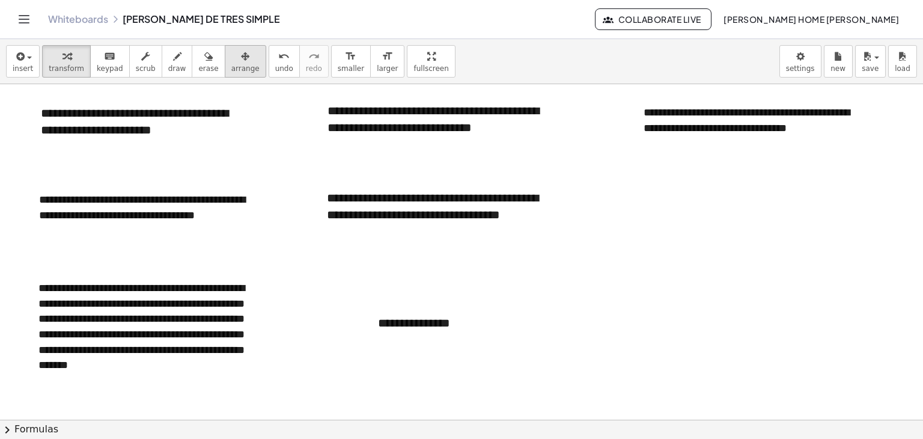
click at [225, 61] on button "arrange" at bounding box center [245, 61] width 41 height 32
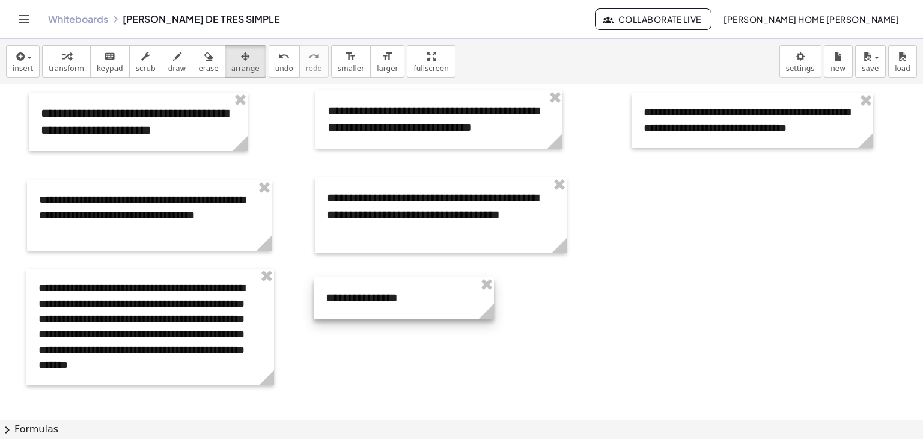
drag, startPoint x: 417, startPoint y: 319, endPoint x: 364, endPoint y: 293, distance: 58.1
click at [364, 293] on div at bounding box center [404, 297] width 180 height 41
click at [90, 54] on button "keyboard keypad" at bounding box center [110, 61] width 40 height 32
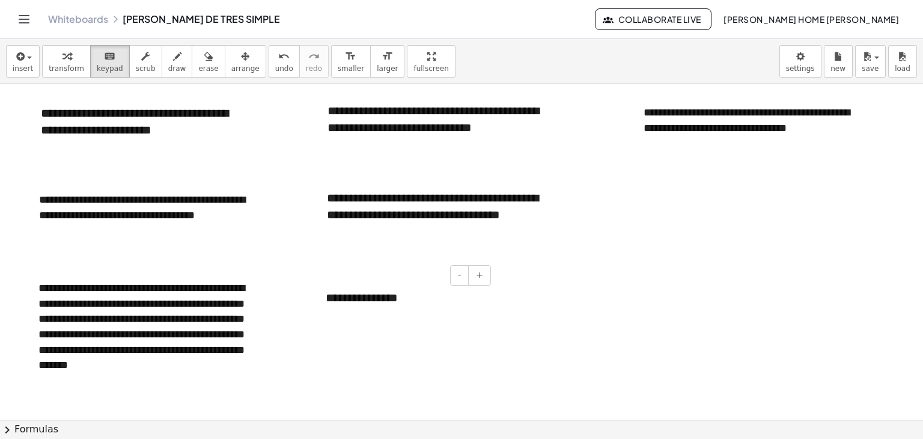
click at [411, 304] on div "**********" at bounding box center [404, 297] width 180 height 41
click at [455, 276] on button "-" at bounding box center [459, 275] width 19 height 20
click at [397, 294] on div "**********" at bounding box center [404, 297] width 180 height 40
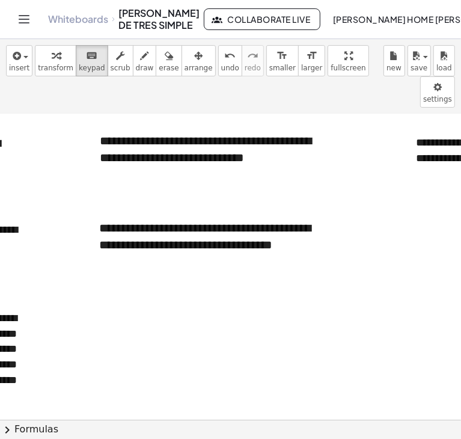
scroll to position [500, 228]
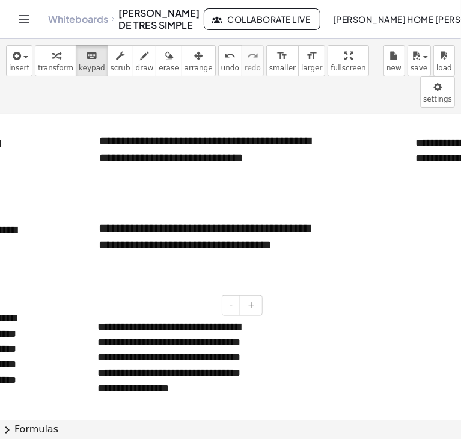
click at [124, 312] on div "**********" at bounding box center [175, 365] width 180 height 117
click at [162, 376] on div "**********" at bounding box center [175, 365] width 180 height 117
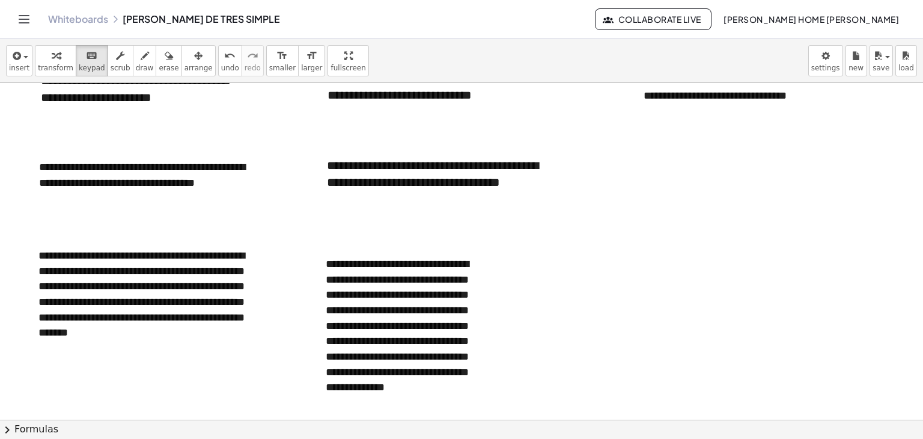
scroll to position [531, 0]
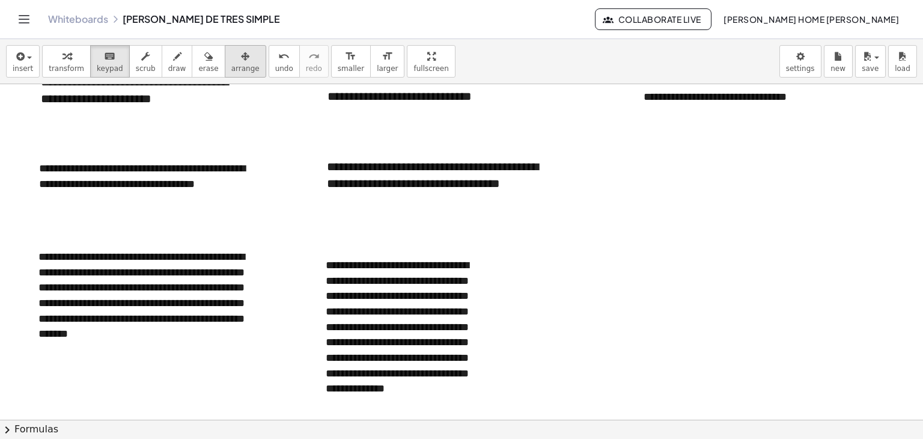
click at [231, 64] on span "arrange" at bounding box center [245, 68] width 28 height 8
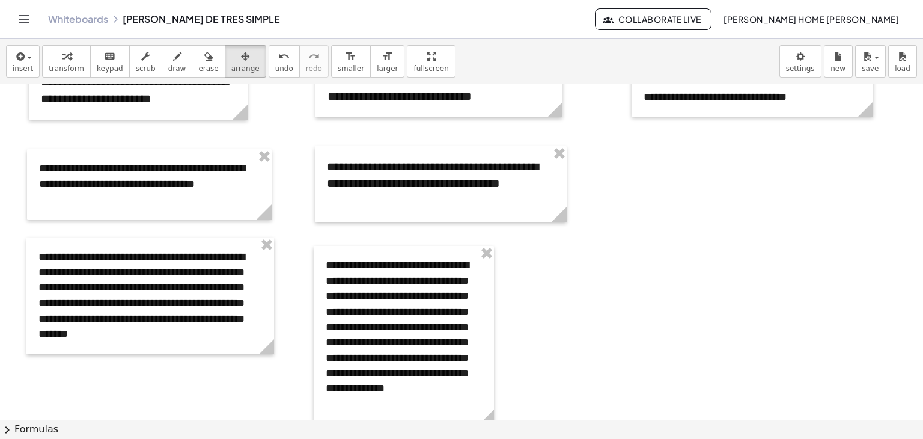
scroll to position [653, 0]
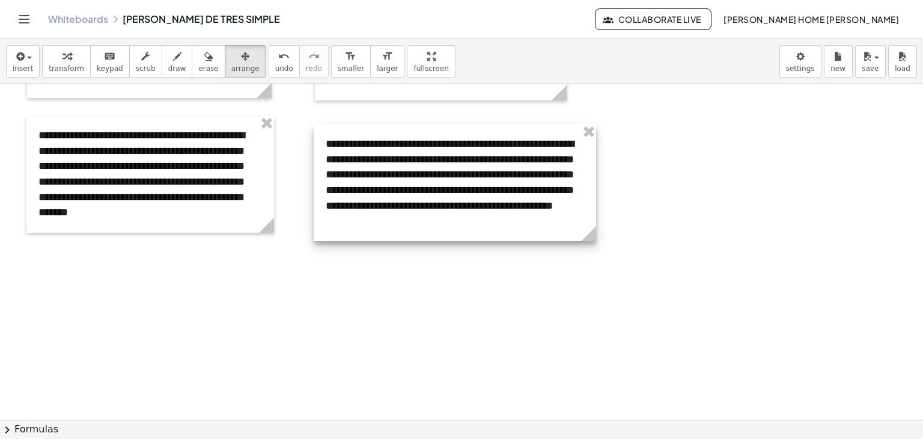
drag, startPoint x: 495, startPoint y: 304, endPoint x: 598, endPoint y: 257, distance: 112.2
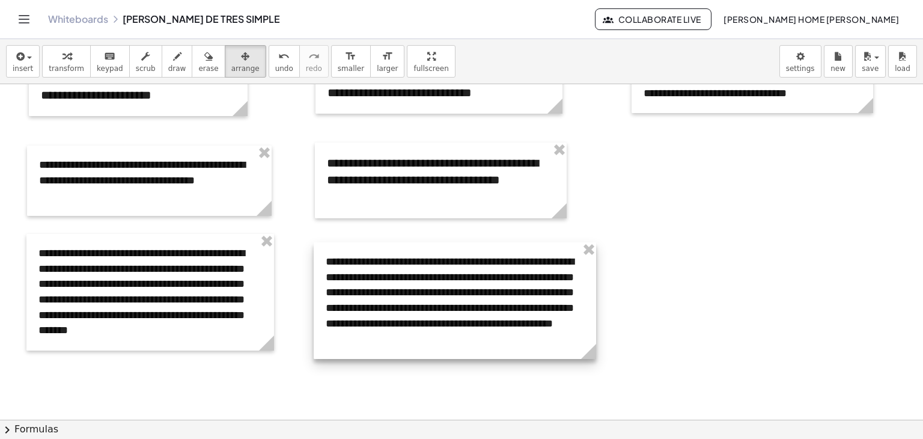
scroll to position [534, 0]
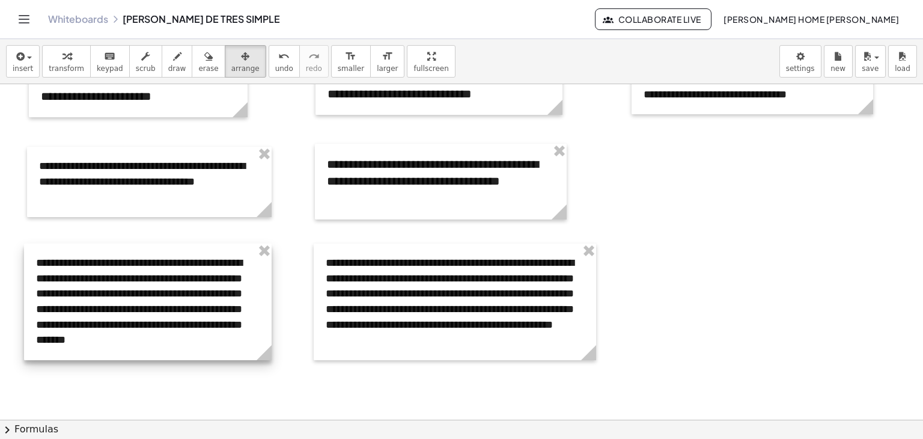
drag, startPoint x: 166, startPoint y: 309, endPoint x: 164, endPoint y: 317, distance: 8.8
click at [164, 317] on div at bounding box center [148, 301] width 248 height 117
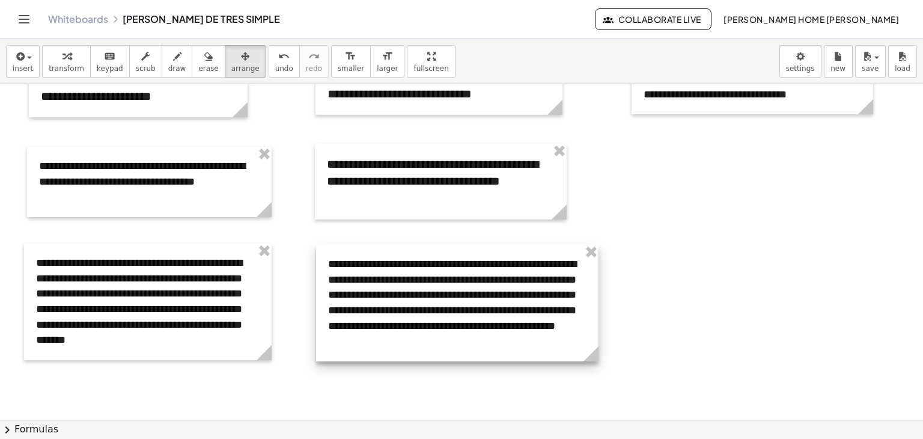
click at [350, 312] on div at bounding box center [457, 303] width 283 height 117
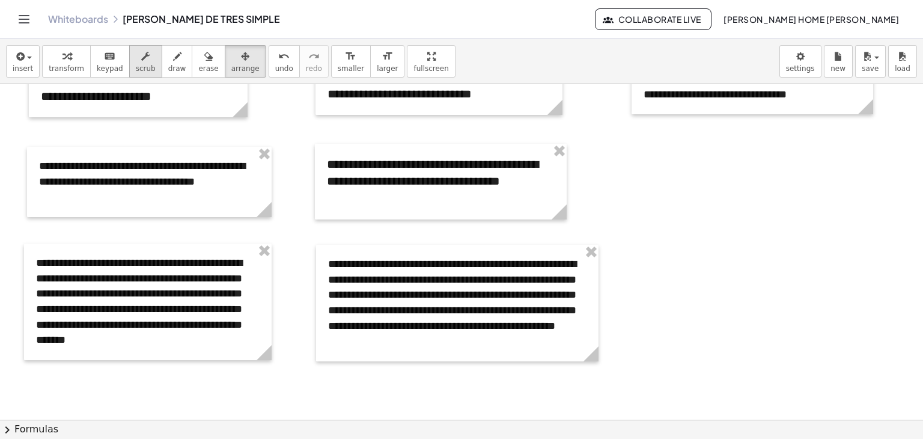
click at [129, 54] on button "scrub" at bounding box center [145, 61] width 33 height 32
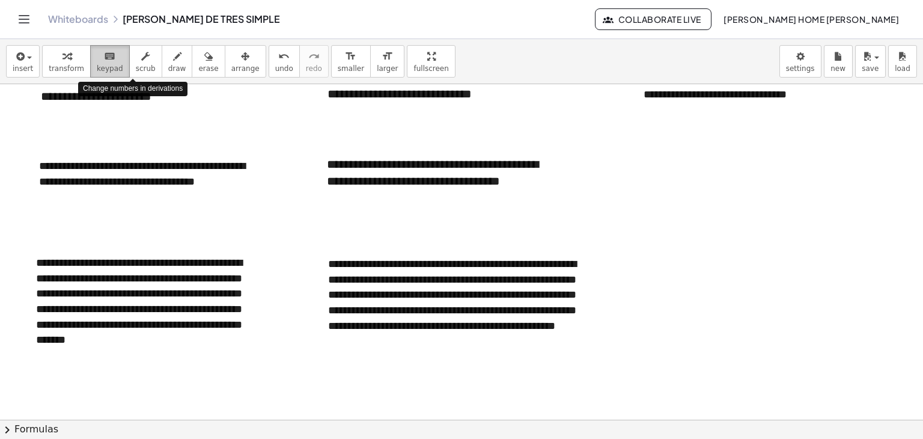
click at [108, 55] on div "keyboard" at bounding box center [110, 56] width 26 height 14
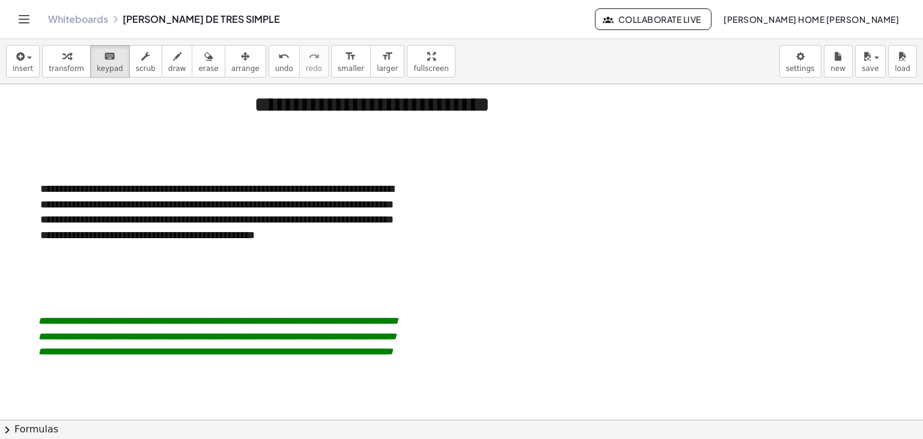
scroll to position [0, 0]
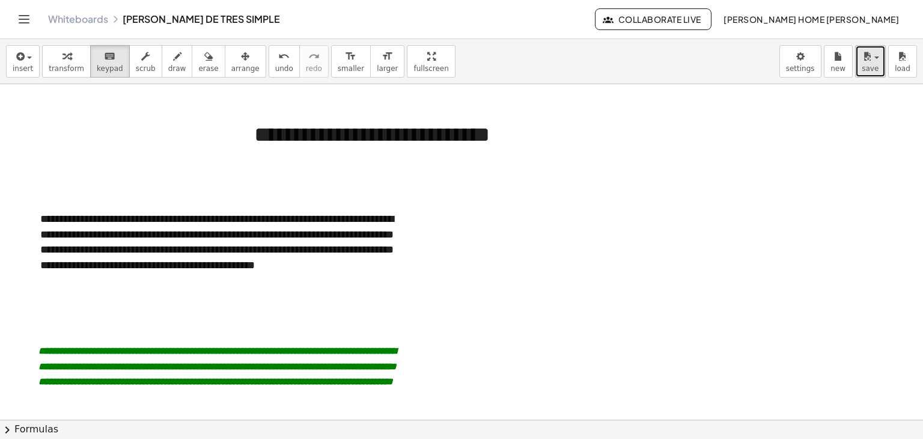
click at [883, 52] on button "save" at bounding box center [870, 61] width 31 height 32
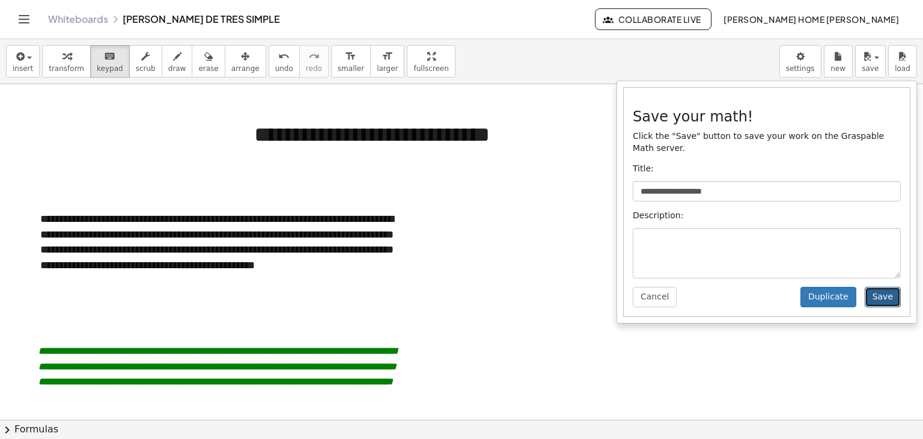
click at [883, 287] on button "Save" at bounding box center [883, 297] width 36 height 20
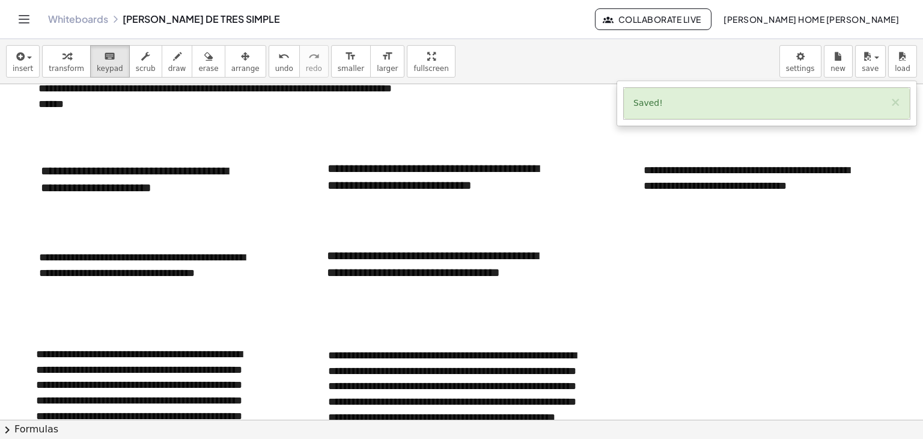
scroll to position [430, 0]
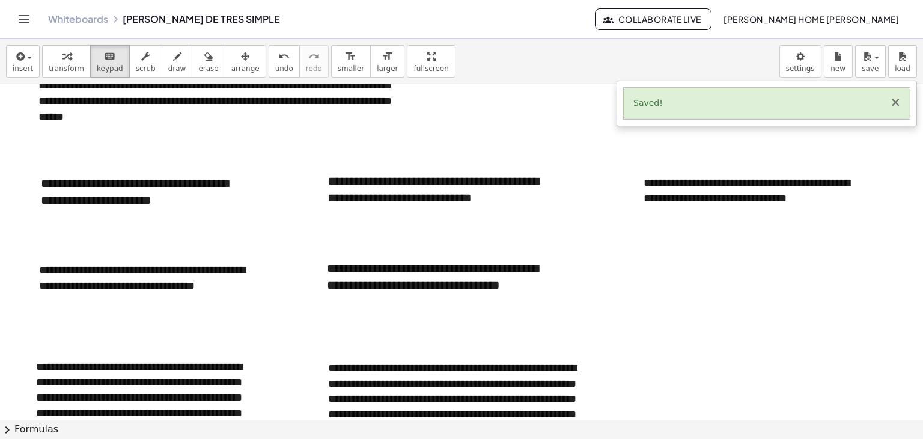
click at [899, 106] on button "×" at bounding box center [895, 102] width 11 height 13
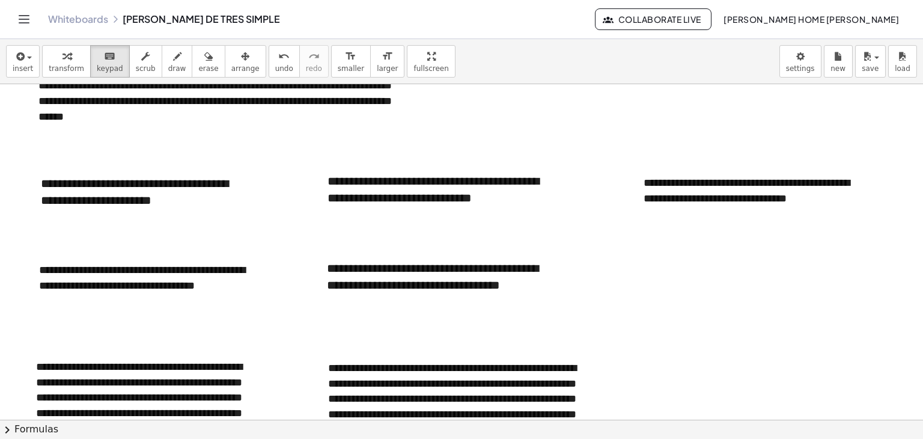
drag, startPoint x: 568, startPoint y: 426, endPoint x: 583, endPoint y: 448, distance: 26.8
click at [583, 438] on html "**********" at bounding box center [461, 219] width 923 height 439
click at [12, 55] on button "insert" at bounding box center [23, 61] width 34 height 32
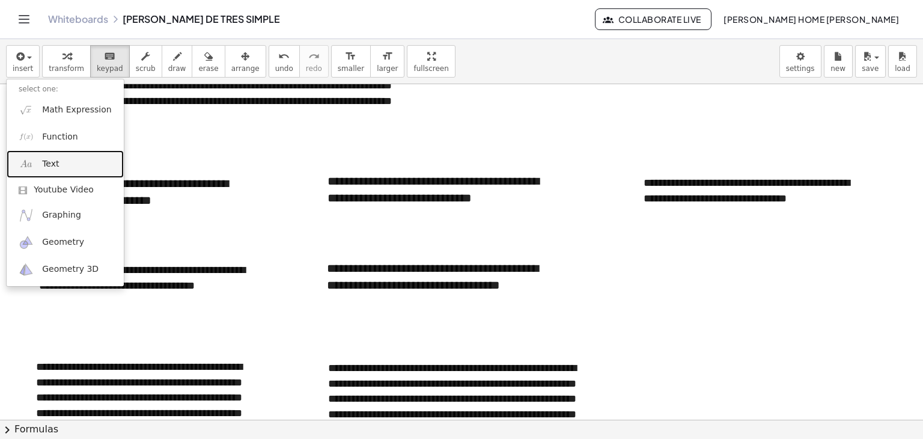
click at [53, 158] on span "Text" at bounding box center [50, 164] width 17 height 12
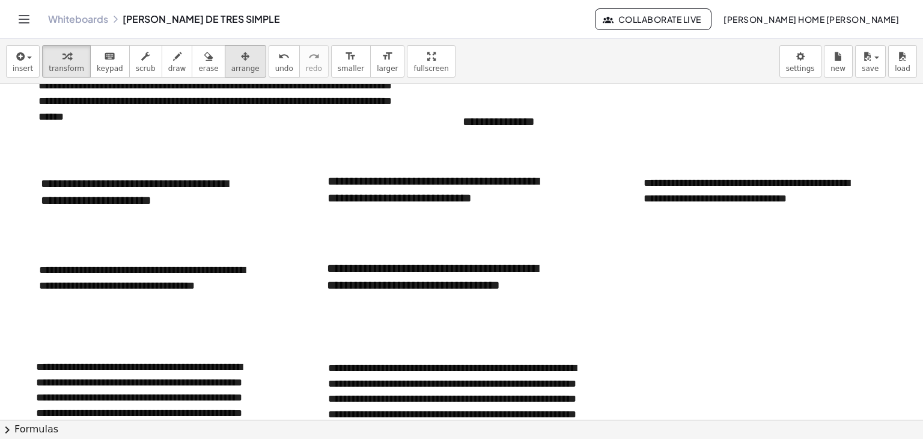
click at [231, 64] on span "arrange" at bounding box center [245, 68] width 28 height 8
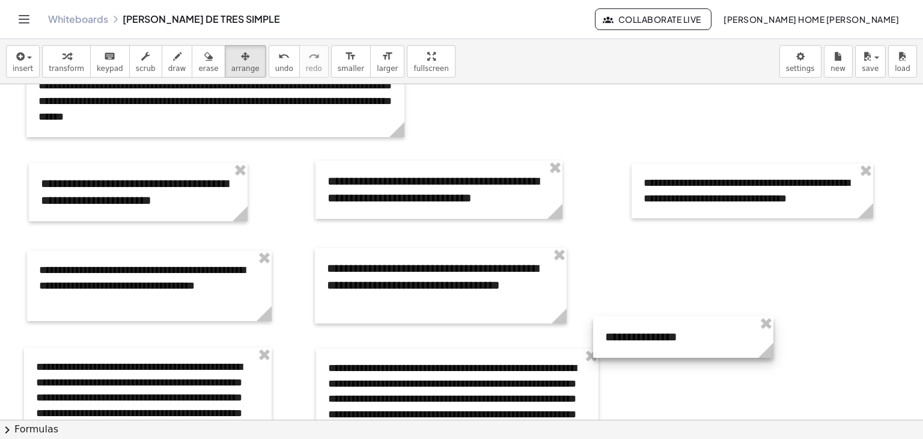
drag, startPoint x: 541, startPoint y: 121, endPoint x: 684, endPoint y: 336, distance: 258.1
click at [684, 336] on div at bounding box center [683, 336] width 180 height 41
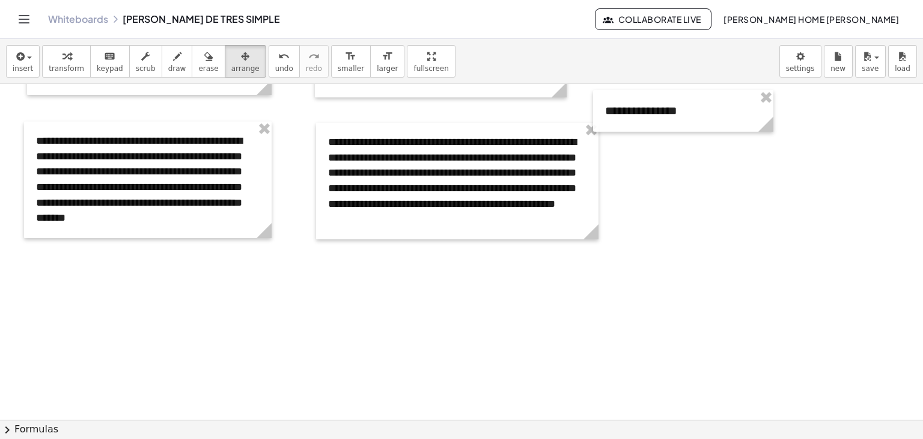
scroll to position [633, 0]
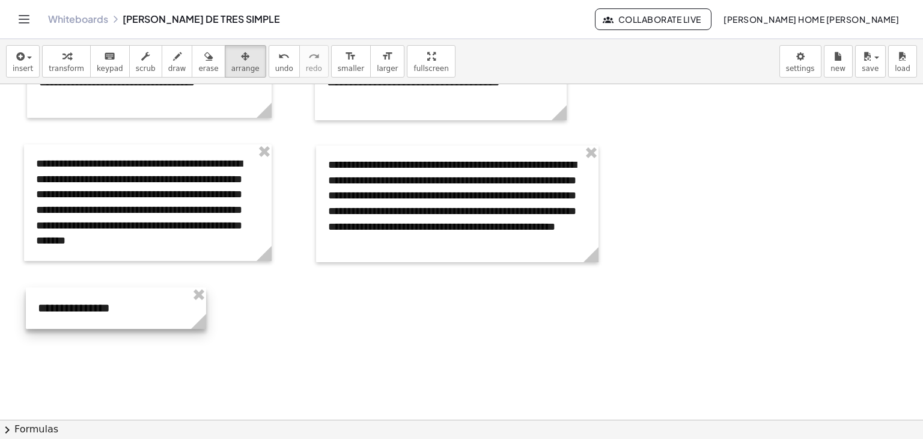
drag, startPoint x: 705, startPoint y: 121, endPoint x: 138, endPoint y: 296, distance: 593.7
click at [138, 296] on div at bounding box center [116, 307] width 180 height 41
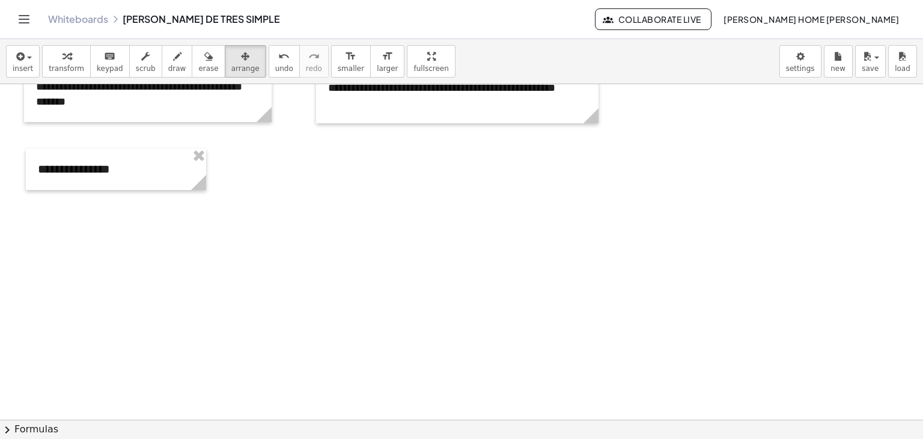
scroll to position [774, 0]
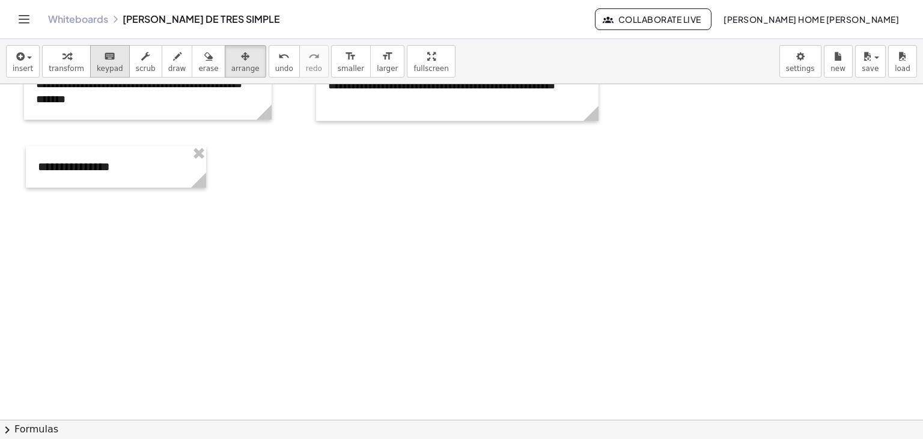
click at [97, 67] on span "keypad" at bounding box center [110, 68] width 26 height 8
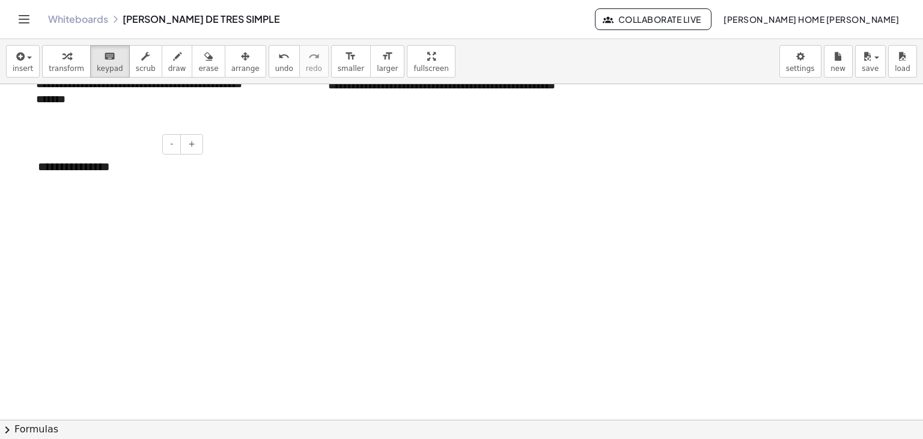
click at [108, 171] on div "**********" at bounding box center [116, 166] width 180 height 41
click at [173, 147] on span "-" at bounding box center [171, 144] width 3 height 10
click at [118, 164] on div "**********" at bounding box center [116, 166] width 180 height 40
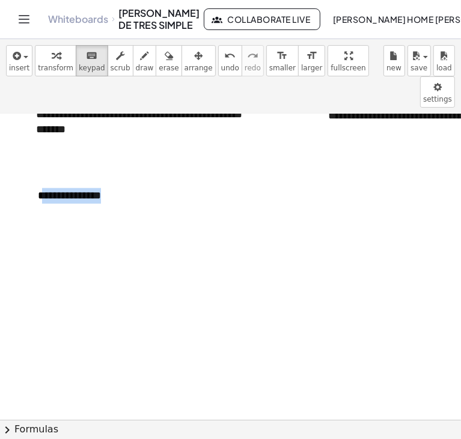
drag, startPoint x: 118, startPoint y: 164, endPoint x: 19, endPoint y: 179, distance: 99.7
click at [19, 179] on div "**********" at bounding box center [407, 11] width 815 height 1343
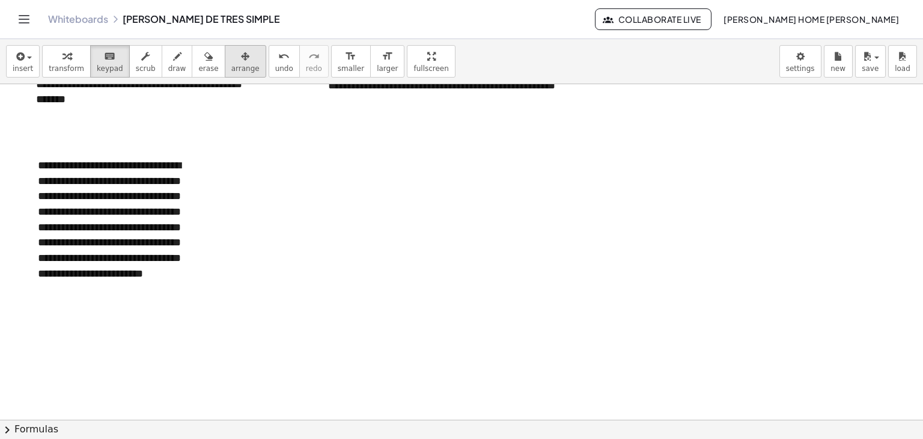
click at [233, 66] on span "arrange" at bounding box center [245, 68] width 28 height 8
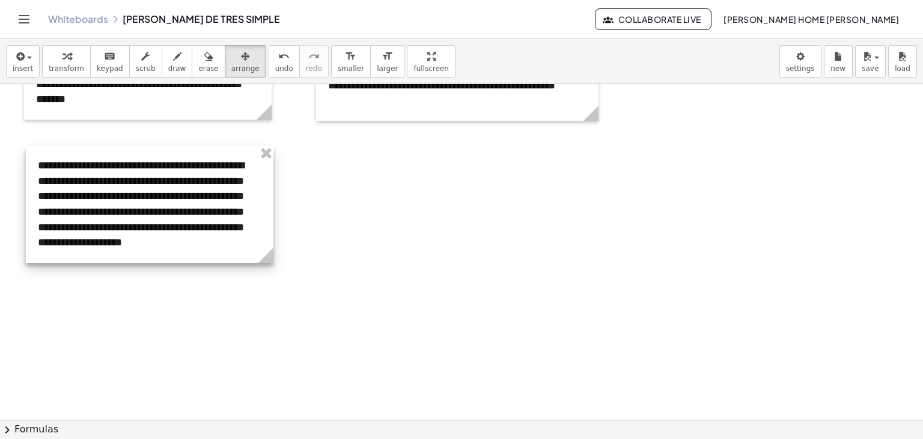
drag, startPoint x: 203, startPoint y: 308, endPoint x: 271, endPoint y: 304, distance: 67.5
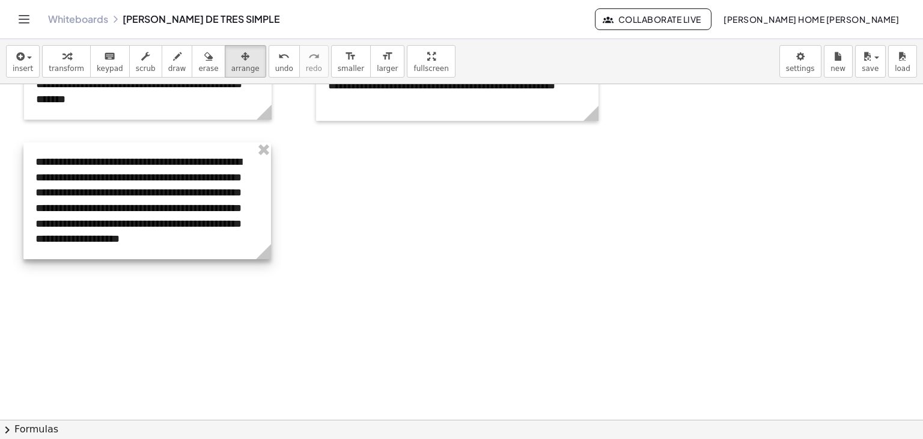
click at [156, 214] on div at bounding box center [147, 200] width 248 height 117
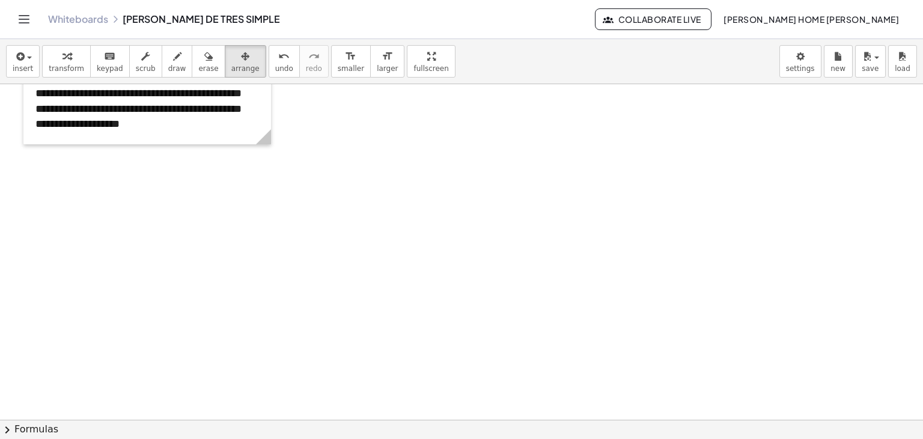
scroll to position [895, 0]
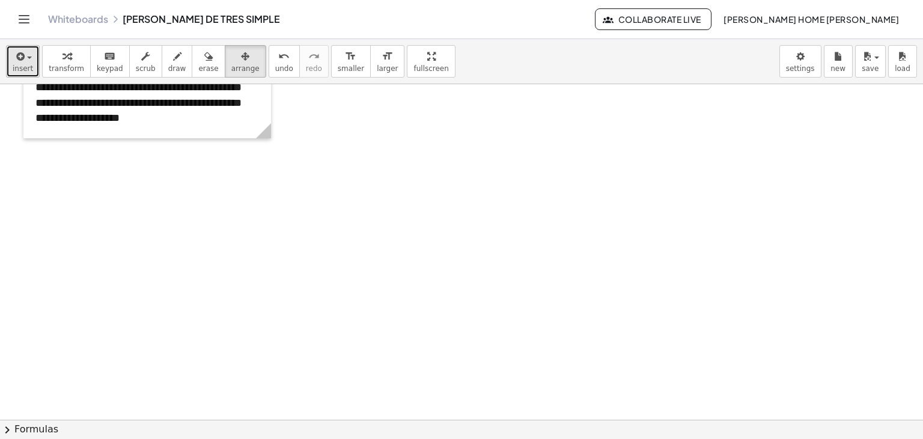
click at [19, 74] on button "insert" at bounding box center [23, 61] width 34 height 32
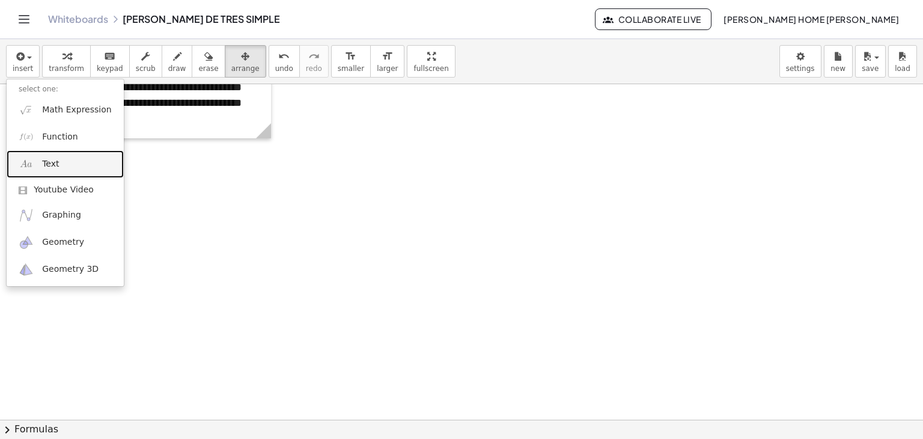
click at [37, 152] on link "Text" at bounding box center [65, 163] width 117 height 27
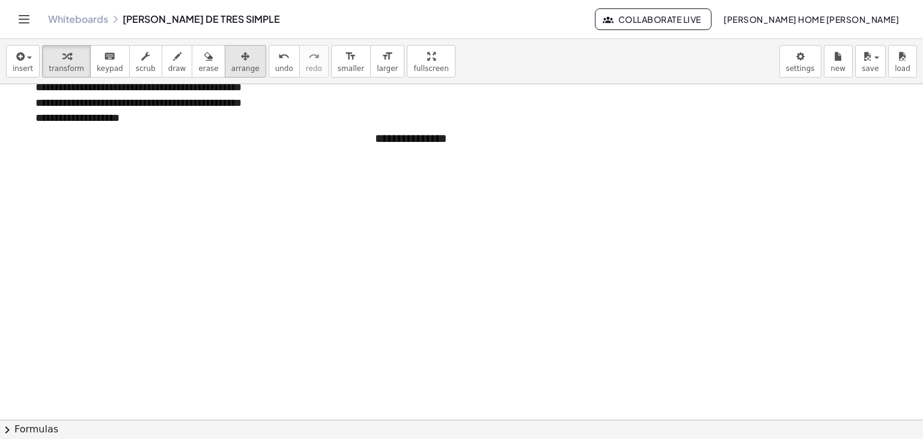
click at [231, 54] on div "button" at bounding box center [245, 56] width 28 height 14
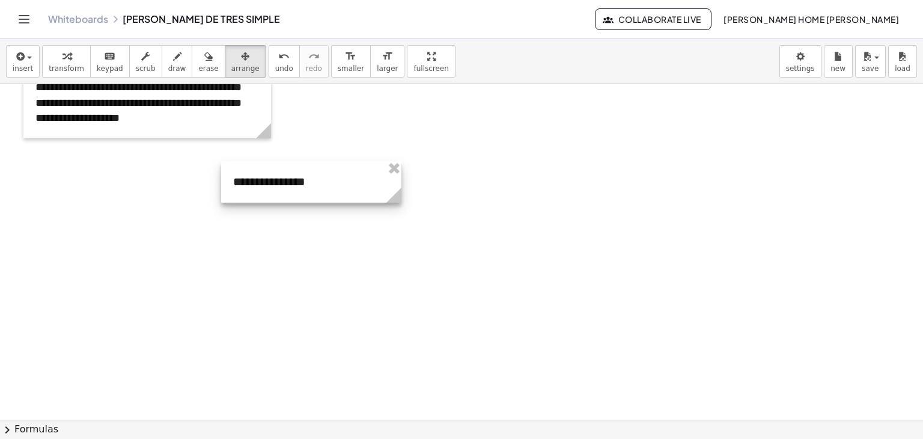
drag, startPoint x: 425, startPoint y: 147, endPoint x: 281, endPoint y: 193, distance: 151.0
click at [281, 193] on div at bounding box center [311, 181] width 180 height 41
click at [97, 73] on span "keypad" at bounding box center [110, 68] width 26 height 8
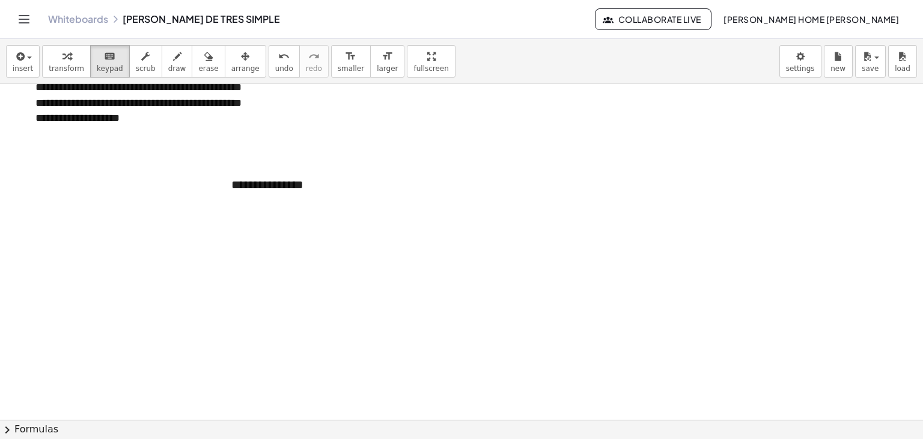
drag, startPoint x: 308, startPoint y: 188, endPoint x: 161, endPoint y: 159, distance: 150.0
drag, startPoint x: 302, startPoint y: 183, endPoint x: 232, endPoint y: 166, distance: 72.5
click at [232, 166] on div "**********" at bounding box center [309, 184] width 180 height 41
click at [381, 164] on button "+" at bounding box center [385, 162] width 23 height 20
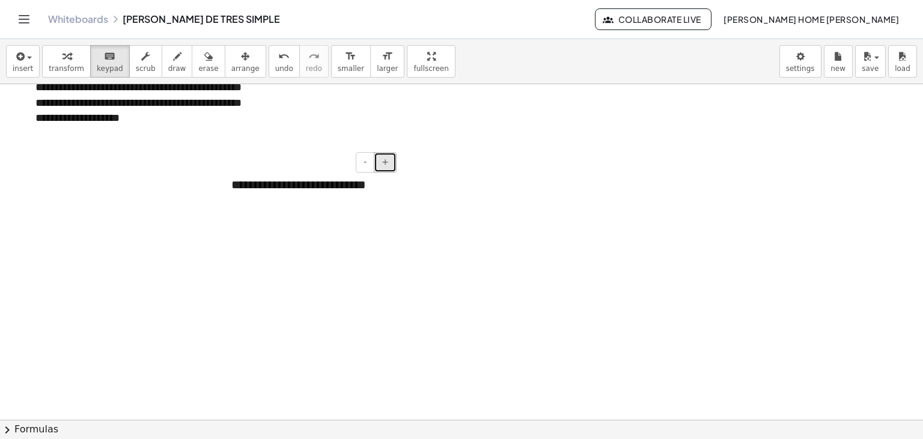
click at [381, 164] on button "+" at bounding box center [385, 162] width 23 height 20
click at [225, 64] on button "arrange" at bounding box center [245, 61] width 41 height 32
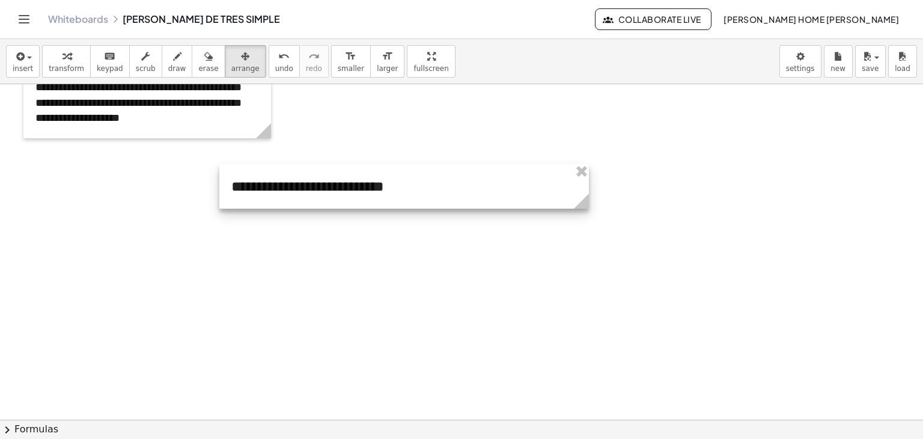
drag, startPoint x: 397, startPoint y: 227, endPoint x: 587, endPoint y: 218, distance: 189.6
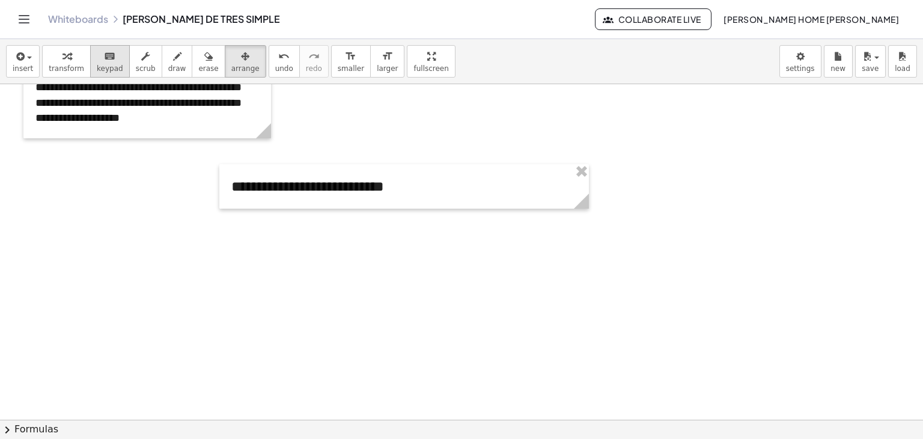
click at [90, 61] on button "keyboard keypad" at bounding box center [110, 61] width 40 height 32
click at [572, 169] on button "+" at bounding box center [574, 162] width 23 height 20
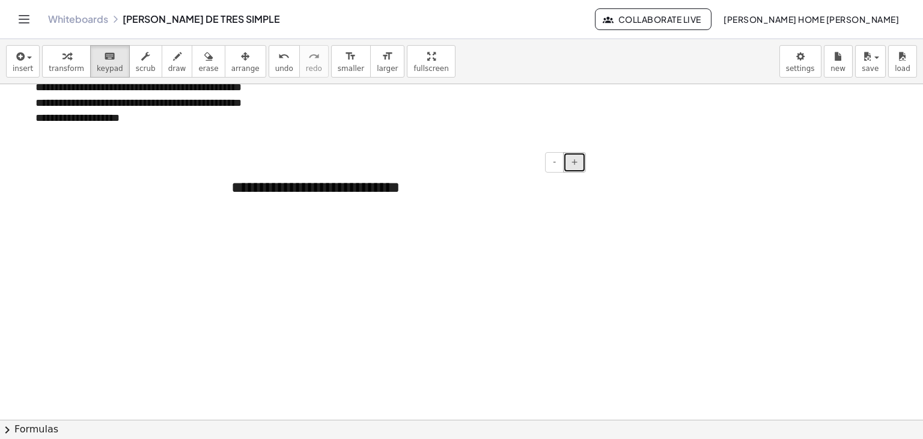
click at [572, 169] on button "+" at bounding box center [574, 162] width 23 height 20
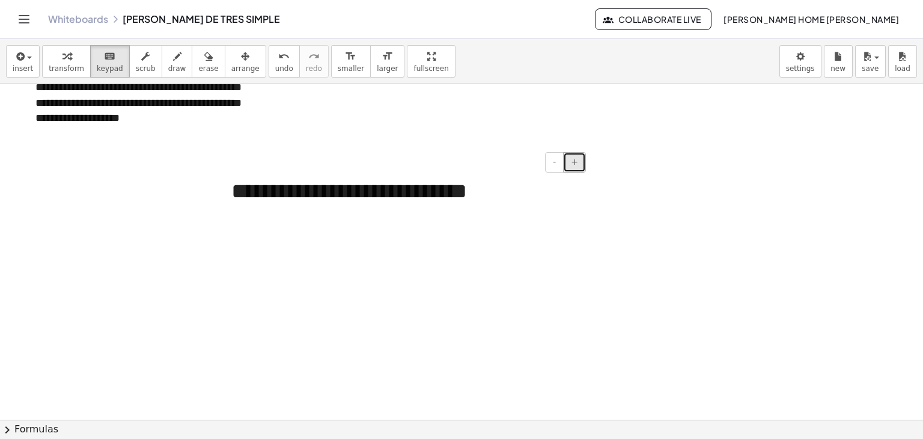
click at [572, 169] on button "+" at bounding box center [574, 162] width 23 height 20
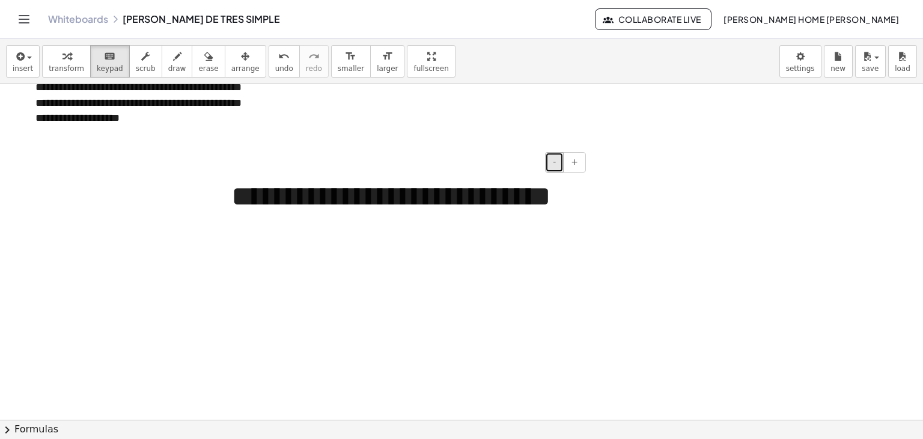
click at [552, 161] on button "-" at bounding box center [554, 162] width 19 height 20
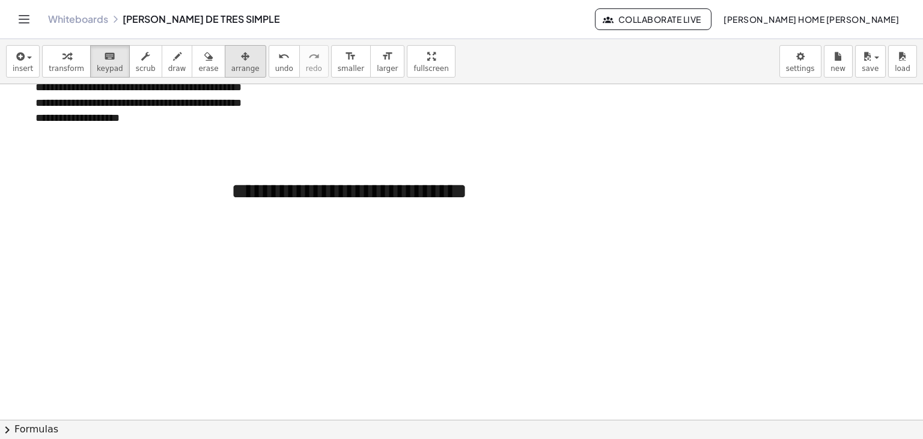
click at [241, 54] on icon "button" at bounding box center [245, 56] width 8 height 14
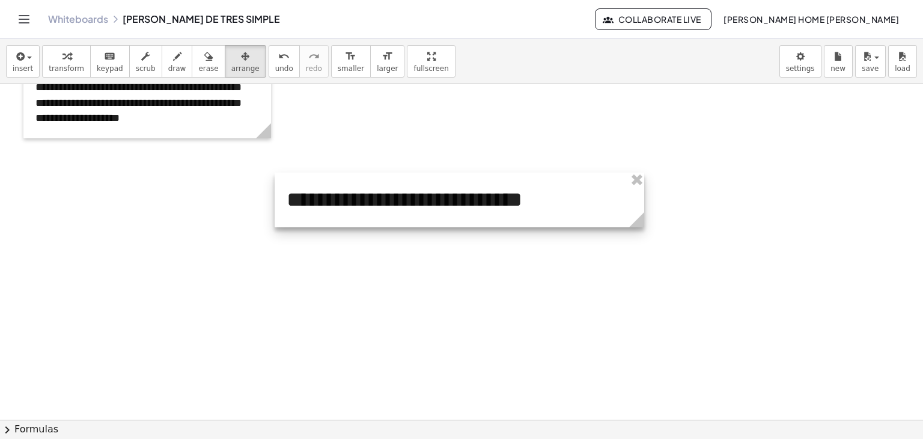
drag, startPoint x: 418, startPoint y: 187, endPoint x: 474, endPoint y: 195, distance: 55.9
click at [474, 195] on div at bounding box center [460, 200] width 370 height 55
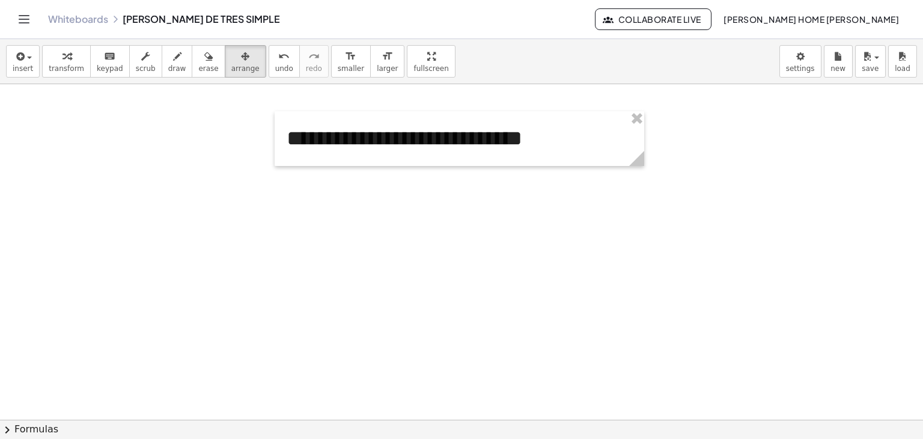
scroll to position [948, 0]
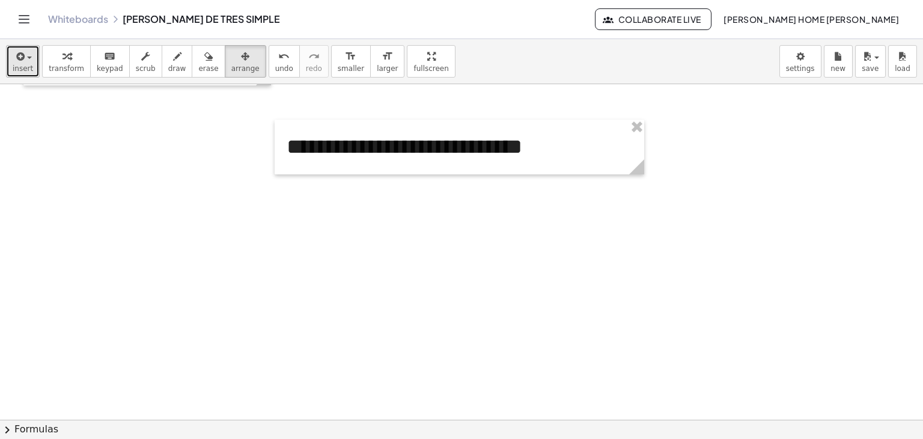
click at [11, 68] on button "insert" at bounding box center [23, 61] width 34 height 32
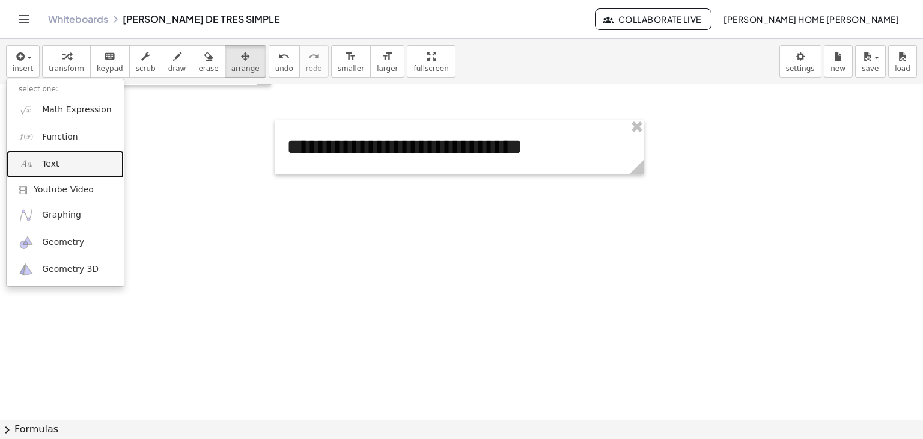
click at [57, 171] on link "Text" at bounding box center [65, 163] width 117 height 27
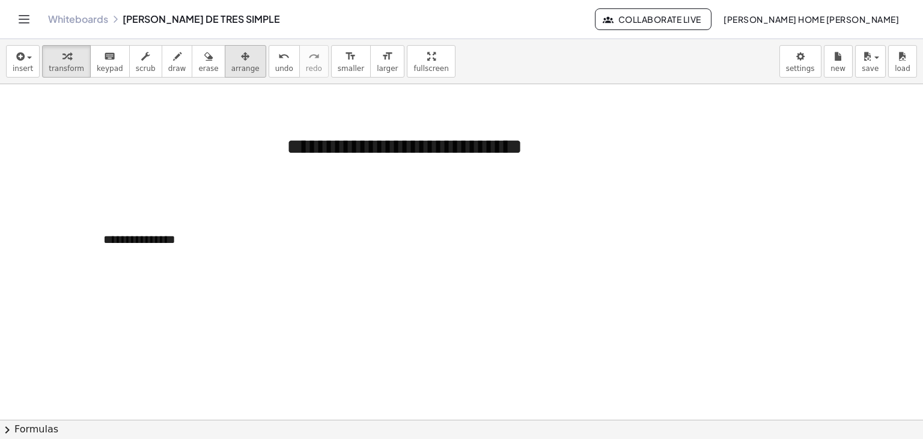
click at [238, 64] on button "arrange" at bounding box center [245, 61] width 41 height 32
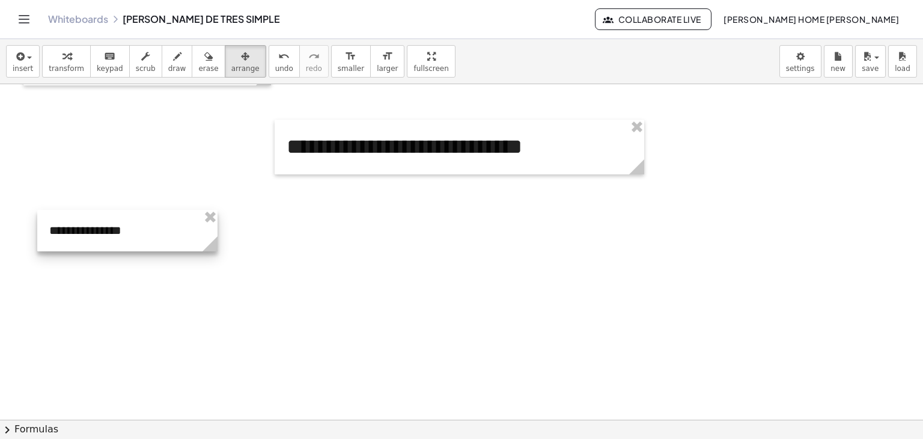
drag, startPoint x: 197, startPoint y: 245, endPoint x: 143, endPoint y: 236, distance: 54.9
click at [143, 236] on div at bounding box center [127, 230] width 180 height 41
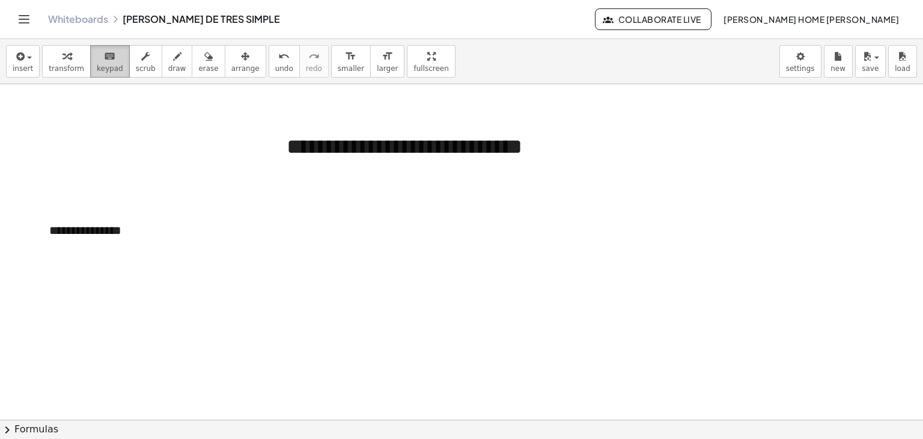
click at [97, 67] on span "keypad" at bounding box center [110, 68] width 26 height 8
click at [125, 227] on div "**********" at bounding box center [127, 230] width 180 height 41
drag, startPoint x: 125, startPoint y: 227, endPoint x: 0, endPoint y: 227, distance: 125.0
paste div
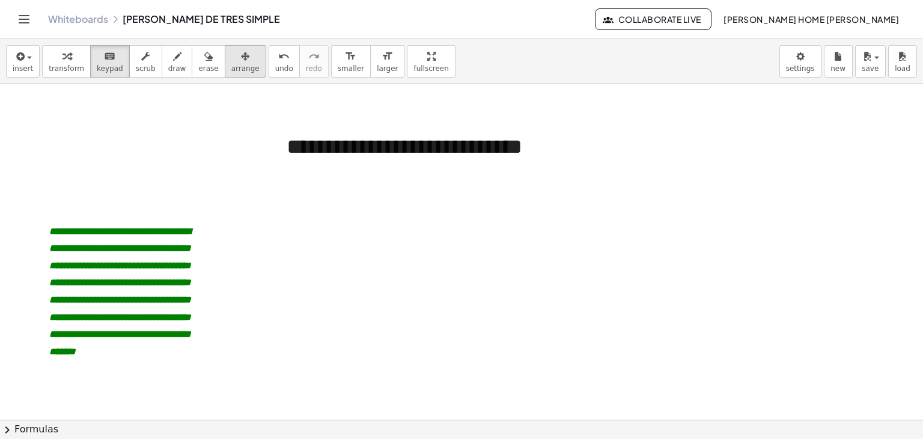
click at [231, 57] on div "button" at bounding box center [245, 56] width 28 height 14
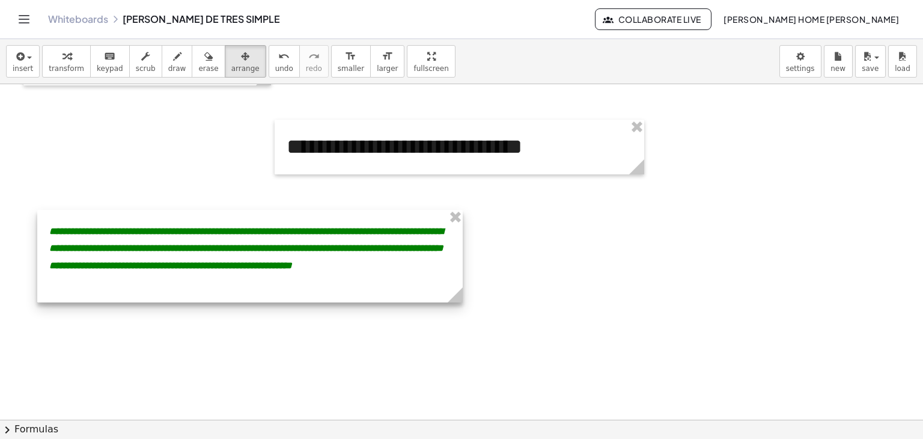
drag, startPoint x: 214, startPoint y: 400, endPoint x: 459, endPoint y: 371, distance: 247.0
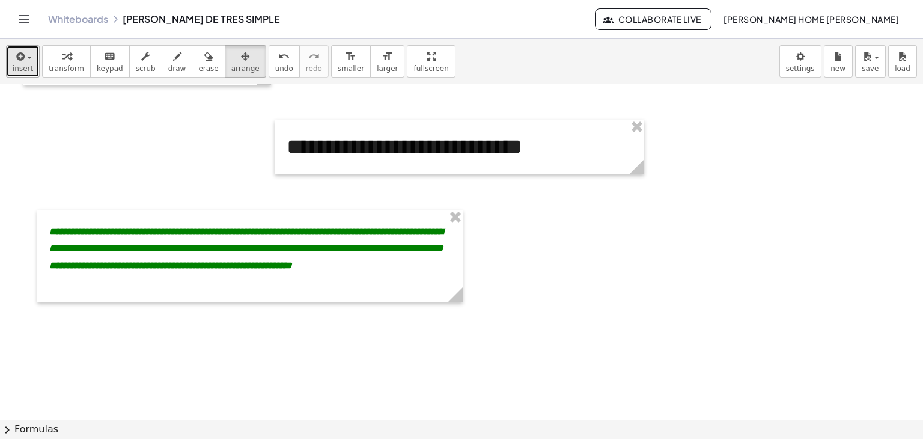
click at [20, 56] on icon "button" at bounding box center [19, 56] width 11 height 14
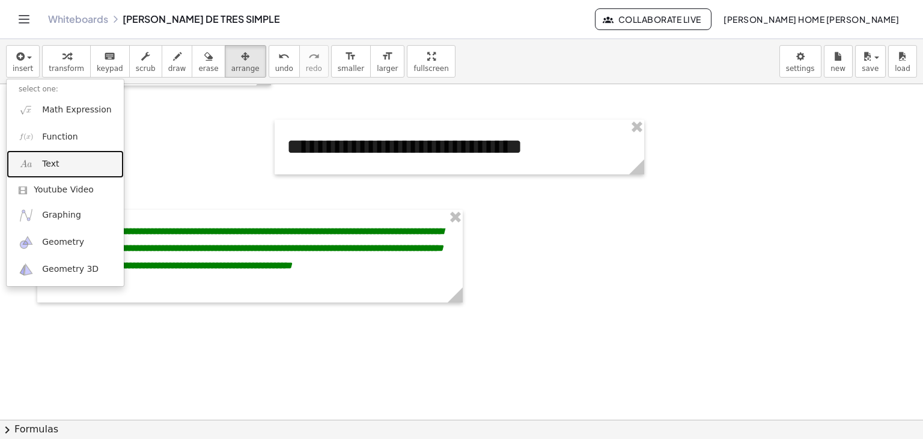
click at [69, 159] on link "Text" at bounding box center [65, 163] width 117 height 27
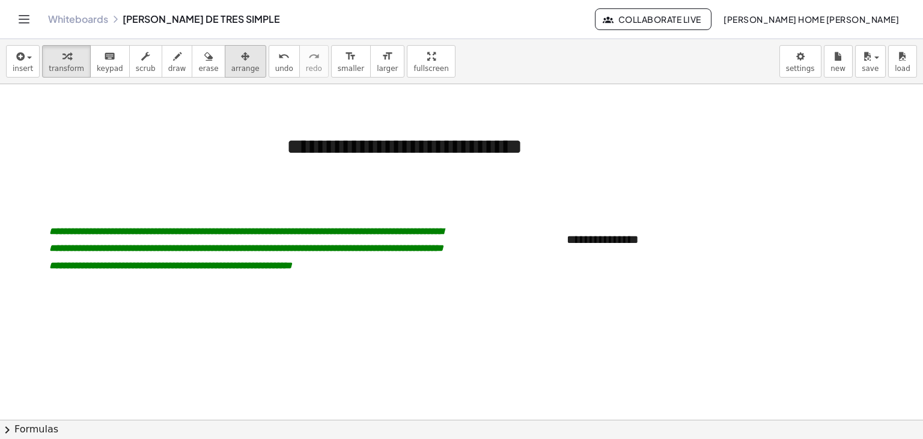
click at [231, 68] on span "arrange" at bounding box center [245, 68] width 28 height 8
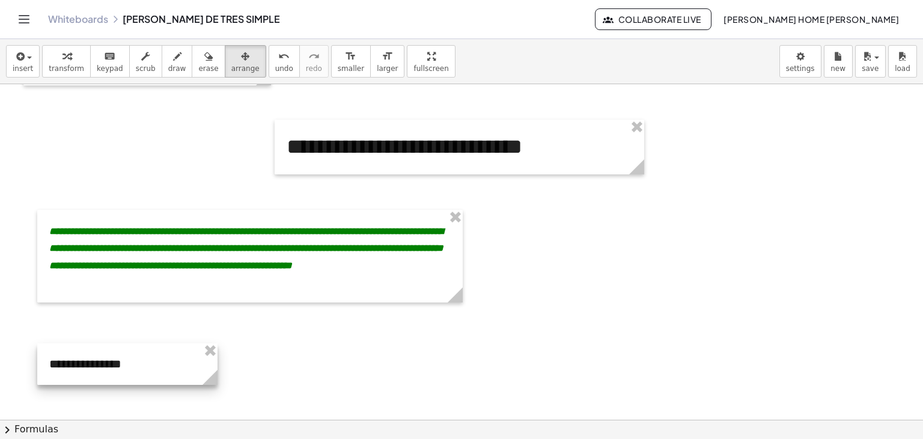
drag, startPoint x: 703, startPoint y: 248, endPoint x: 186, endPoint y: 373, distance: 532.4
click at [186, 373] on div at bounding box center [127, 363] width 180 height 41
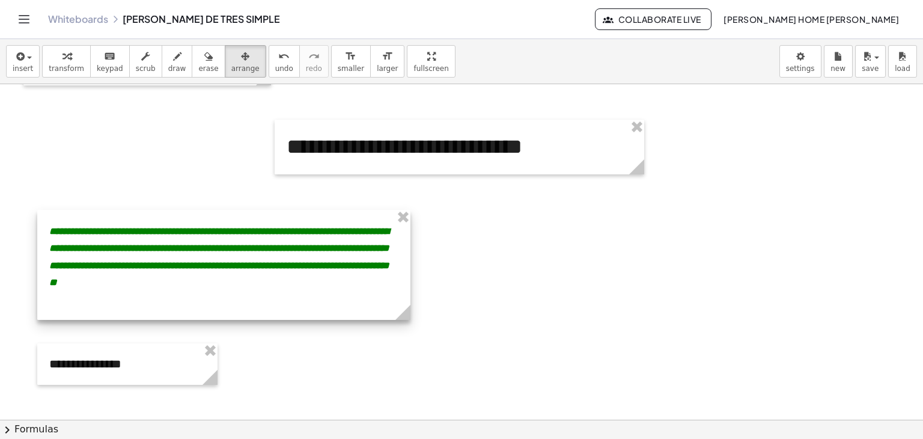
drag, startPoint x: 465, startPoint y: 293, endPoint x: 412, endPoint y: 292, distance: 52.3
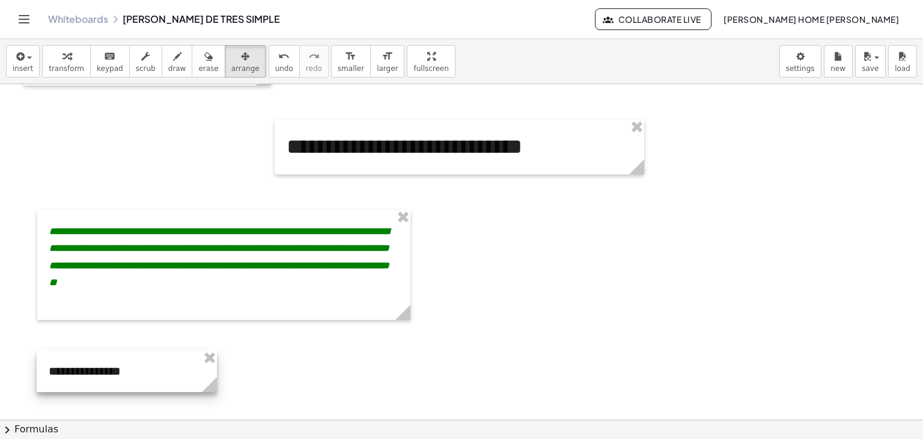
drag, startPoint x: 152, startPoint y: 368, endPoint x: 151, endPoint y: 375, distance: 7.2
click at [151, 375] on div at bounding box center [127, 370] width 180 height 41
click at [118, 373] on div at bounding box center [127, 370] width 180 height 41
click at [97, 64] on span "keypad" at bounding box center [110, 68] width 26 height 8
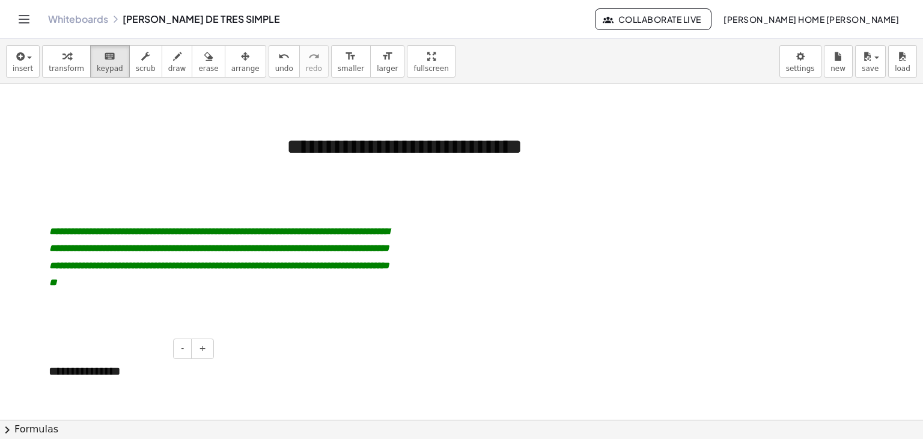
click at [123, 379] on div "**********" at bounding box center [127, 370] width 180 height 41
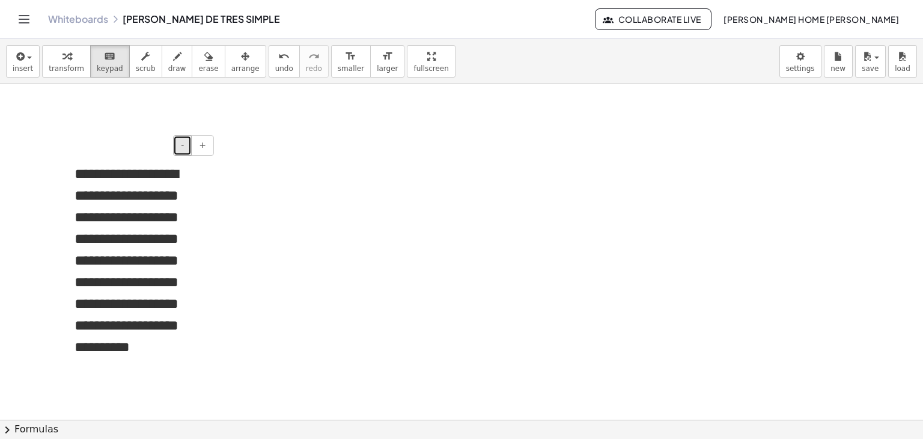
click at [178, 141] on button "-" at bounding box center [182, 145] width 19 height 20
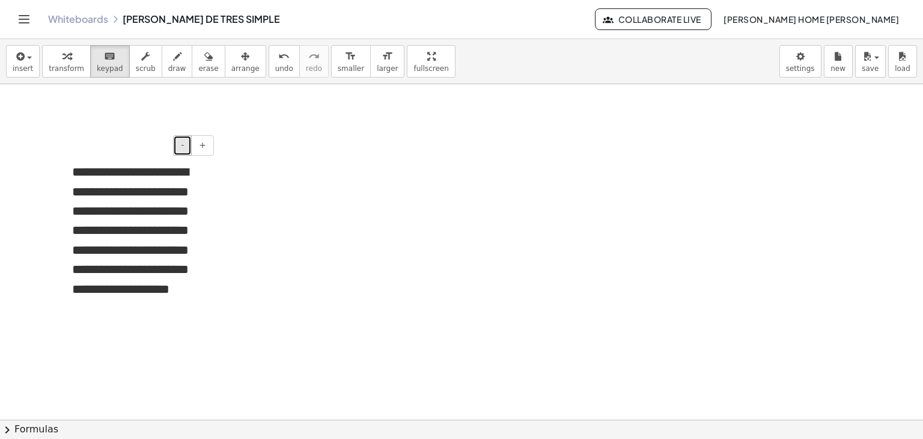
click at [178, 141] on button "-" at bounding box center [182, 145] width 19 height 20
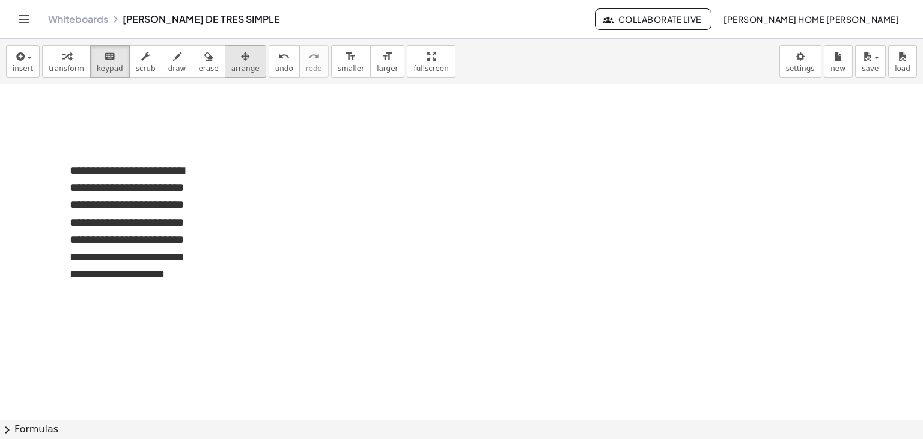
click at [231, 64] on span "arrange" at bounding box center [245, 68] width 28 height 8
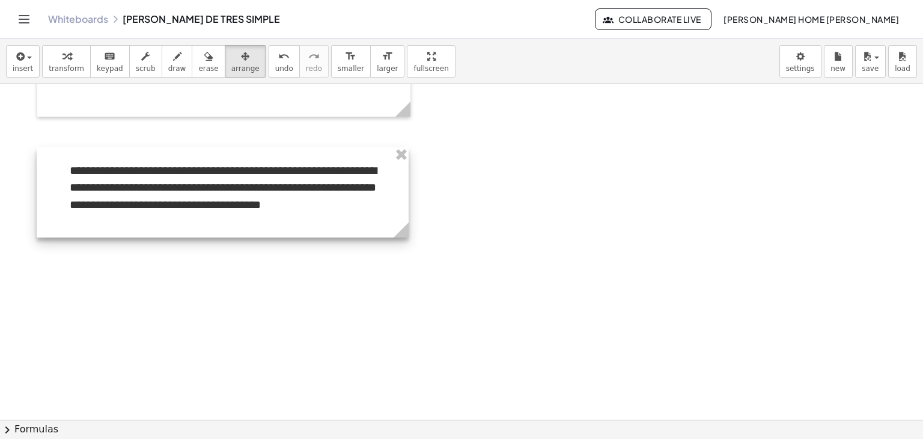
drag, startPoint x: 215, startPoint y: 335, endPoint x: 406, endPoint y: 279, distance: 199.8
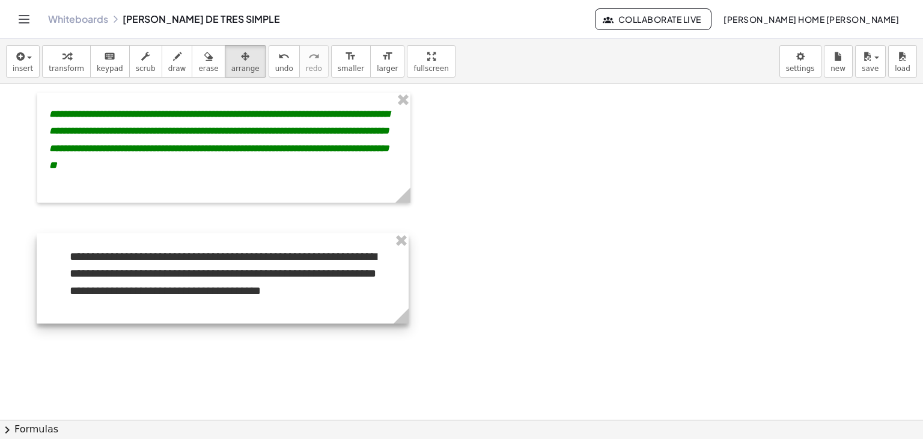
scroll to position [1050, 0]
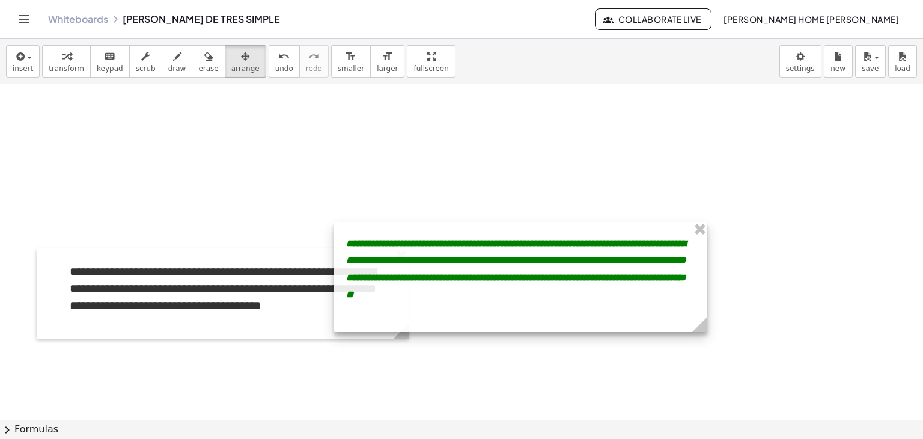
drag, startPoint x: 378, startPoint y: 176, endPoint x: 719, endPoint y: 331, distance: 374.5
click at [708, 331] on div at bounding box center [520, 277] width 373 height 110
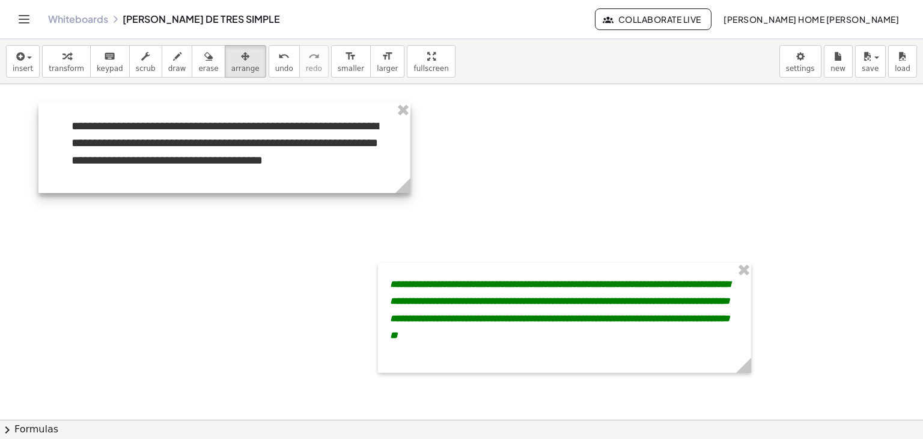
drag, startPoint x: 293, startPoint y: 291, endPoint x: 294, endPoint y: 145, distance: 145.5
click at [294, 145] on div at bounding box center [224, 148] width 372 height 90
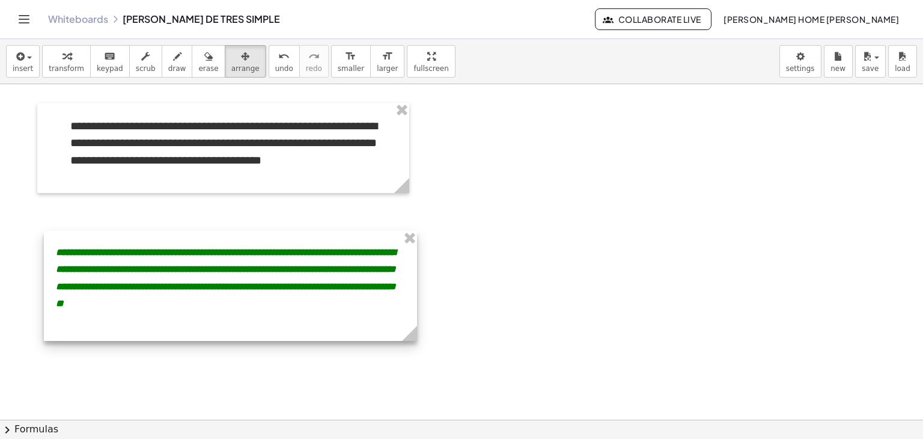
drag, startPoint x: 531, startPoint y: 321, endPoint x: 197, endPoint y: 289, distance: 335.8
click at [197, 289] on div at bounding box center [230, 286] width 373 height 110
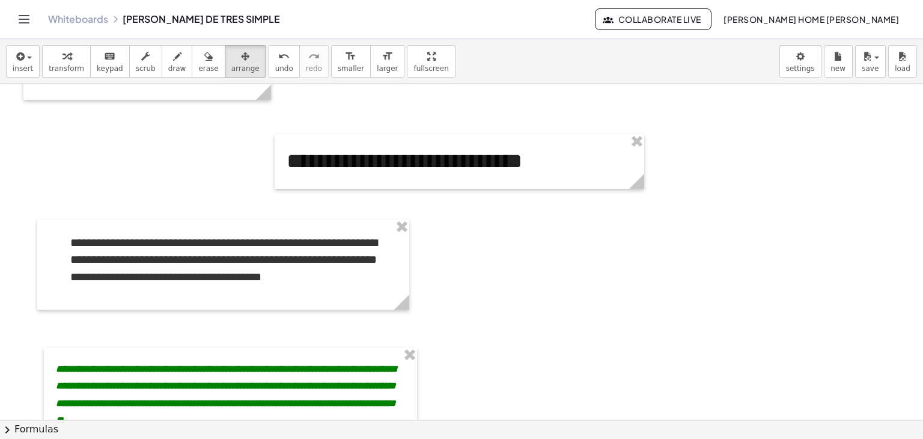
scroll to position [916, 0]
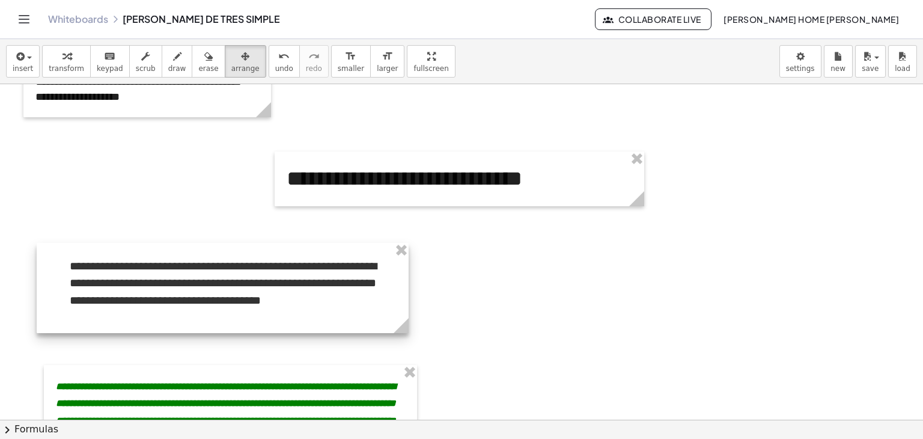
drag, startPoint x: 346, startPoint y: 262, endPoint x: 346, endPoint y: 268, distance: 6.0
click at [346, 268] on div at bounding box center [223, 288] width 372 height 90
drag, startPoint x: 346, startPoint y: 268, endPoint x: 333, endPoint y: 268, distance: 13.2
click at [333, 268] on div at bounding box center [208, 288] width 372 height 90
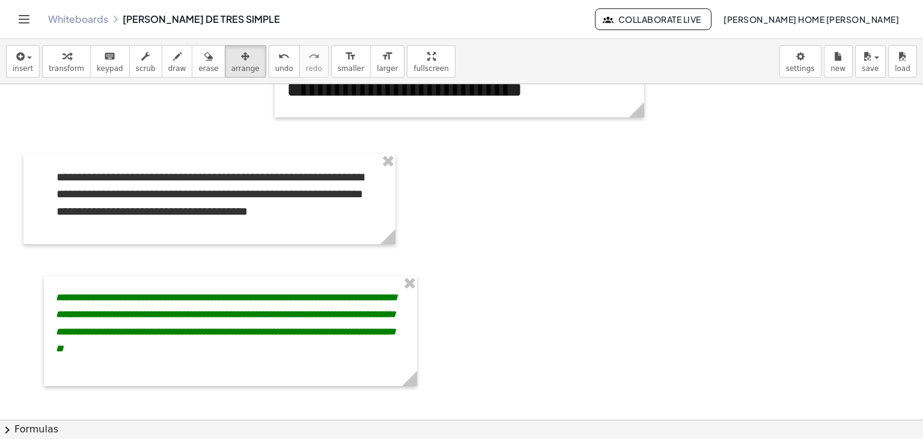
scroll to position [1029, 0]
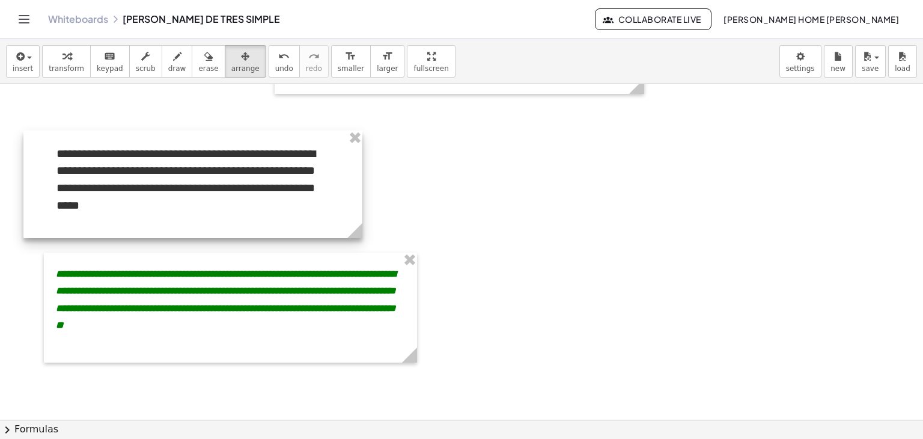
drag, startPoint x: 394, startPoint y: 218, endPoint x: 361, endPoint y: 216, distance: 33.1
click at [361, 216] on div "**********" at bounding box center [192, 184] width 339 height 108
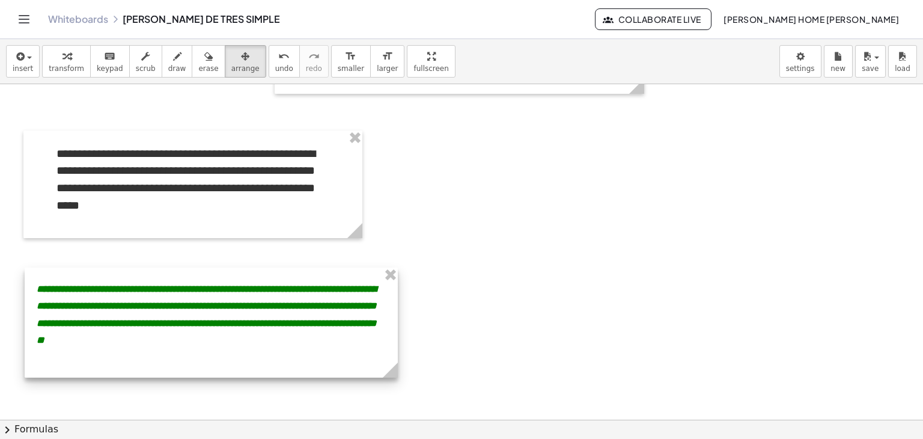
drag, startPoint x: 378, startPoint y: 295, endPoint x: 359, endPoint y: 310, distance: 24.4
click at [359, 310] on div at bounding box center [211, 323] width 373 height 110
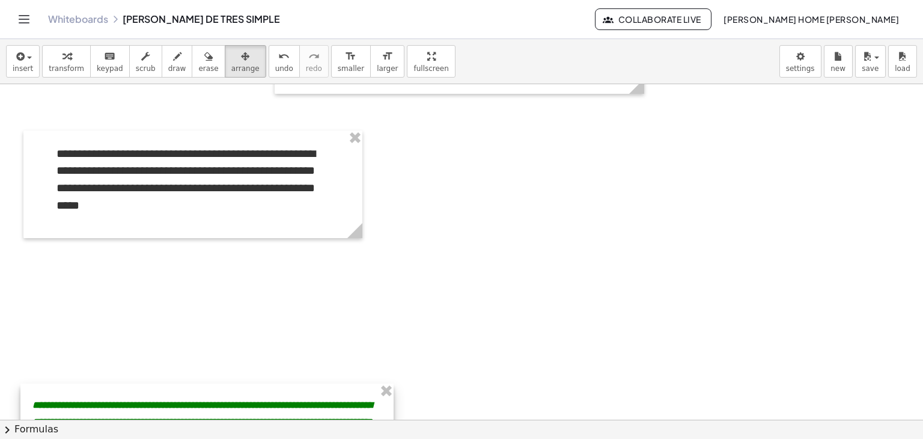
drag, startPoint x: 338, startPoint y: 321, endPoint x: 332, endPoint y: 436, distance: 115.0
click at [332, 436] on div "**********" at bounding box center [461, 239] width 923 height 400
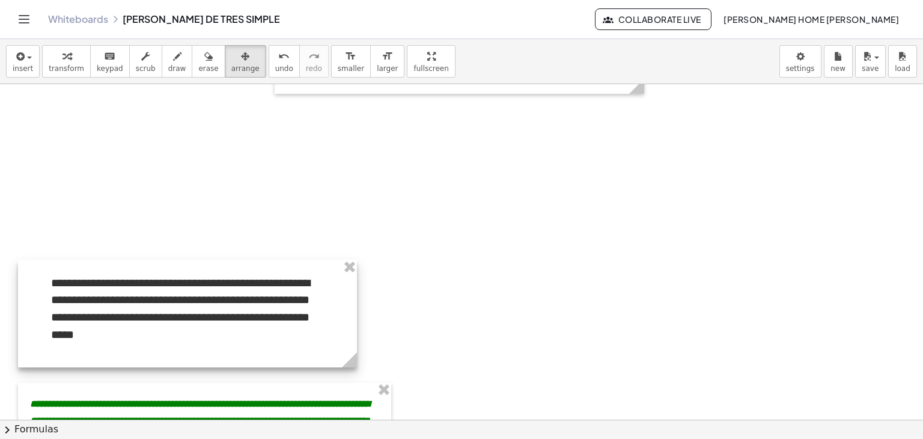
drag, startPoint x: 286, startPoint y: 174, endPoint x: 280, endPoint y: 303, distance: 129.4
click at [280, 303] on div at bounding box center [187, 314] width 339 height 108
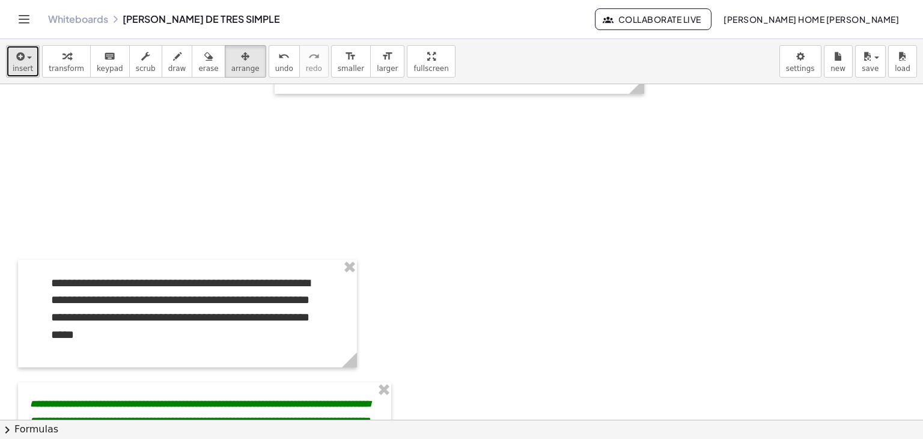
click at [13, 73] on span "insert" at bounding box center [23, 68] width 20 height 8
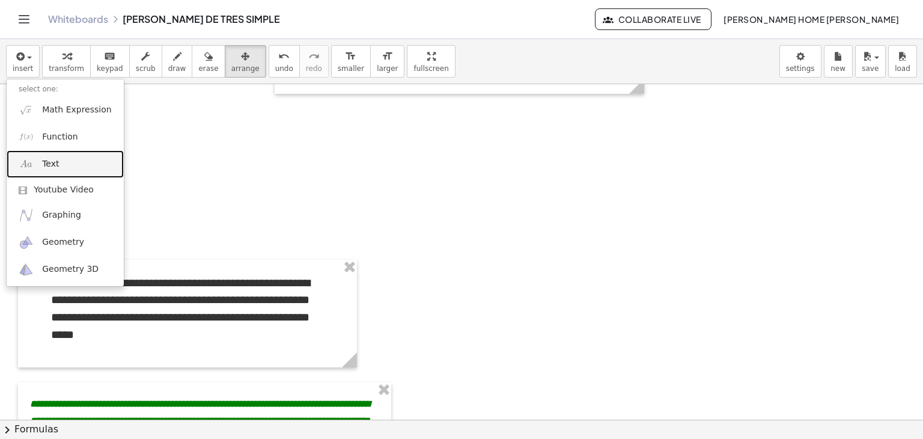
click at [64, 166] on link "Text" at bounding box center [65, 163] width 117 height 27
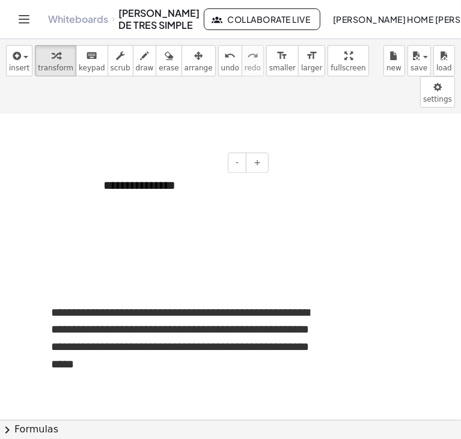
click at [179, 165] on div "**********" at bounding box center [181, 185] width 180 height 41
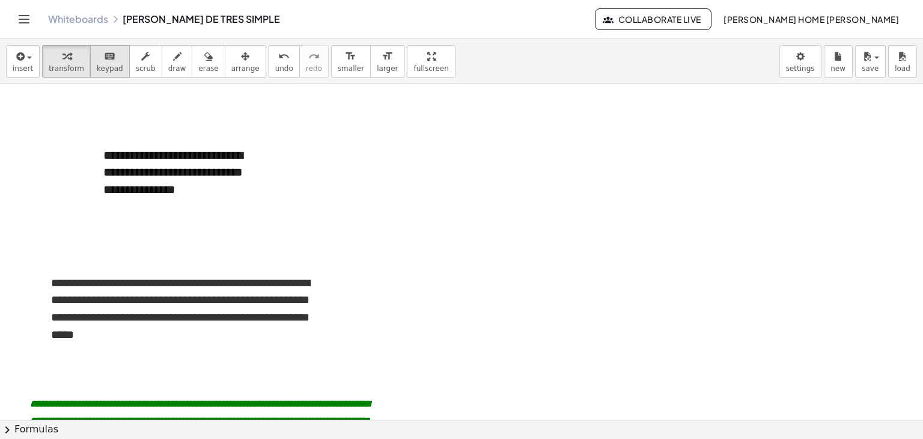
click at [98, 67] on span "keypad" at bounding box center [110, 68] width 26 height 8
click at [231, 70] on span "arrange" at bounding box center [245, 68] width 28 height 8
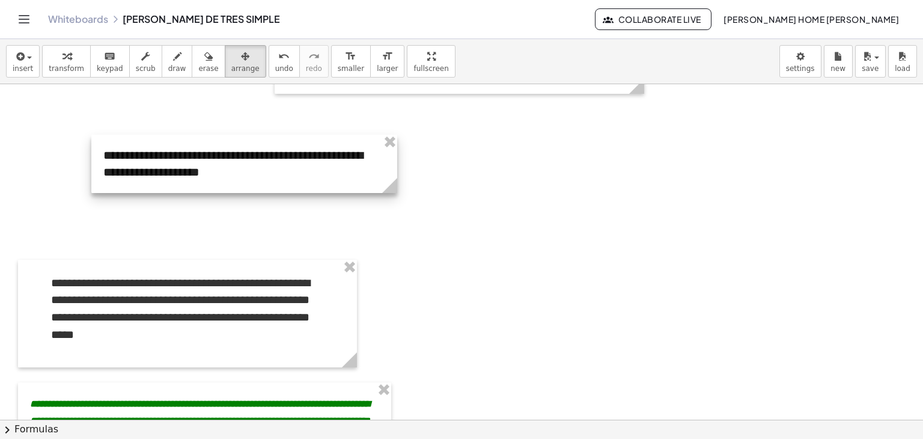
drag, startPoint x: 269, startPoint y: 202, endPoint x: 395, endPoint y: 185, distance: 126.8
click at [395, 185] on icon at bounding box center [389, 185] width 15 height 15
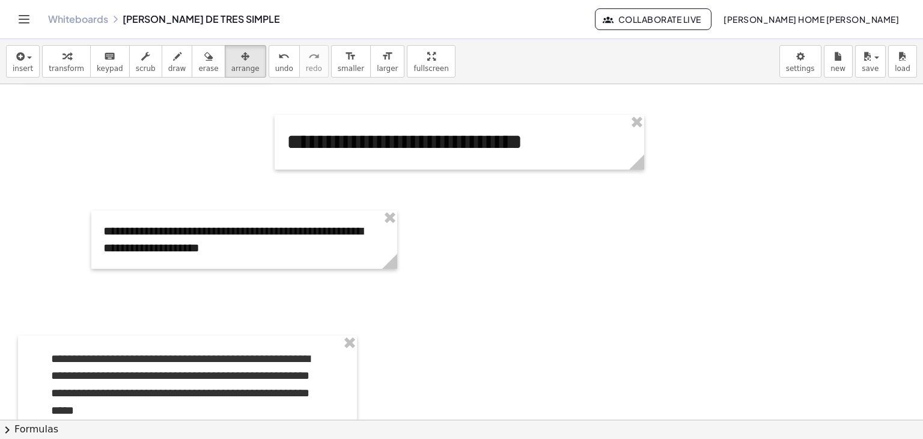
scroll to position [950, 0]
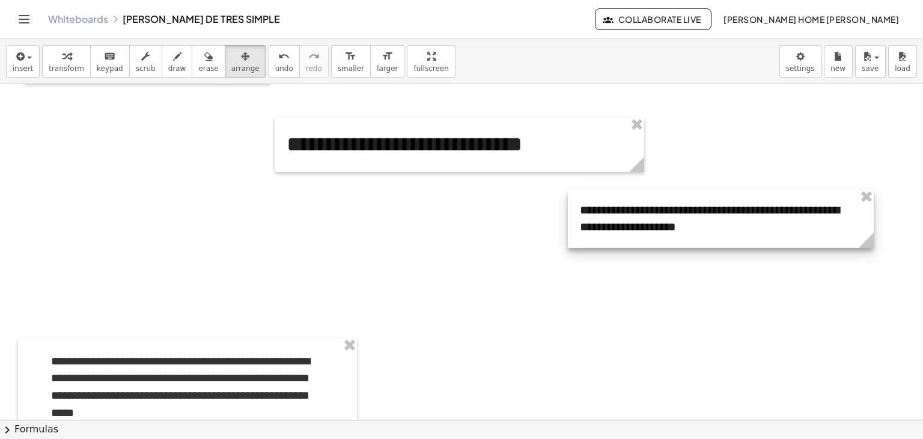
drag, startPoint x: 287, startPoint y: 240, endPoint x: 764, endPoint y: 217, distance: 477.3
click at [764, 217] on div at bounding box center [721, 218] width 306 height 58
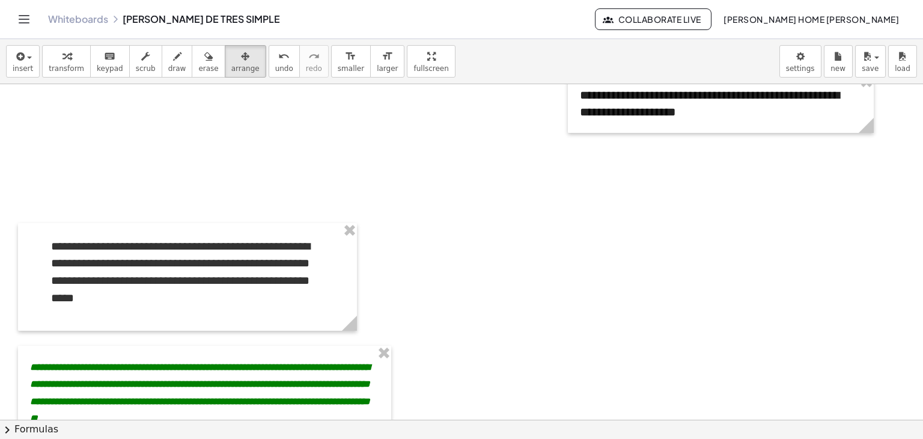
scroll to position [1068, 0]
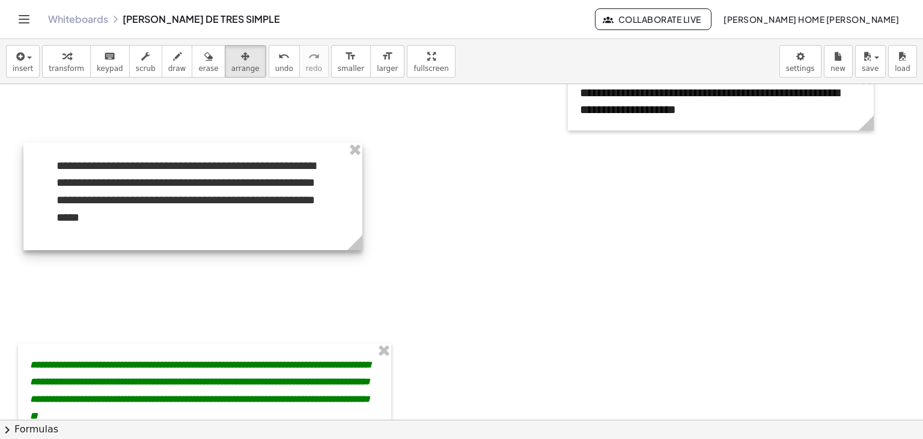
drag, startPoint x: 194, startPoint y: 300, endPoint x: 199, endPoint y: 222, distance: 78.3
click at [199, 222] on div at bounding box center [192, 196] width 339 height 108
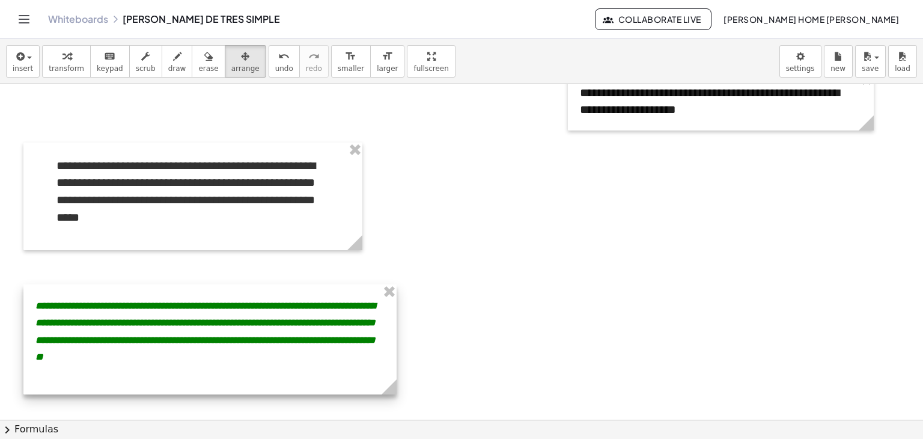
drag, startPoint x: 216, startPoint y: 379, endPoint x: 221, endPoint y: 320, distance: 59.2
click at [221, 320] on div at bounding box center [209, 339] width 373 height 110
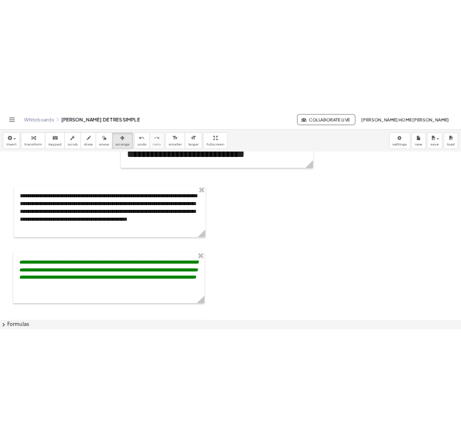
scroll to position [0, 0]
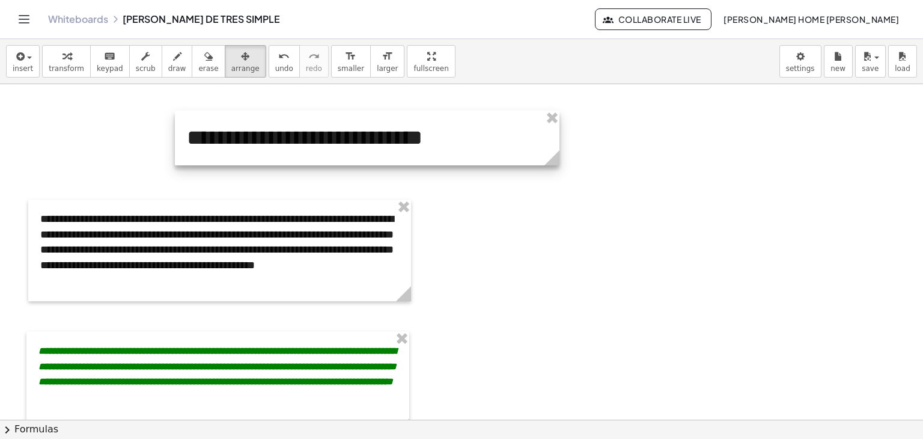
drag, startPoint x: 556, startPoint y: 145, endPoint x: 488, endPoint y: 148, distance: 67.4
click at [488, 148] on div at bounding box center [367, 138] width 385 height 55
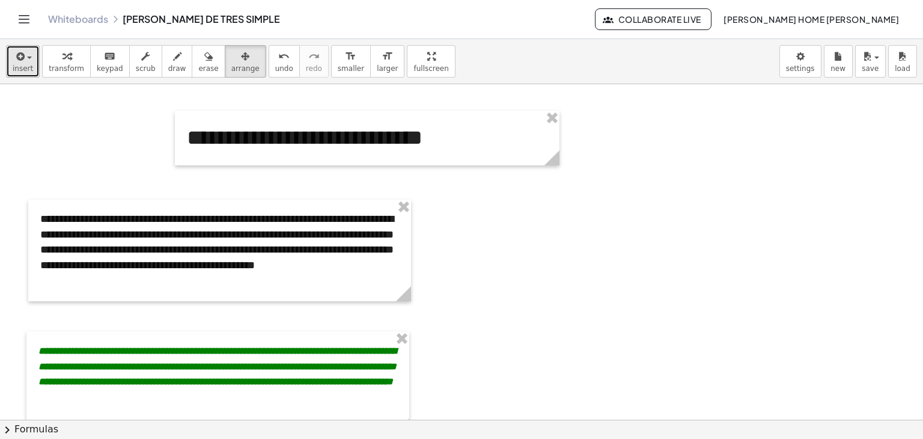
click at [17, 61] on icon "button" at bounding box center [19, 56] width 11 height 14
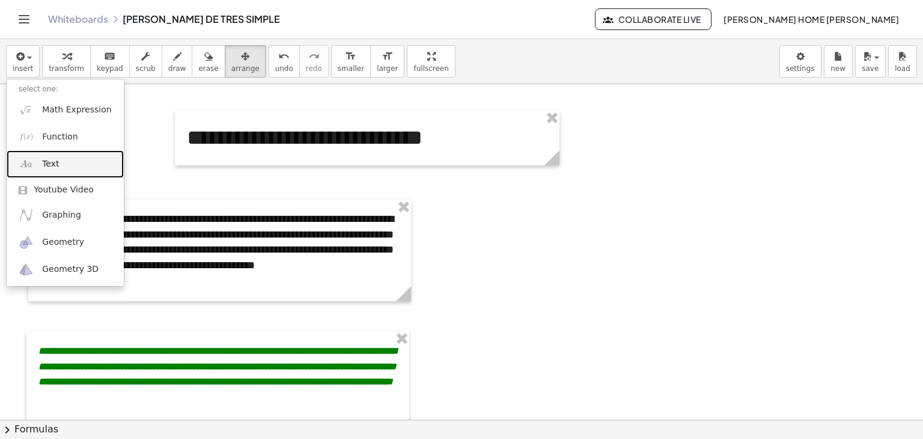
click at [62, 159] on link "Text" at bounding box center [65, 163] width 117 height 27
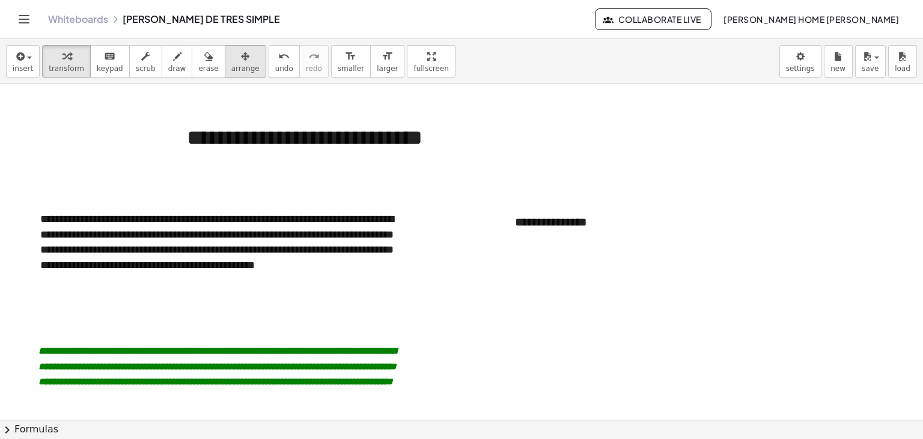
click at [231, 57] on div "button" at bounding box center [245, 56] width 28 height 14
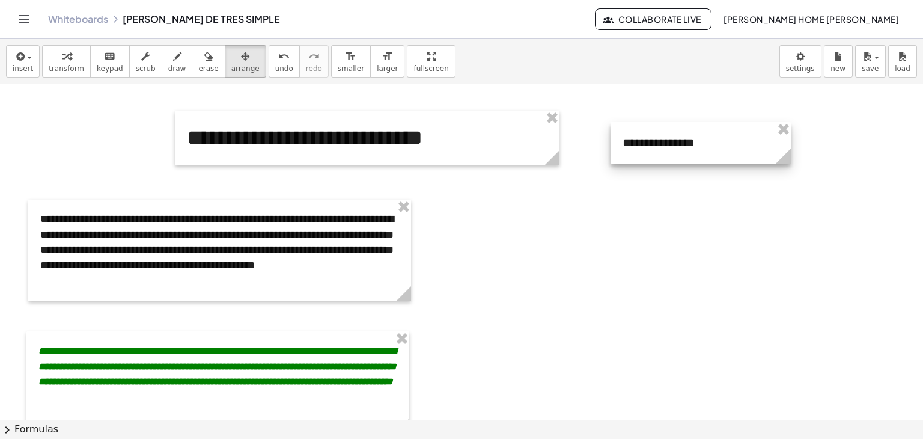
drag, startPoint x: 583, startPoint y: 219, endPoint x: 692, endPoint y: 140, distance: 134.7
click at [692, 140] on div at bounding box center [701, 142] width 180 height 41
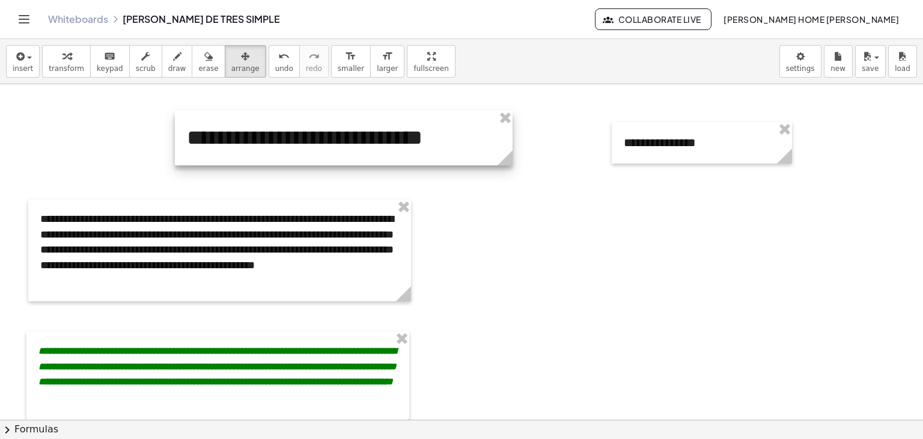
drag, startPoint x: 560, startPoint y: 154, endPoint x: 513, endPoint y: 157, distance: 47.0
click at [513, 157] on circle at bounding box center [507, 160] width 21 height 21
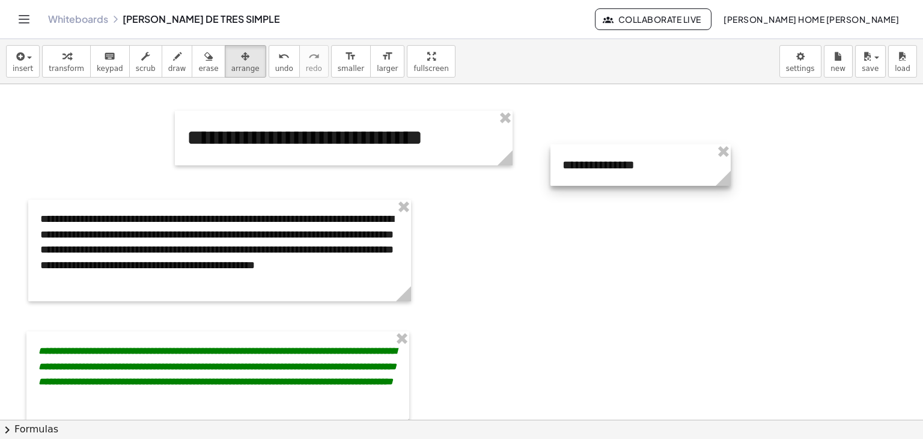
drag, startPoint x: 697, startPoint y: 153, endPoint x: 635, endPoint y: 175, distance: 65.2
click at [635, 175] on div at bounding box center [641, 164] width 180 height 41
click at [101, 64] on span "keypad" at bounding box center [110, 68] width 26 height 8
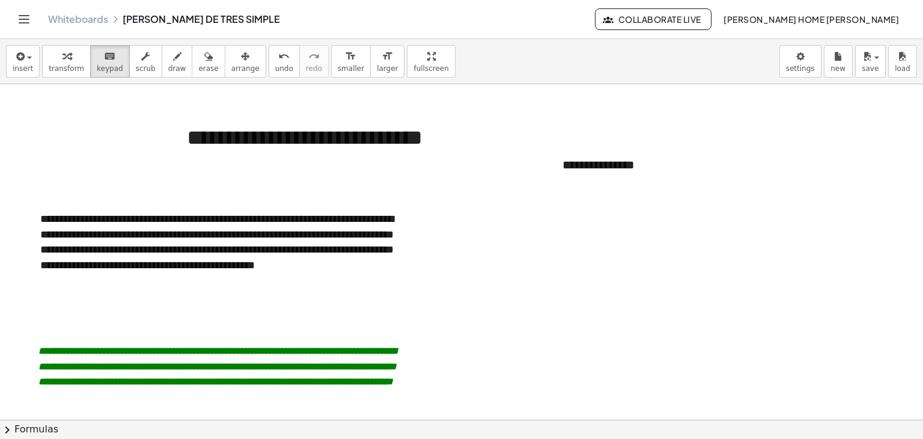
drag, startPoint x: 641, startPoint y: 164, endPoint x: 519, endPoint y: 156, distance: 122.3
drag, startPoint x: 672, startPoint y: 171, endPoint x: 464, endPoint y: 143, distance: 209.3
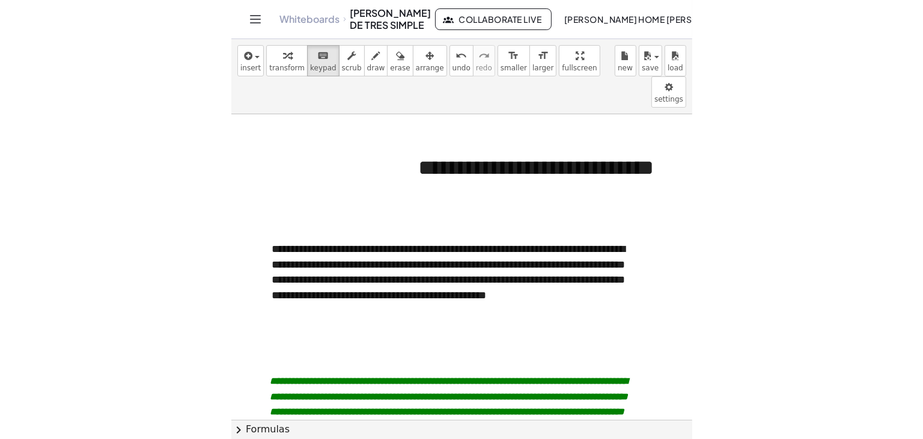
scroll to position [0, 422]
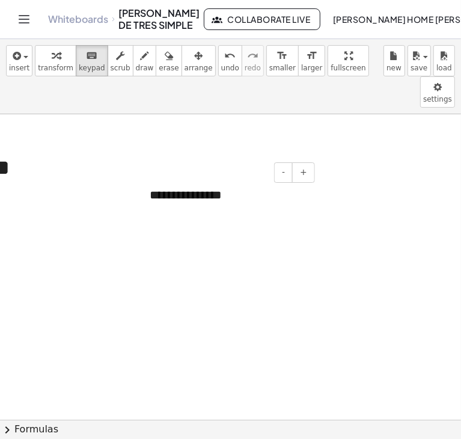
click at [215, 174] on div "**********" at bounding box center [228, 194] width 180 height 41
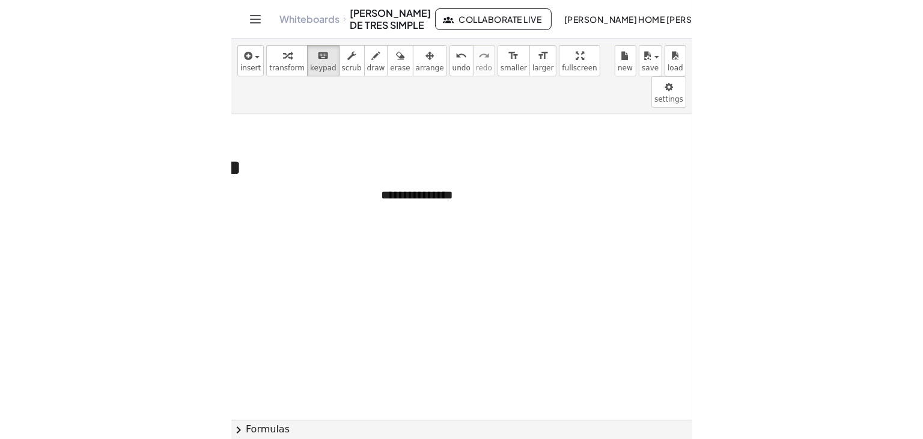
scroll to position [0, 0]
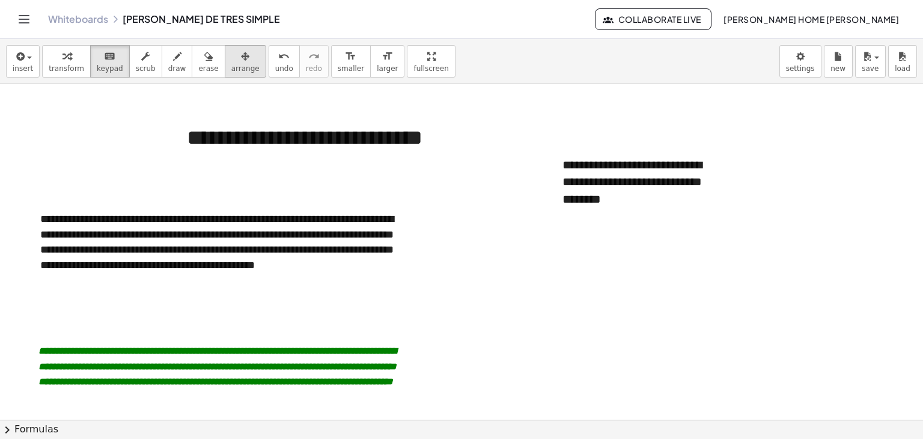
click at [231, 67] on span "arrange" at bounding box center [245, 68] width 28 height 8
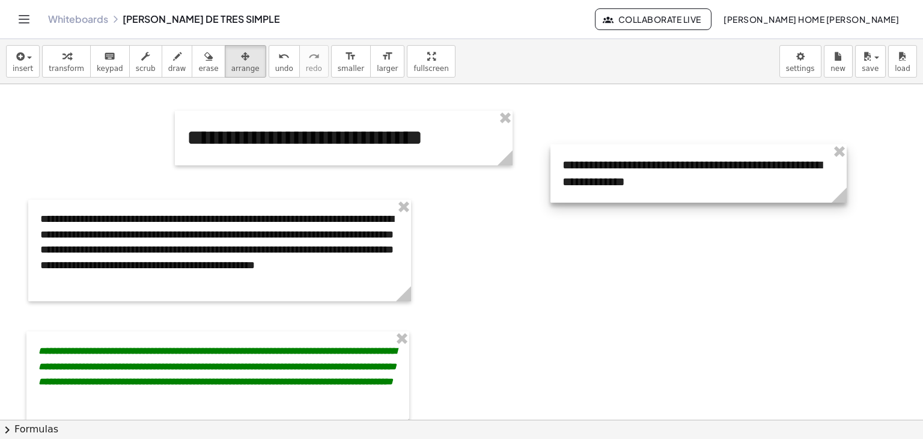
drag, startPoint x: 732, startPoint y: 209, endPoint x: 848, endPoint y: 194, distance: 116.9
click at [848, 194] on circle at bounding box center [841, 197] width 21 height 21
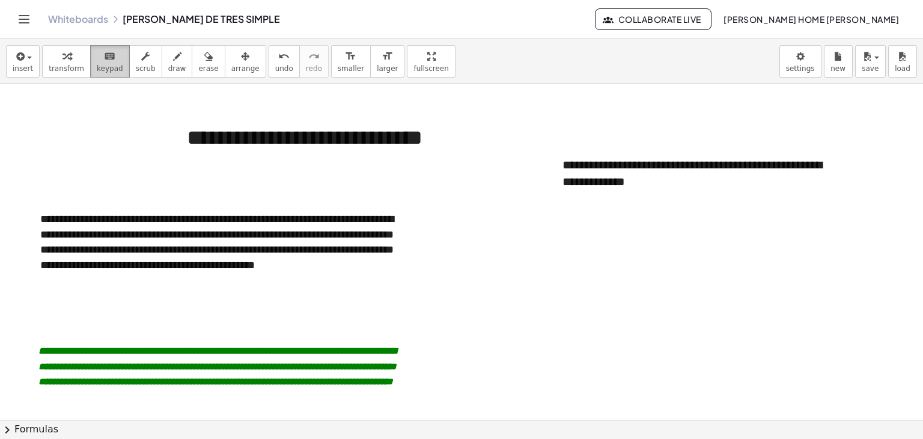
click at [97, 70] on span "keypad" at bounding box center [110, 68] width 26 height 8
click at [657, 182] on div "**********" at bounding box center [699, 173] width 296 height 58
click at [241, 60] on icon "button" at bounding box center [245, 56] width 8 height 14
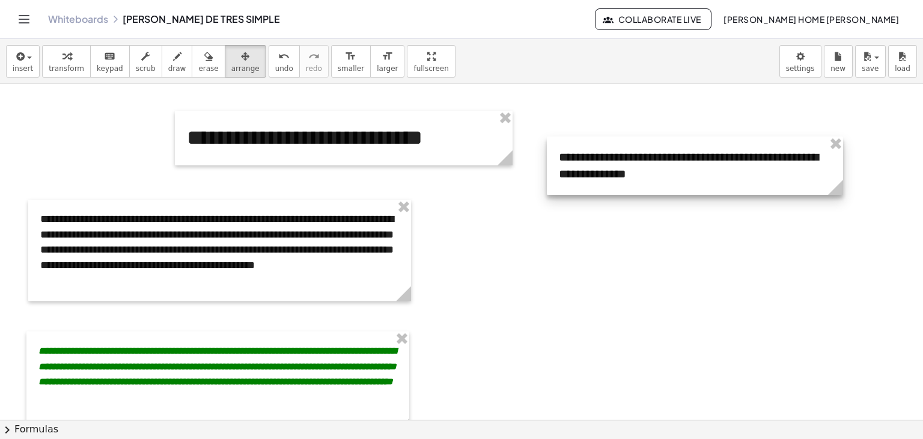
drag, startPoint x: 640, startPoint y: 200, endPoint x: 636, endPoint y: 192, distance: 8.6
click at [636, 192] on div at bounding box center [695, 165] width 296 height 58
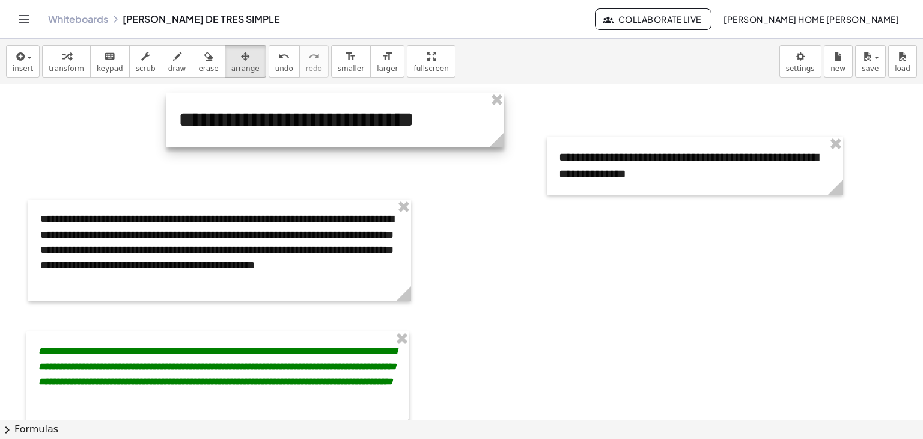
drag, startPoint x: 411, startPoint y: 142, endPoint x: 403, endPoint y: 124, distance: 19.9
click at [403, 124] on div at bounding box center [336, 120] width 338 height 55
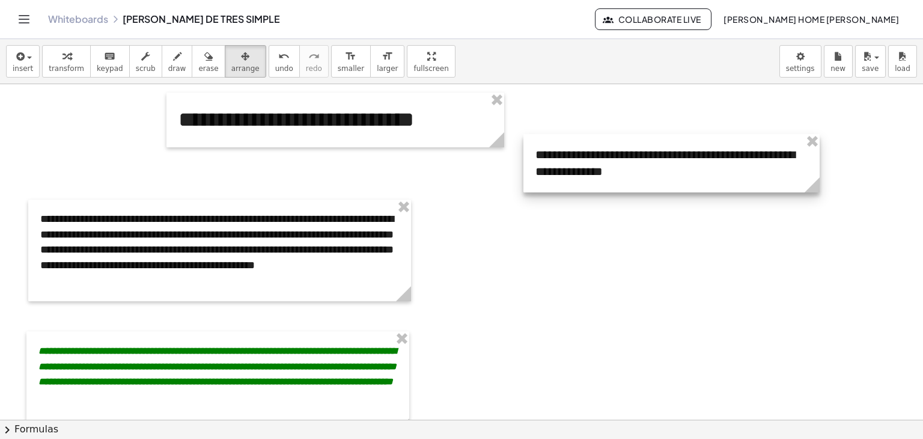
drag, startPoint x: 686, startPoint y: 174, endPoint x: 663, endPoint y: 171, distance: 23.6
click at [663, 171] on div at bounding box center [672, 163] width 296 height 58
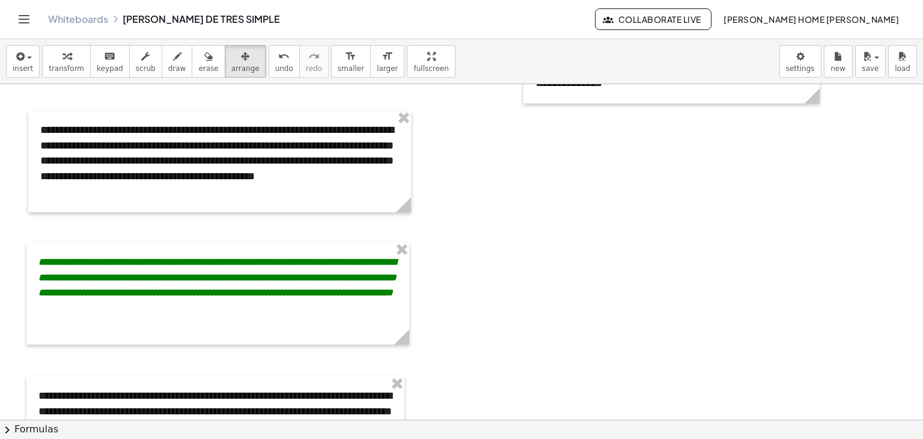
scroll to position [87, 0]
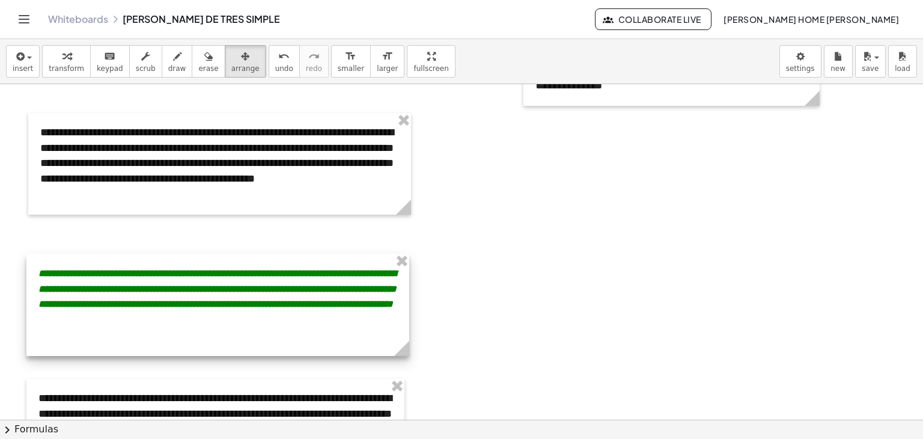
drag, startPoint x: 257, startPoint y: 268, endPoint x: 257, endPoint y: 277, distance: 9.6
click at [257, 277] on div at bounding box center [217, 305] width 383 height 102
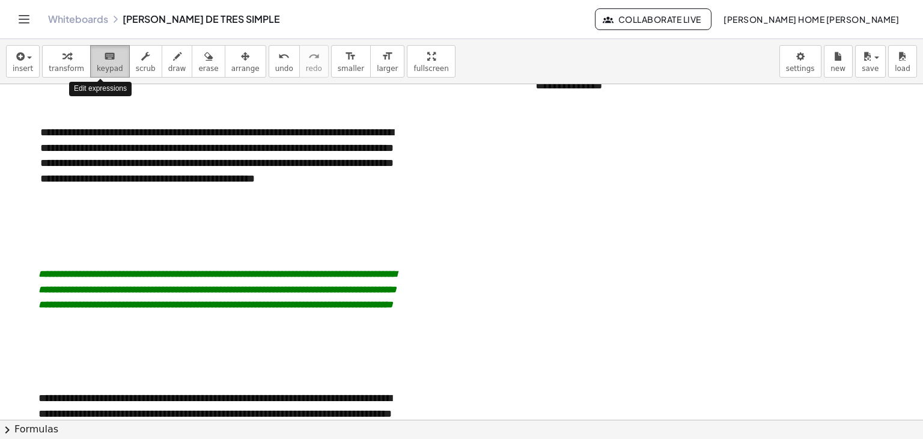
click at [105, 46] on button "keyboard keypad" at bounding box center [110, 61] width 40 height 32
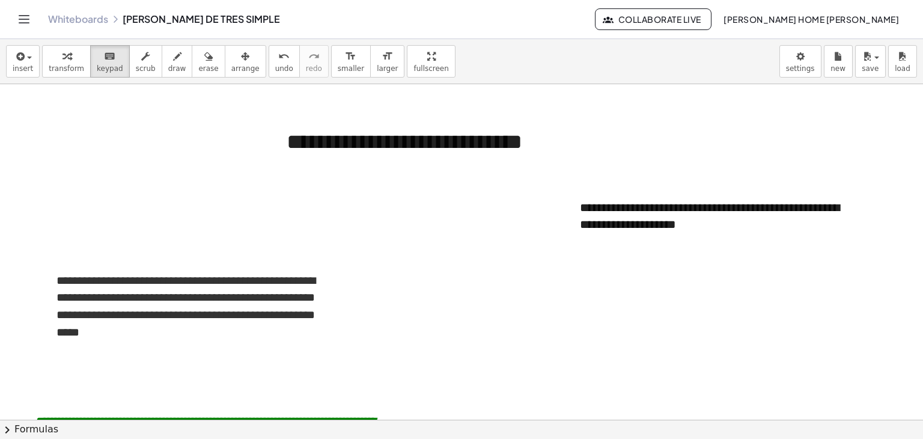
scroll to position [966, 0]
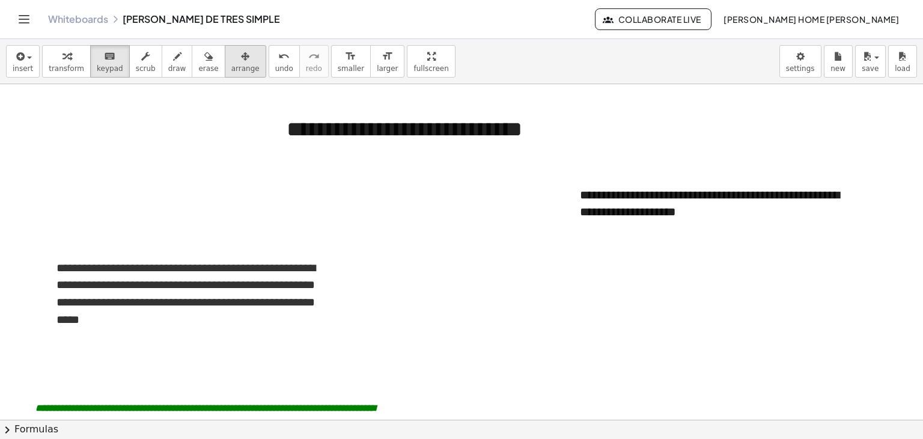
click at [234, 55] on div "button" at bounding box center [245, 56] width 28 height 14
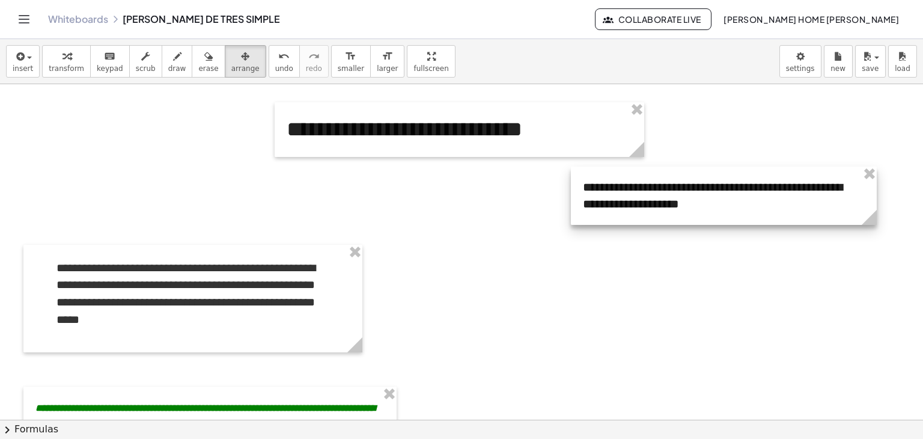
drag, startPoint x: 678, startPoint y: 216, endPoint x: 681, endPoint y: 208, distance: 8.9
click at [681, 208] on div at bounding box center [724, 196] width 306 height 58
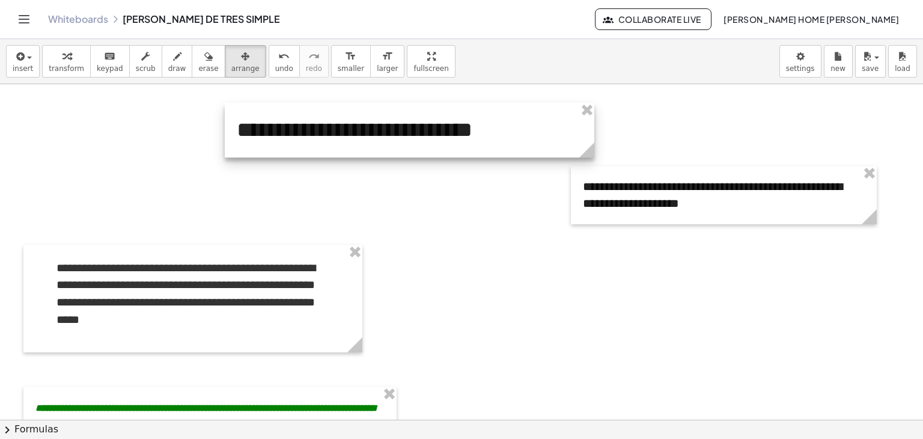
drag, startPoint x: 563, startPoint y: 127, endPoint x: 513, endPoint y: 127, distance: 49.9
click at [513, 127] on div at bounding box center [410, 130] width 370 height 55
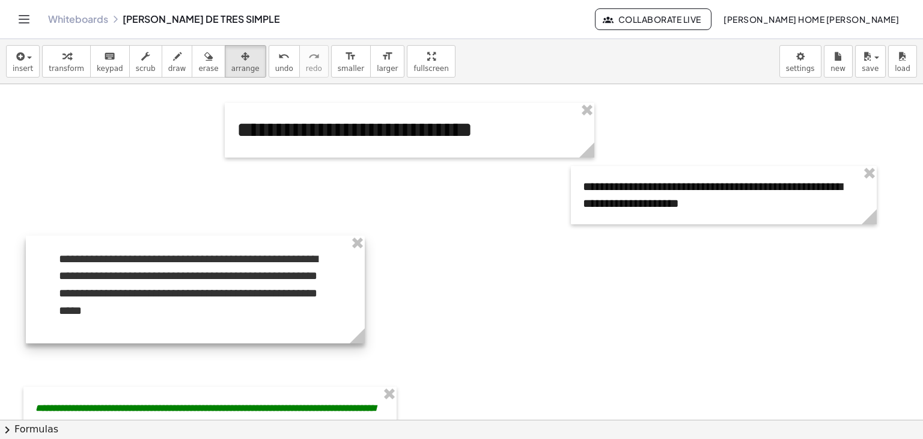
drag, startPoint x: 303, startPoint y: 290, endPoint x: 305, endPoint y: 281, distance: 9.3
click at [305, 281] on div at bounding box center [195, 290] width 339 height 108
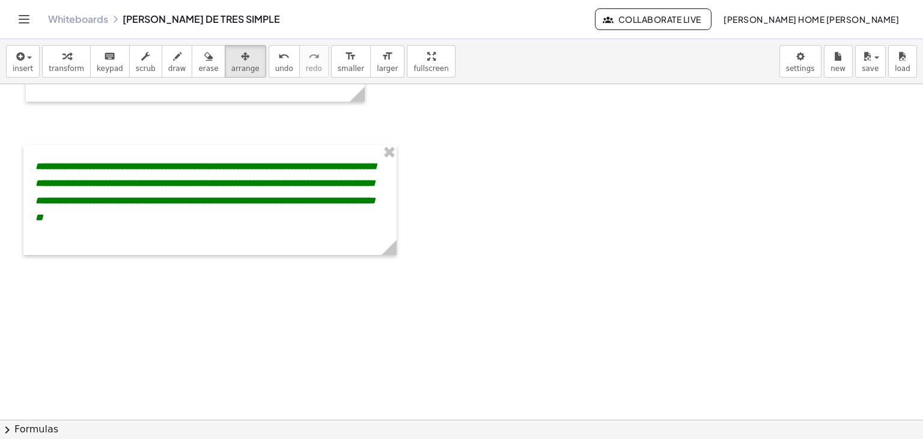
scroll to position [1232, 0]
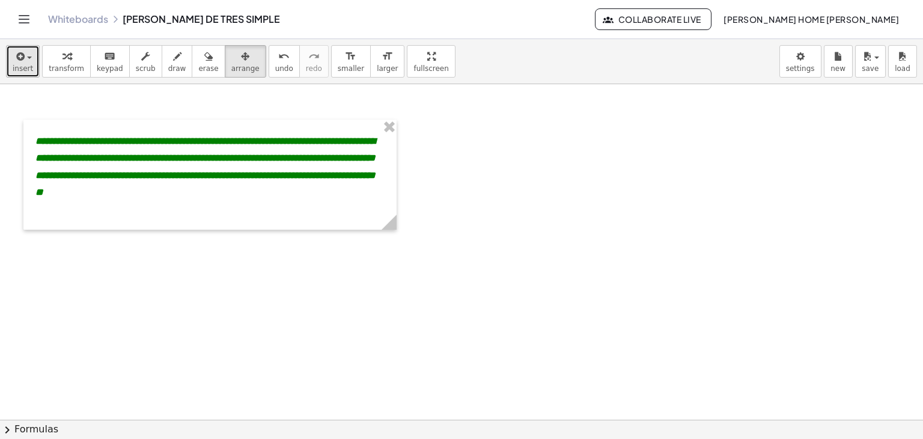
click at [22, 62] on icon "button" at bounding box center [19, 56] width 11 height 14
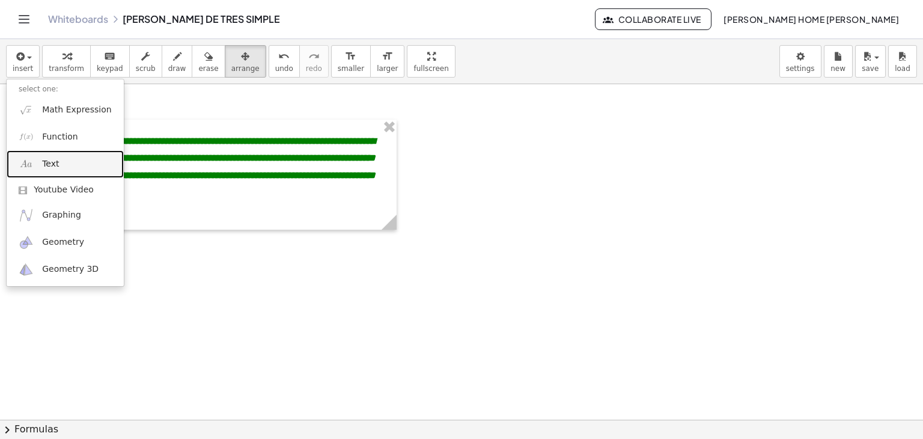
click at [49, 158] on span "Text" at bounding box center [50, 164] width 17 height 12
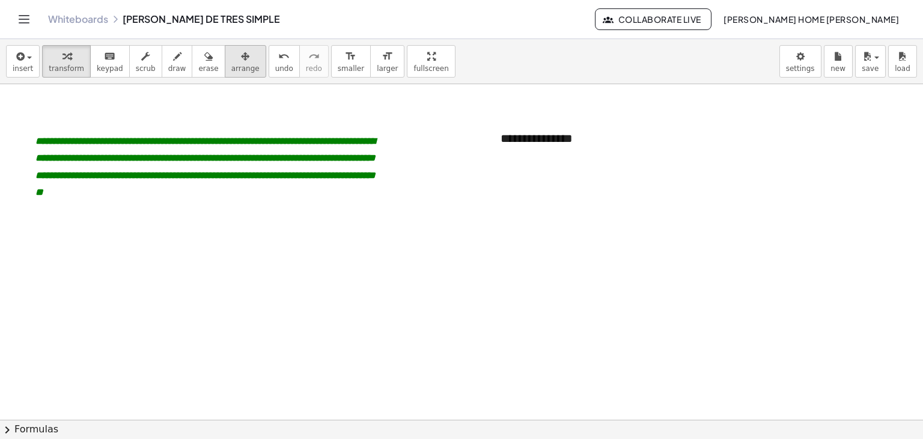
click at [241, 53] on icon "button" at bounding box center [245, 56] width 8 height 14
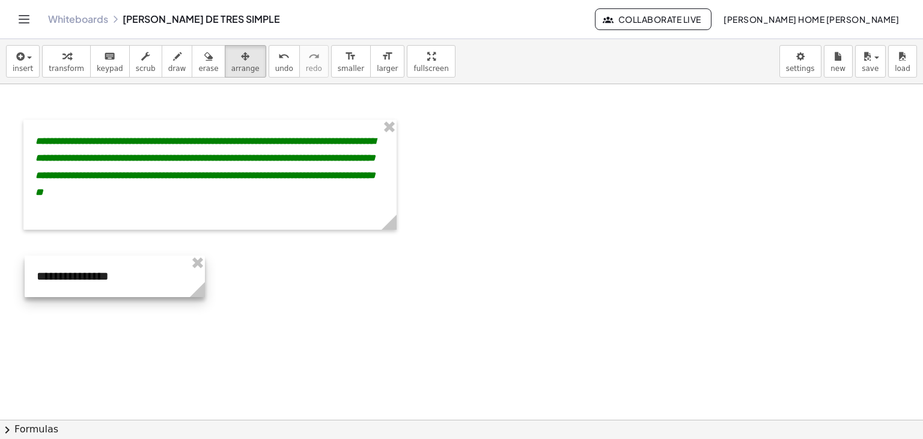
drag, startPoint x: 601, startPoint y: 127, endPoint x: 137, endPoint y: 265, distance: 484.1
click at [137, 265] on div at bounding box center [115, 276] width 180 height 41
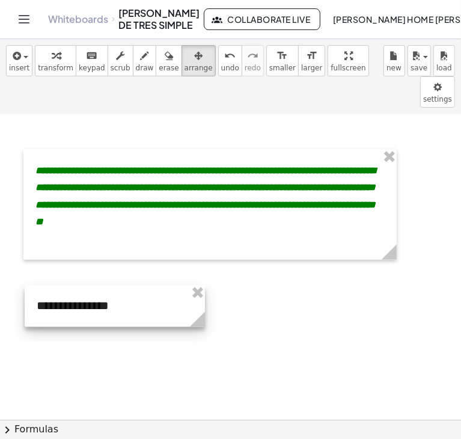
click at [105, 286] on div at bounding box center [115, 306] width 180 height 41
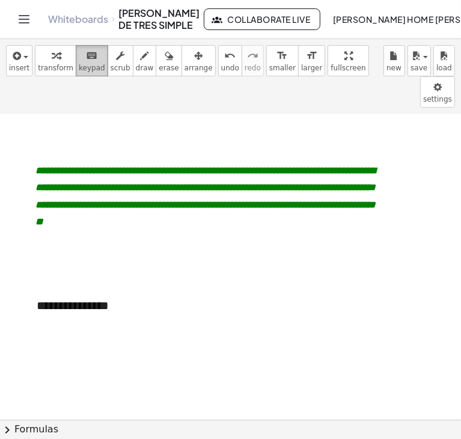
click at [77, 75] on button "keyboard keypad" at bounding box center [92, 60] width 32 height 31
drag, startPoint x: 108, startPoint y: 274, endPoint x: 29, endPoint y: 269, distance: 79.5
click at [29, 286] on div "**********" at bounding box center [115, 306] width 180 height 41
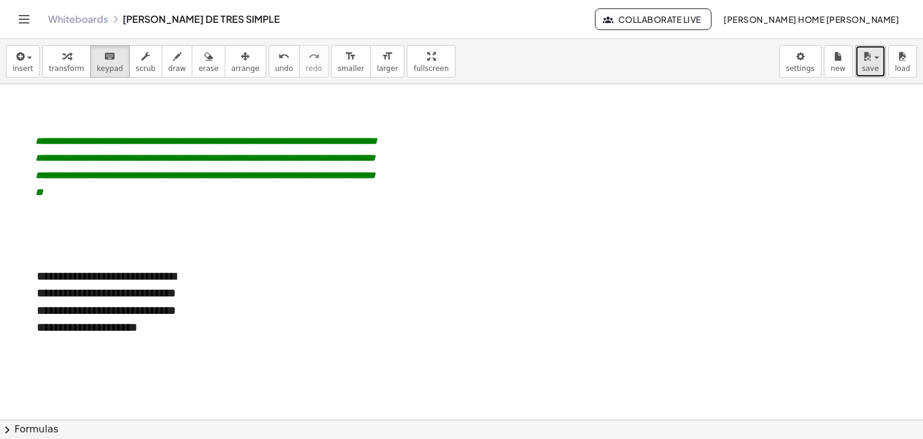
click at [871, 58] on icon "button" at bounding box center [867, 56] width 11 height 14
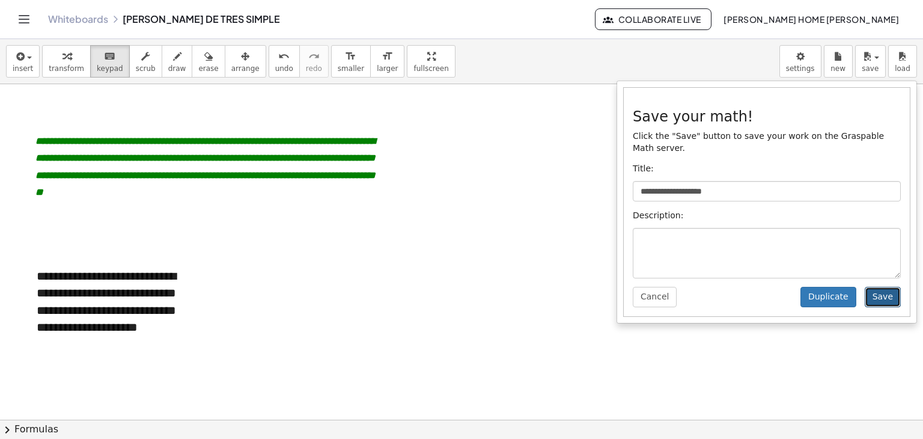
click at [883, 287] on button "Save" at bounding box center [883, 297] width 36 height 20
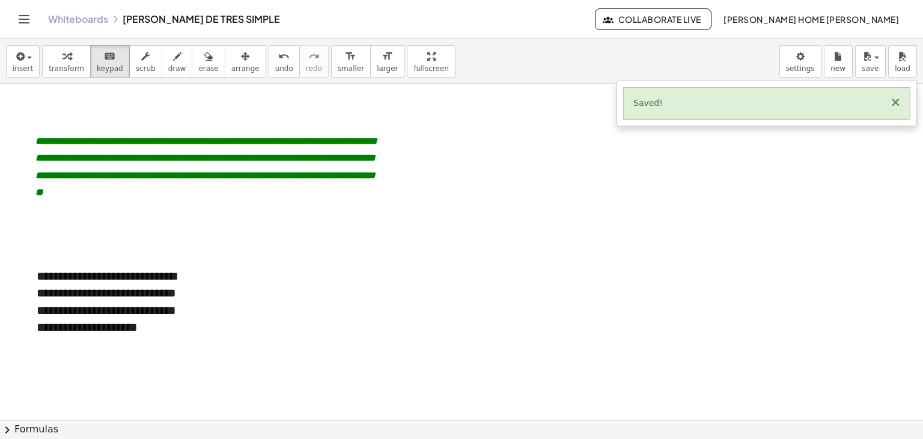
click at [896, 99] on button "×" at bounding box center [895, 102] width 11 height 13
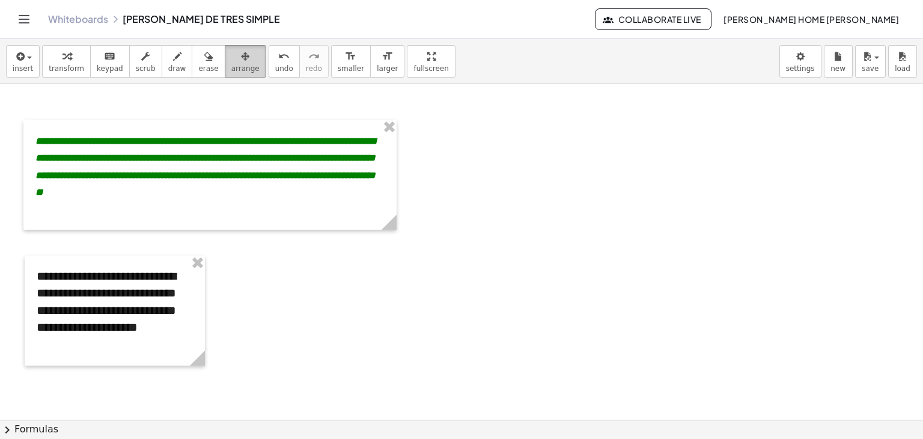
click at [231, 56] on div "button" at bounding box center [245, 56] width 28 height 14
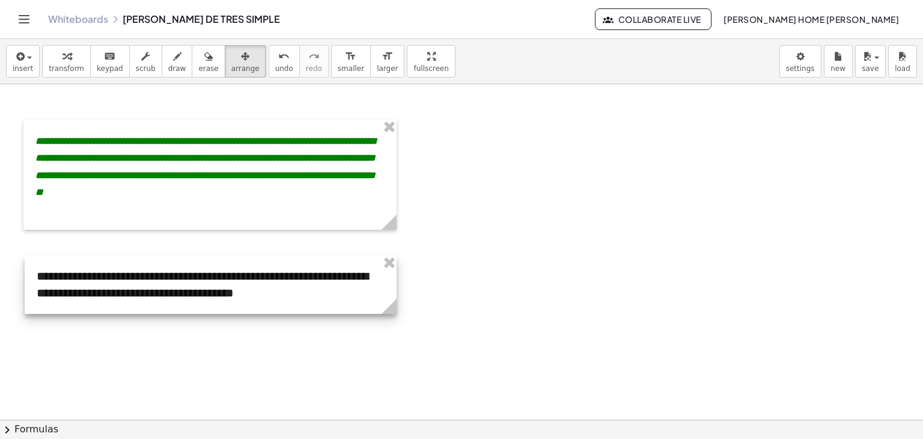
drag, startPoint x: 203, startPoint y: 365, endPoint x: 395, endPoint y: 360, distance: 191.8
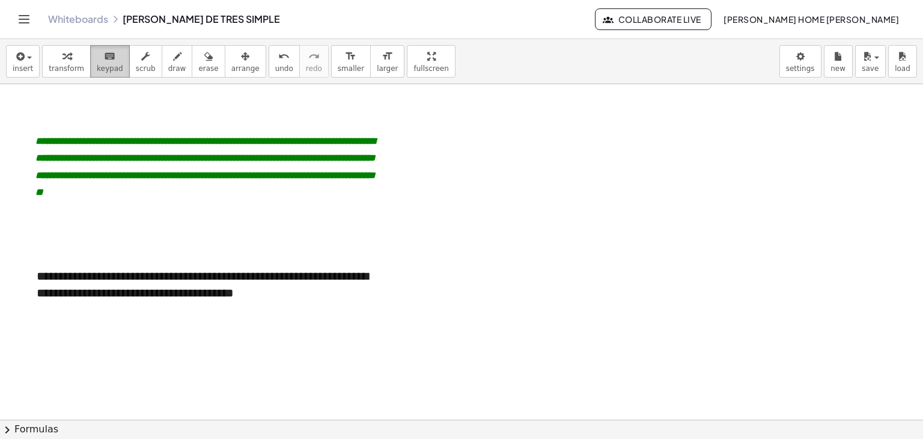
click at [102, 68] on span "keypad" at bounding box center [110, 68] width 26 height 8
click at [347, 292] on div "**********" at bounding box center [211, 285] width 372 height 58
click at [358, 256] on button "-" at bounding box center [362, 253] width 19 height 20
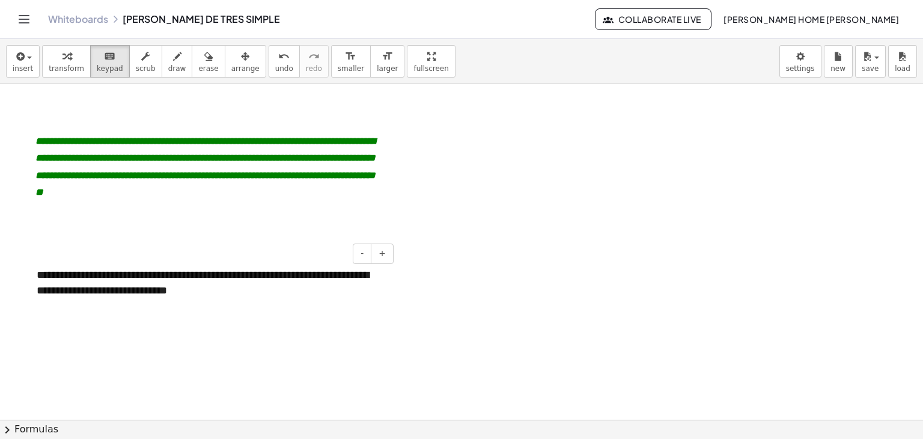
click at [243, 289] on div "**********" at bounding box center [211, 283] width 372 height 55
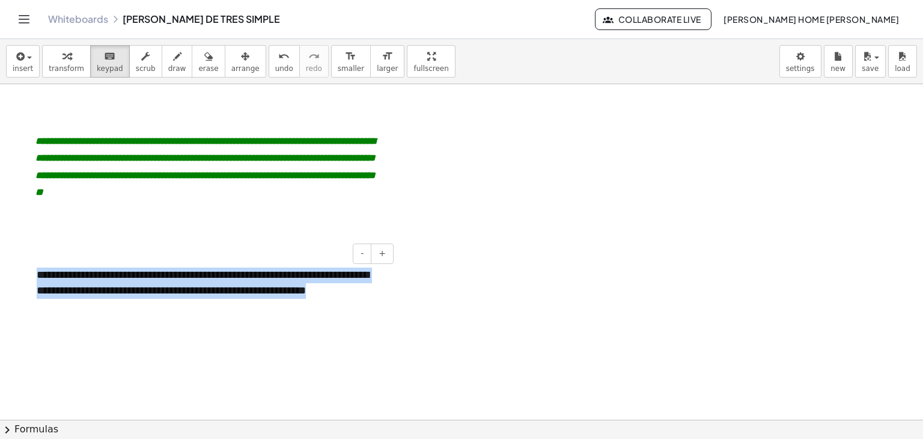
drag, startPoint x: 96, startPoint y: 311, endPoint x: 26, endPoint y: 261, distance: 86.6
click at [26, 261] on div "**********" at bounding box center [211, 291] width 372 height 70
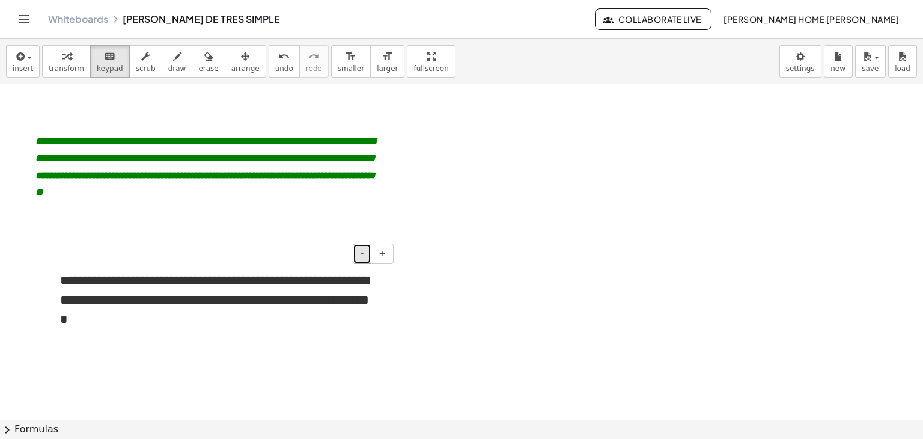
click at [364, 256] on span "-" at bounding box center [362, 253] width 3 height 10
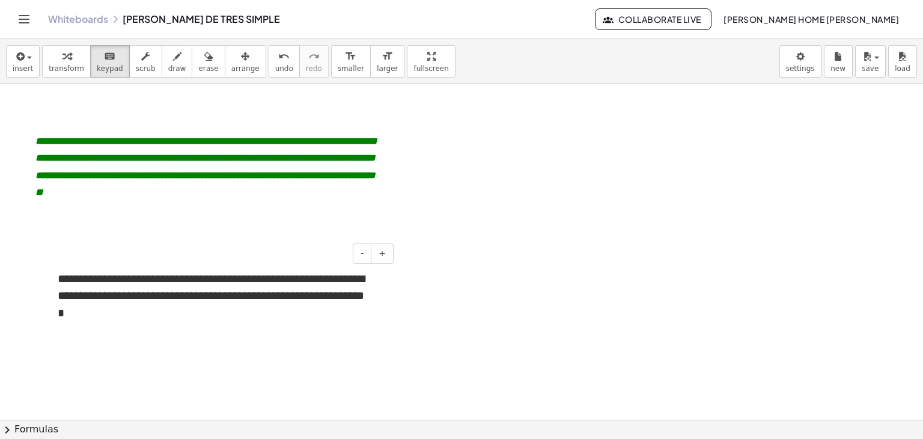
click at [242, 308] on li "**********" at bounding box center [212, 297] width 321 height 52
click at [57, 420] on button "chevron_right Formulas" at bounding box center [461, 429] width 923 height 19
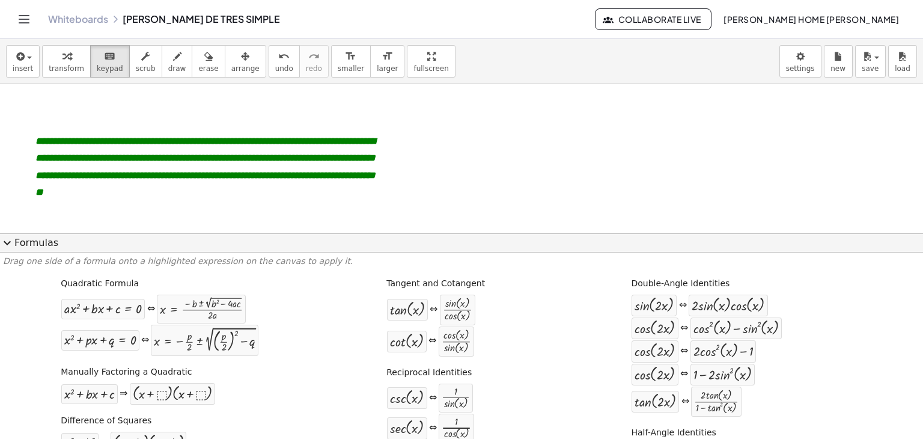
click at [13, 246] on span "expand_more" at bounding box center [7, 243] width 14 height 14
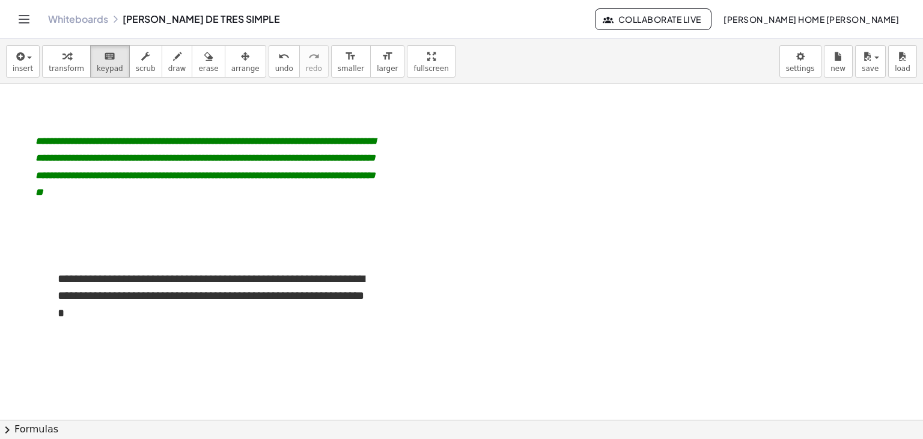
click at [32, 424] on button "chevron_right Formulas" at bounding box center [461, 429] width 923 height 19
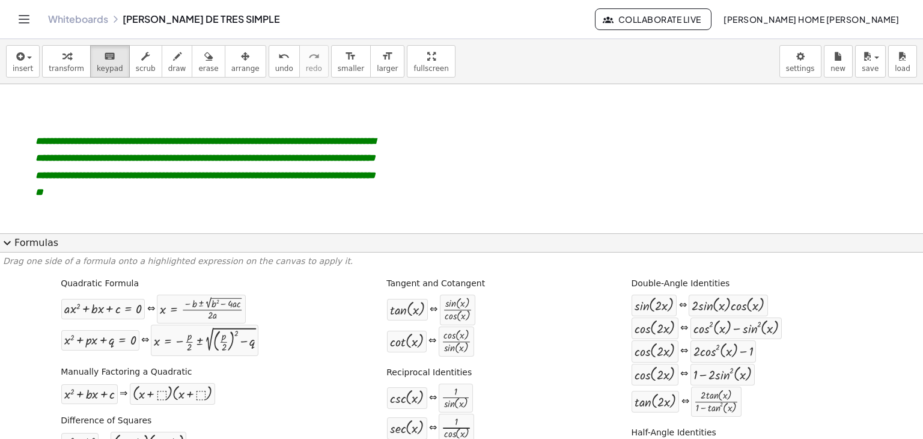
click at [12, 239] on span "expand_more" at bounding box center [7, 243] width 14 height 14
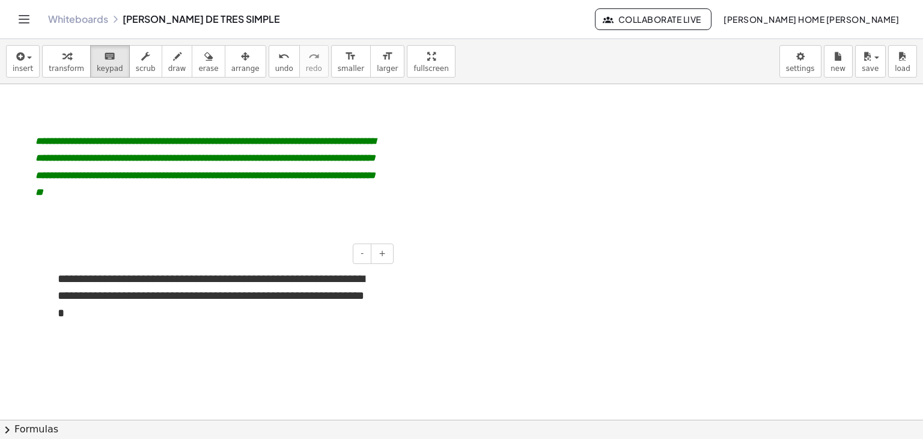
click at [192, 256] on div "- +" at bounding box center [208, 253] width 372 height 20
click at [127, 292] on li "**********" at bounding box center [212, 297] width 321 height 52
click at [60, 277] on li "**********" at bounding box center [212, 297] width 321 height 52
click at [175, 313] on li "**********" at bounding box center [212, 297] width 321 height 52
click at [361, 257] on button "-" at bounding box center [362, 253] width 19 height 20
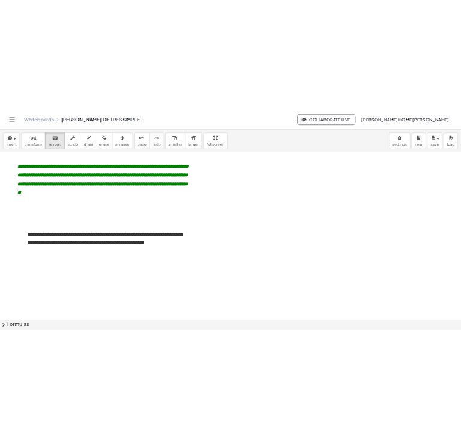
scroll to position [1267, 0]
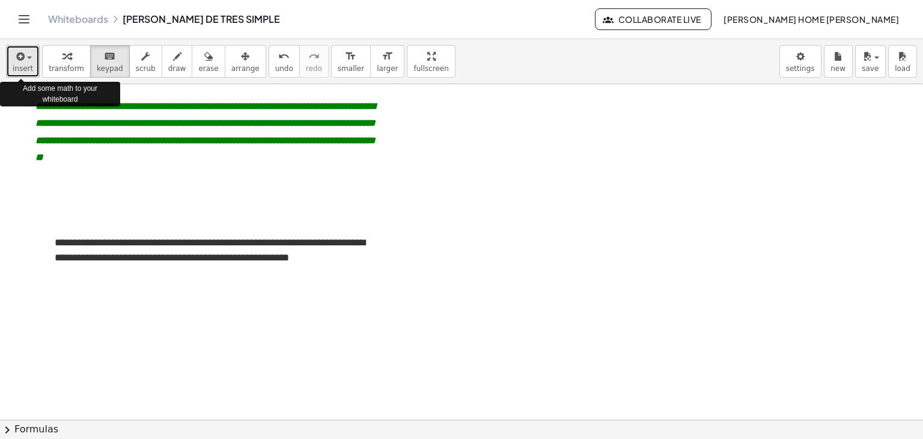
click at [20, 72] on span "insert" at bounding box center [23, 68] width 20 height 8
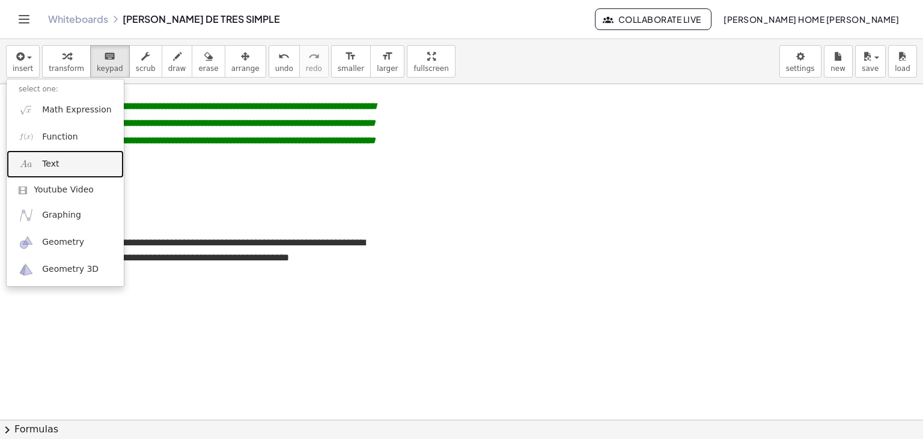
click at [47, 155] on link "Text" at bounding box center [65, 163] width 117 height 27
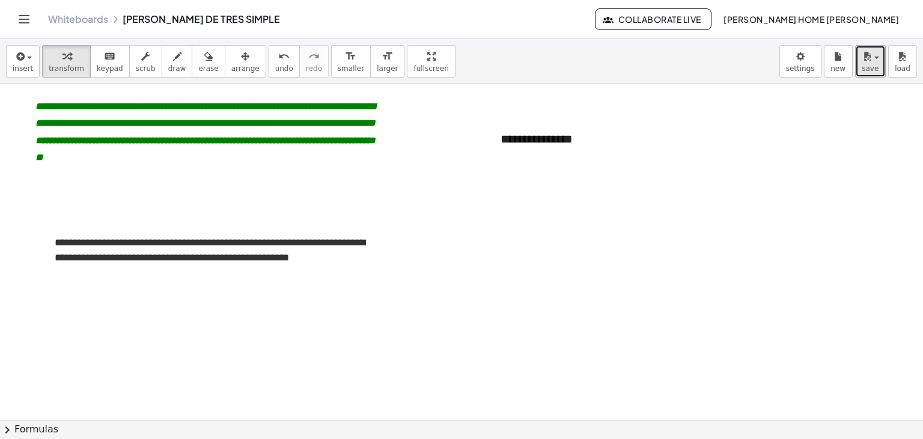
click at [869, 70] on span "save" at bounding box center [870, 68] width 17 height 8
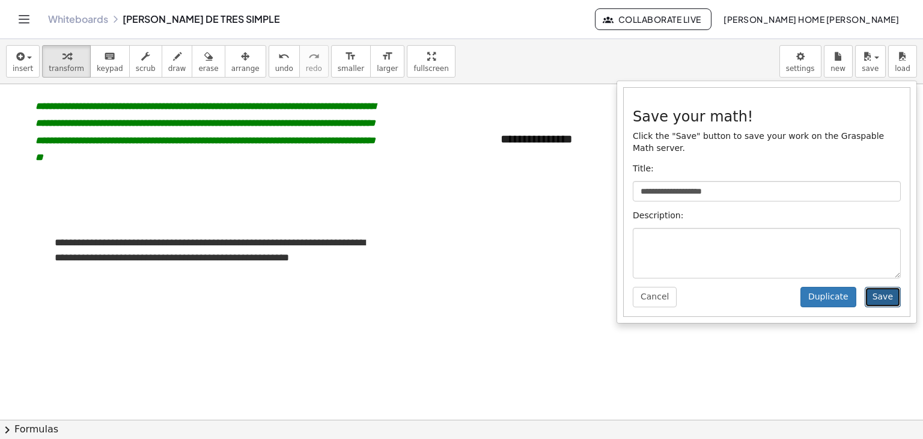
click at [889, 289] on button "Save" at bounding box center [883, 297] width 36 height 20
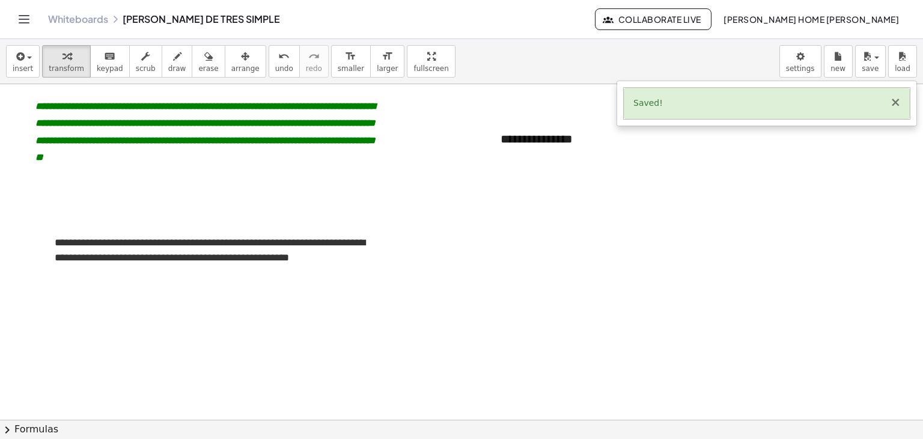
click at [899, 103] on button "×" at bounding box center [895, 102] width 11 height 13
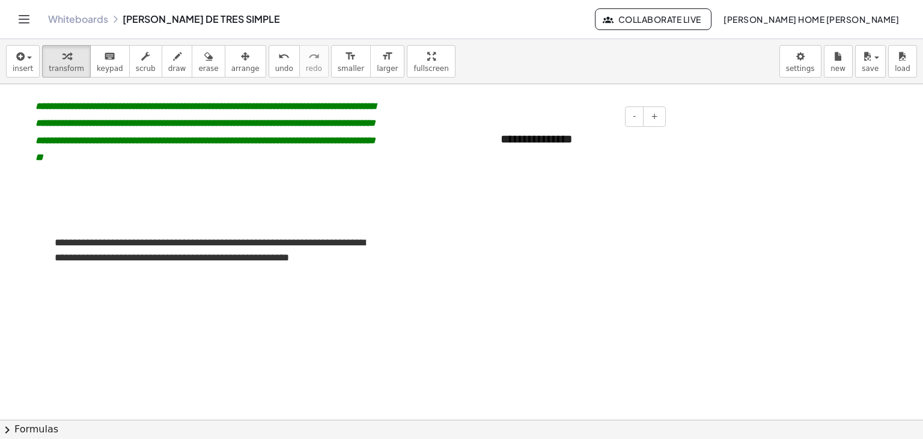
click at [560, 145] on div "**********" at bounding box center [579, 138] width 180 height 41
click at [231, 56] on div "button" at bounding box center [245, 56] width 28 height 14
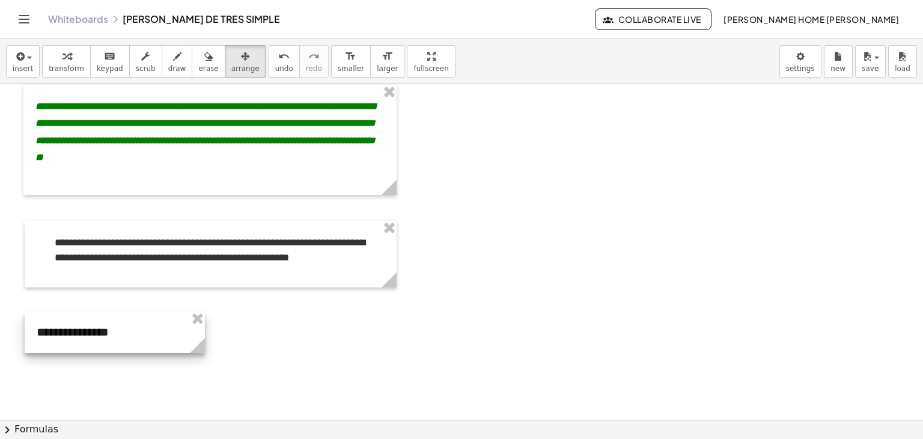
drag, startPoint x: 570, startPoint y: 142, endPoint x: 105, endPoint y: 335, distance: 503.8
click at [105, 335] on div at bounding box center [115, 331] width 180 height 41
click at [106, 64] on span "keypad" at bounding box center [110, 68] width 26 height 8
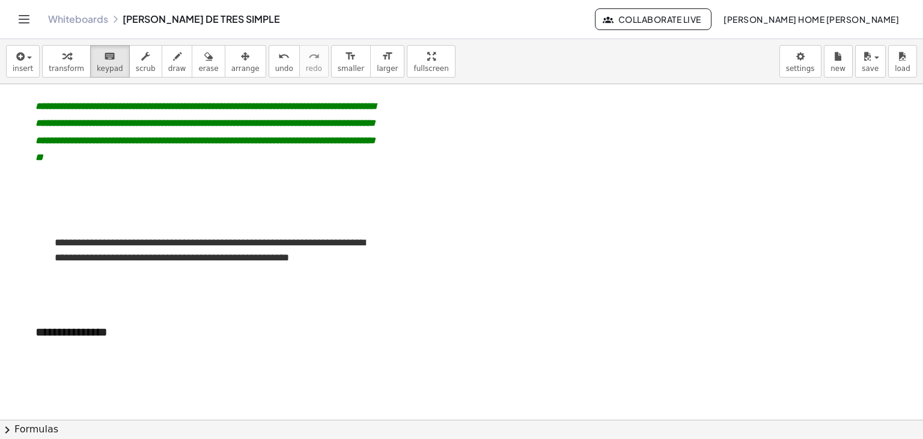
click at [166, 319] on div "**********" at bounding box center [113, 331] width 180 height 41
click at [171, 313] on span "-" at bounding box center [169, 309] width 3 height 10
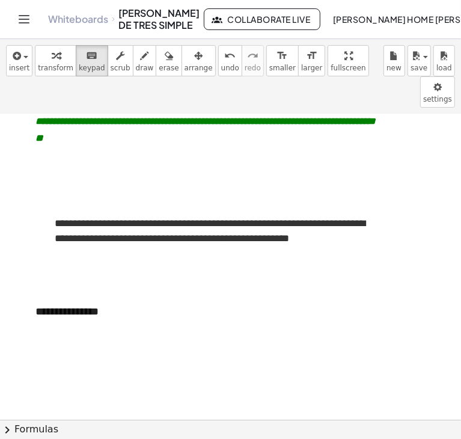
scroll to position [1322, 0]
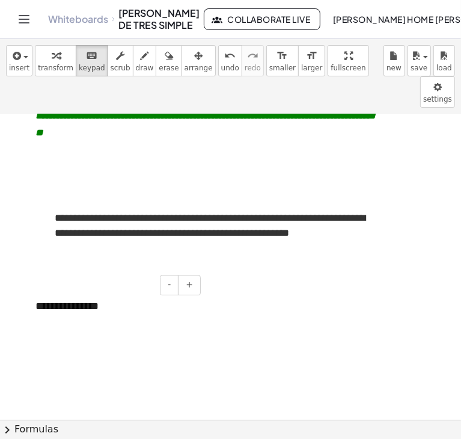
click at [103, 287] on div "**********" at bounding box center [113, 307] width 180 height 40
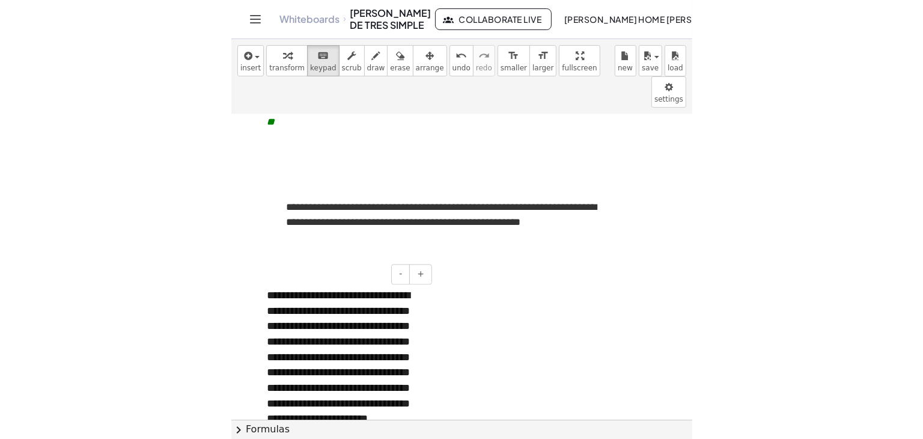
scroll to position [1348, 0]
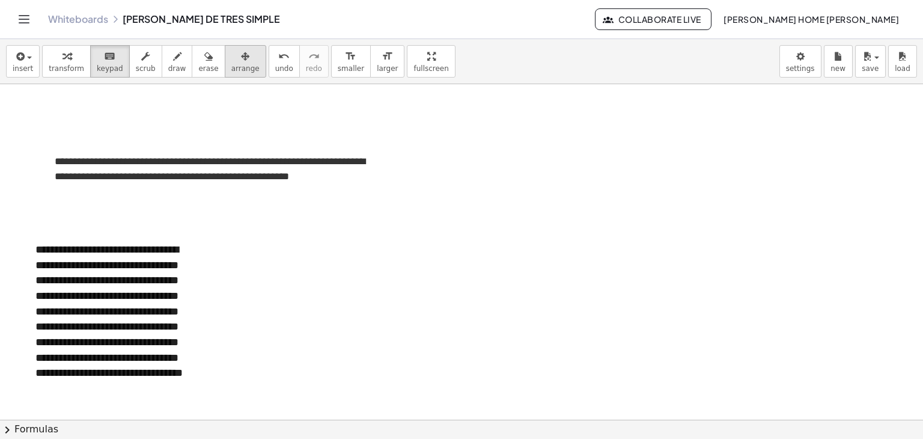
click at [238, 58] on button "arrange" at bounding box center [245, 61] width 41 height 32
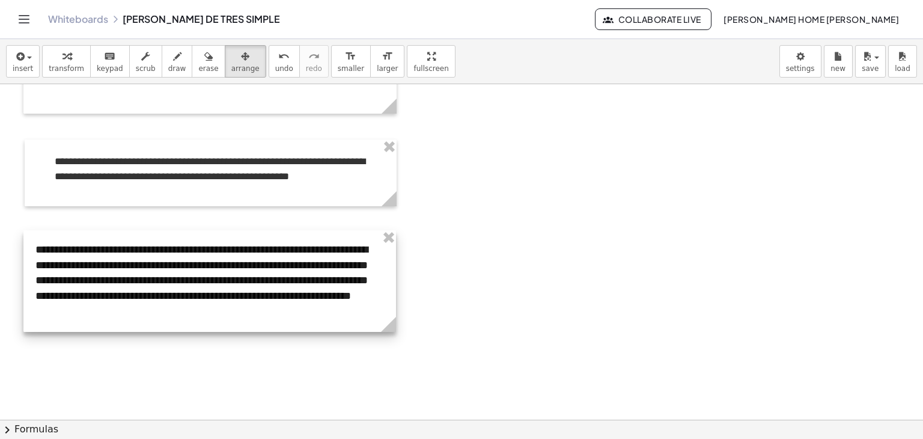
drag, startPoint x: 200, startPoint y: 409, endPoint x: 392, endPoint y: 382, distance: 194.3
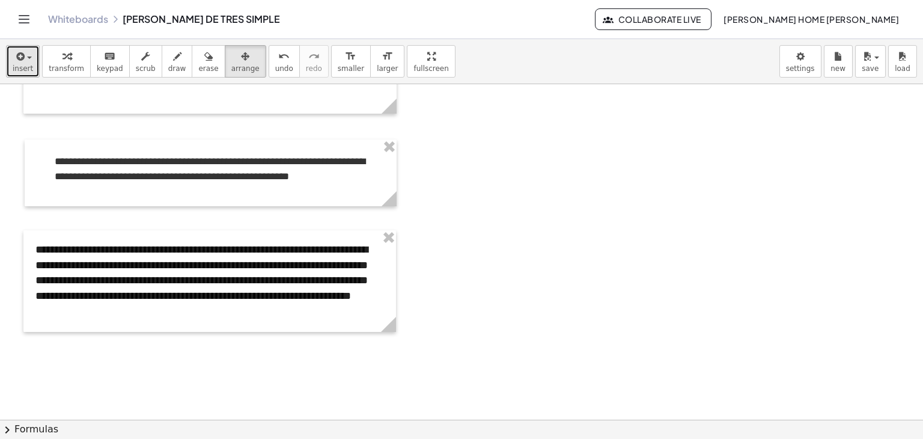
click at [17, 63] on icon "button" at bounding box center [19, 56] width 11 height 14
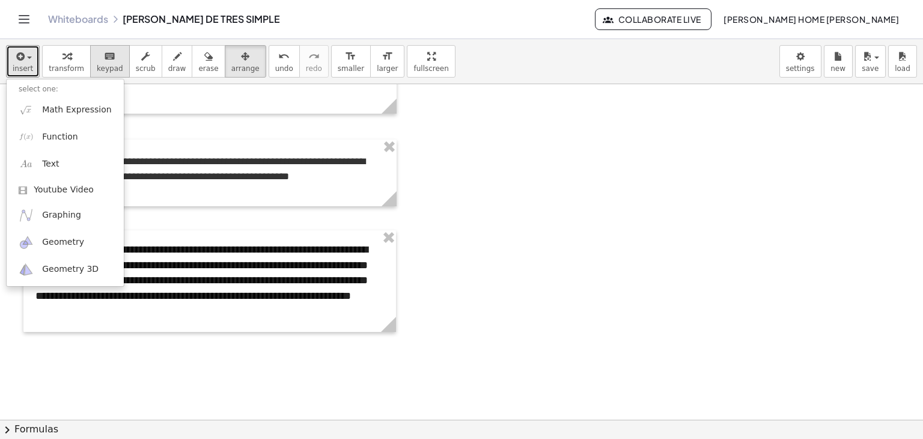
click at [104, 60] on icon "keyboard" at bounding box center [109, 56] width 11 height 14
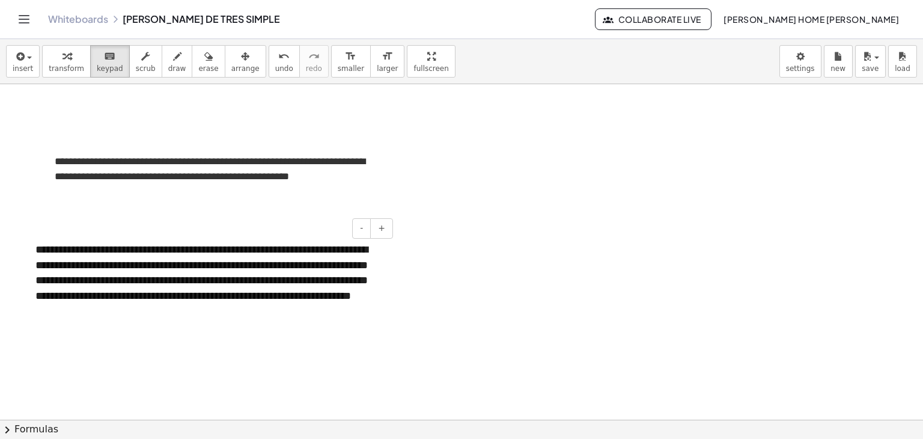
click at [227, 263] on div "**********" at bounding box center [209, 281] width 373 height 102
click at [362, 228] on span "-" at bounding box center [361, 228] width 3 height 10
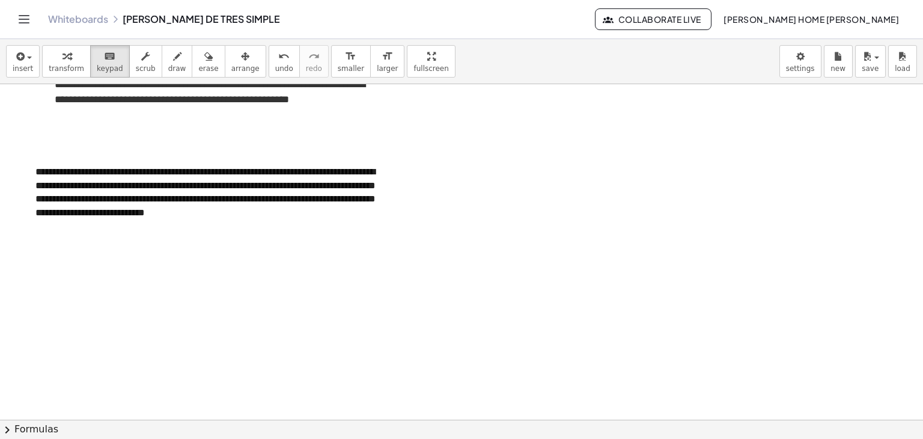
scroll to position [1431, 0]
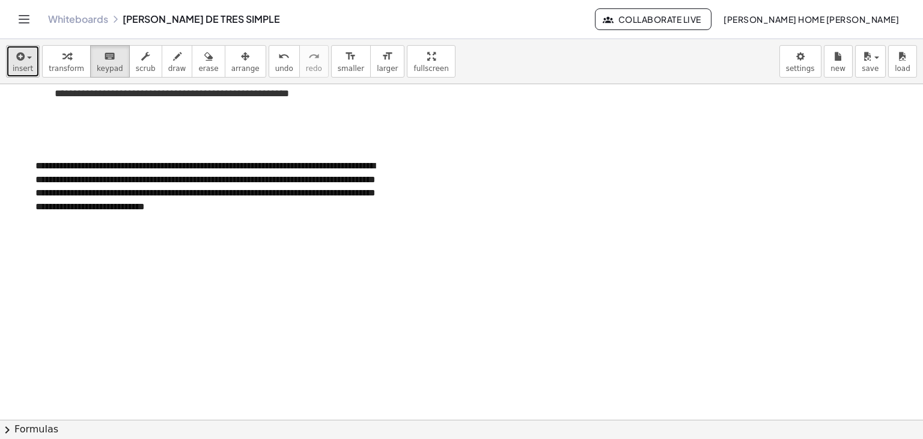
click at [16, 56] on icon "button" at bounding box center [19, 56] width 11 height 14
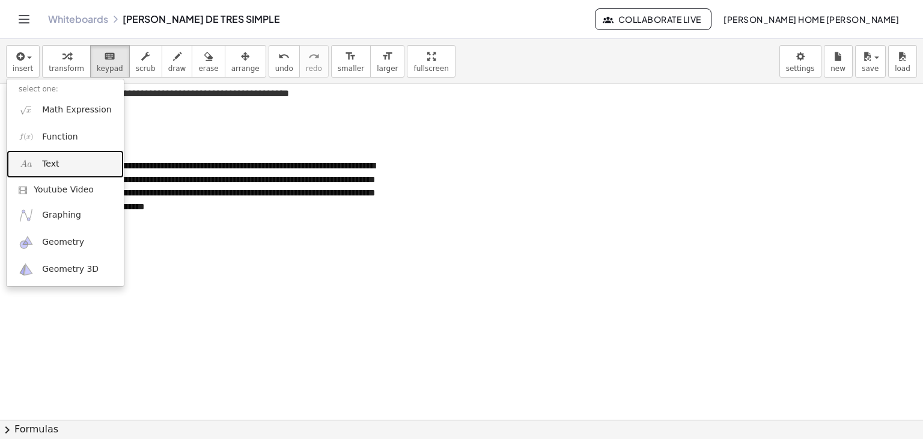
click at [48, 171] on link "Text" at bounding box center [65, 163] width 117 height 27
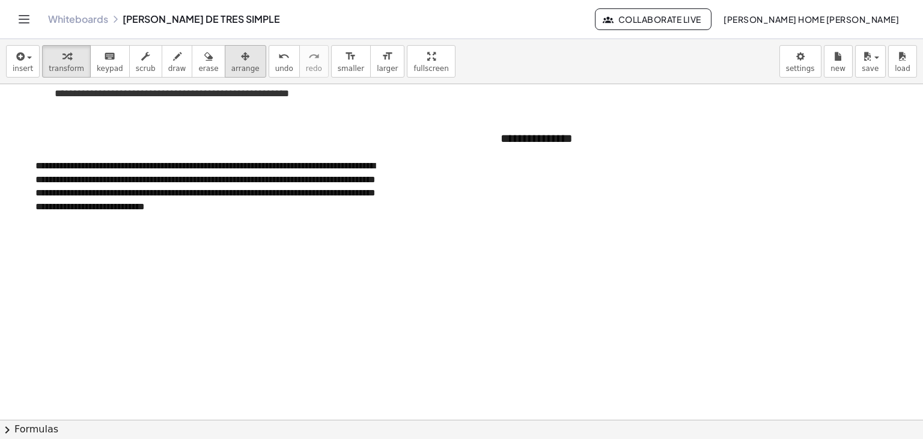
click at [231, 70] on span "arrange" at bounding box center [245, 68] width 28 height 8
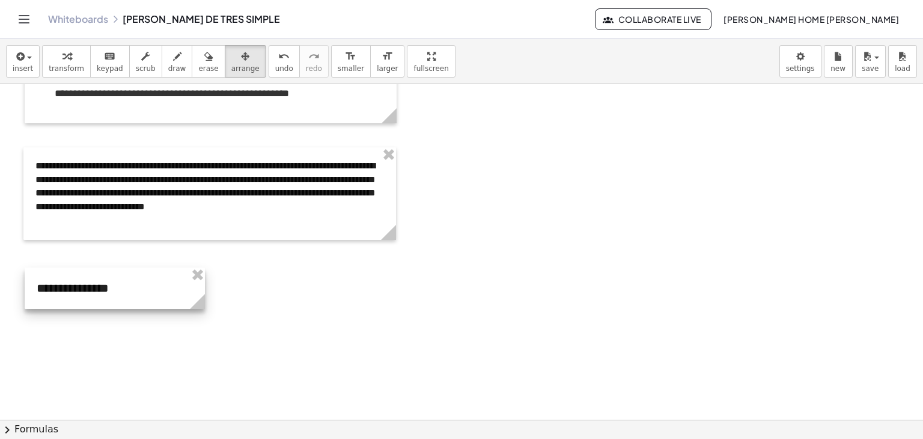
drag, startPoint x: 577, startPoint y: 154, endPoint x: 113, endPoint y: 304, distance: 487.7
click at [113, 304] on div at bounding box center [115, 288] width 180 height 41
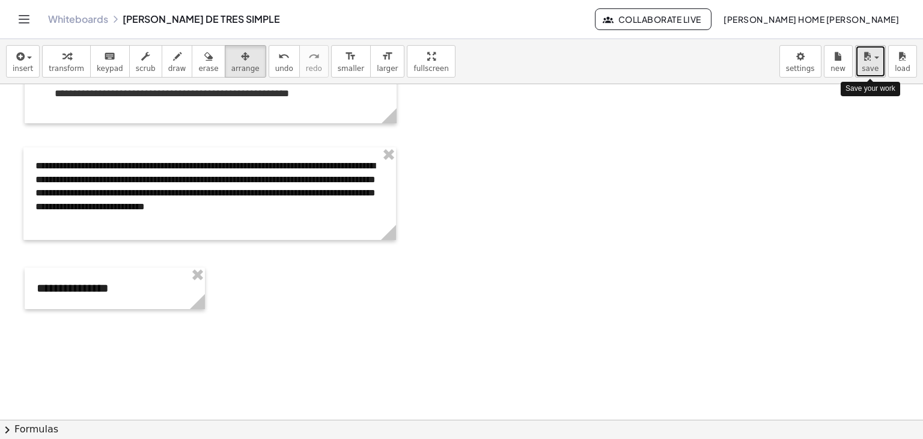
click at [866, 58] on icon "button" at bounding box center [867, 56] width 11 height 14
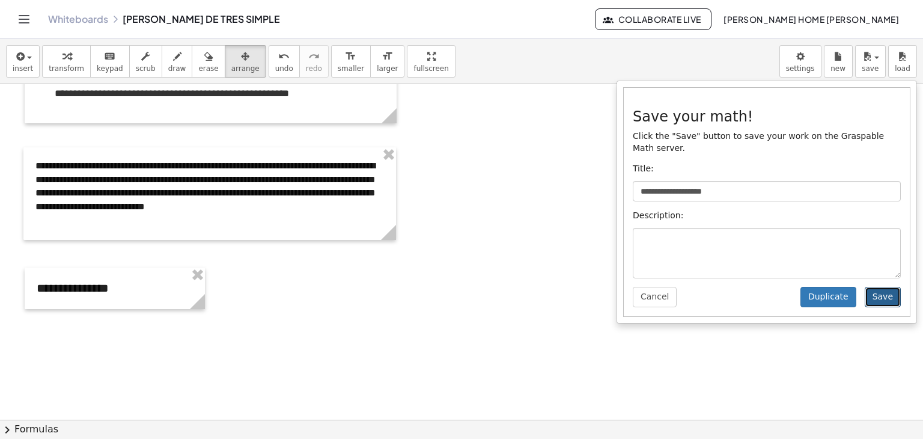
click at [883, 287] on button "Save" at bounding box center [883, 297] width 36 height 20
